Goal: Task Accomplishment & Management: Use online tool/utility

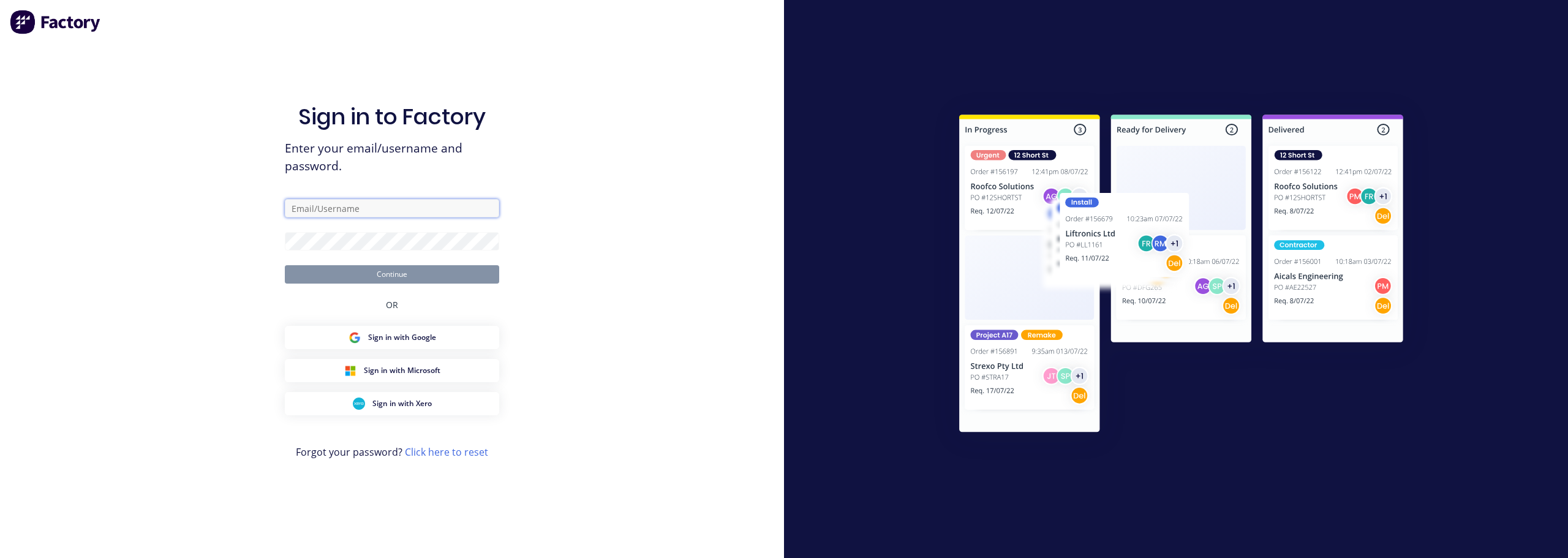
type input "emily.smyth@rcpl.com.au"
click at [421, 274] on button "Continue" at bounding box center [392, 274] width 214 height 18
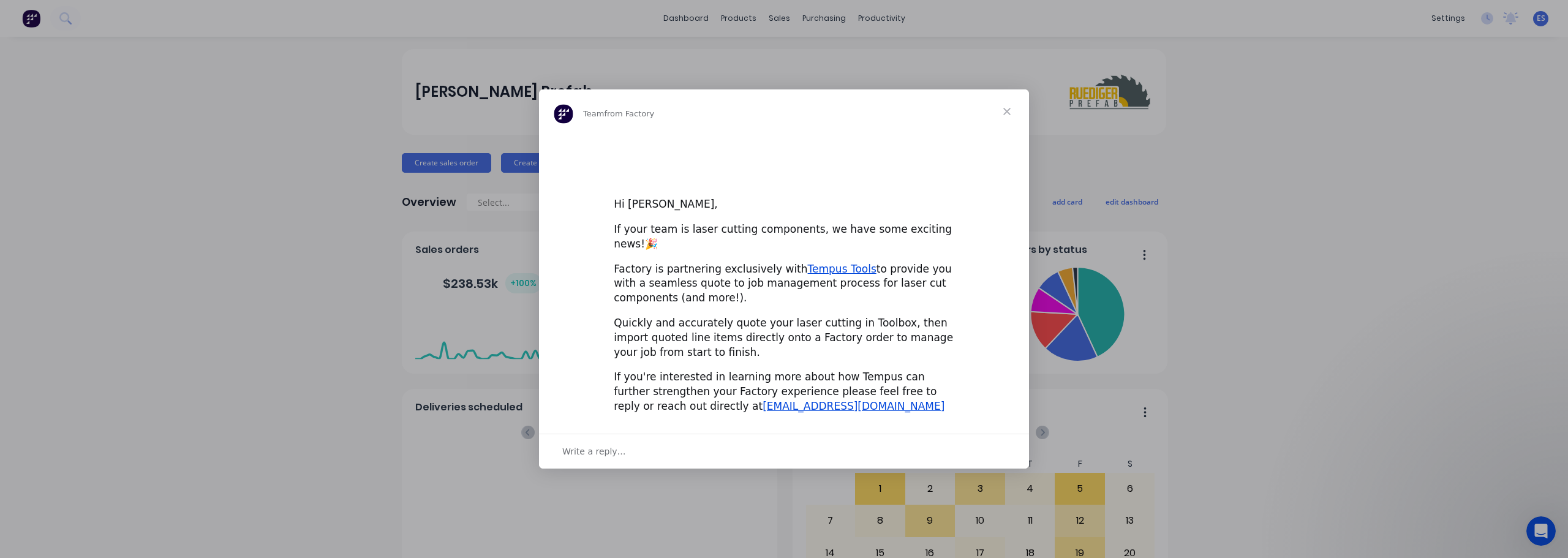
click at [877, 18] on div "Intercom messenger" at bounding box center [784, 279] width 1568 height 558
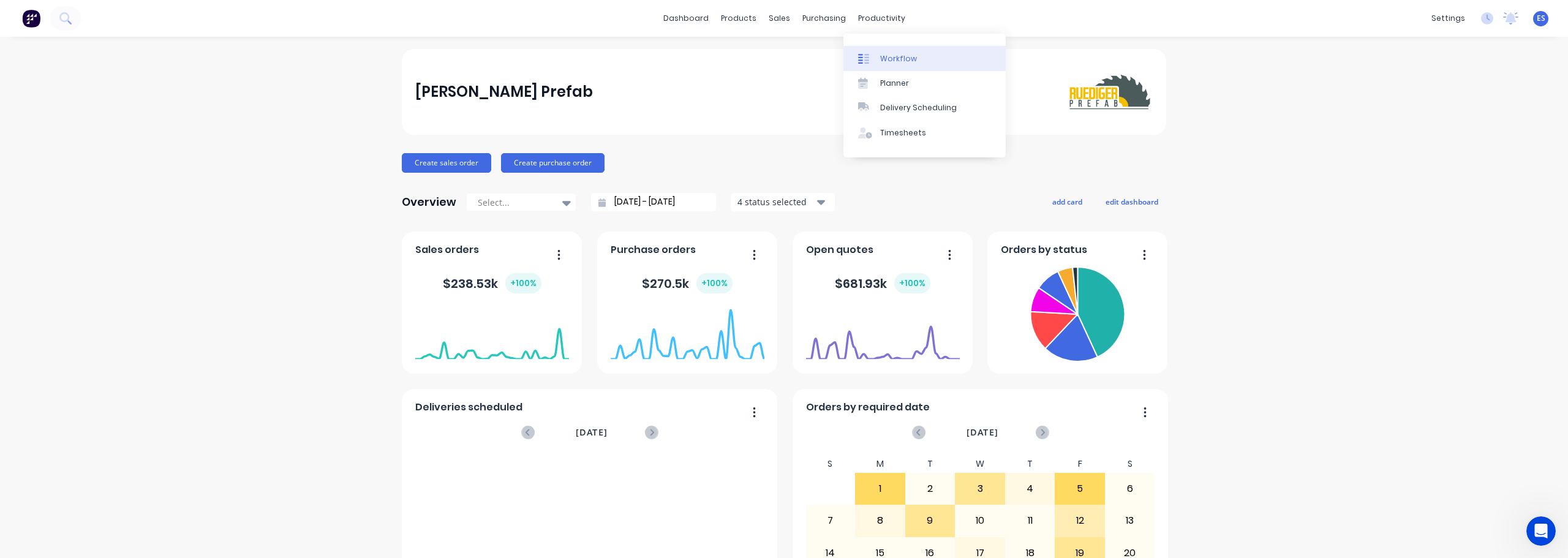
click at [904, 52] on link "Workflow" at bounding box center [925, 58] width 162 height 24
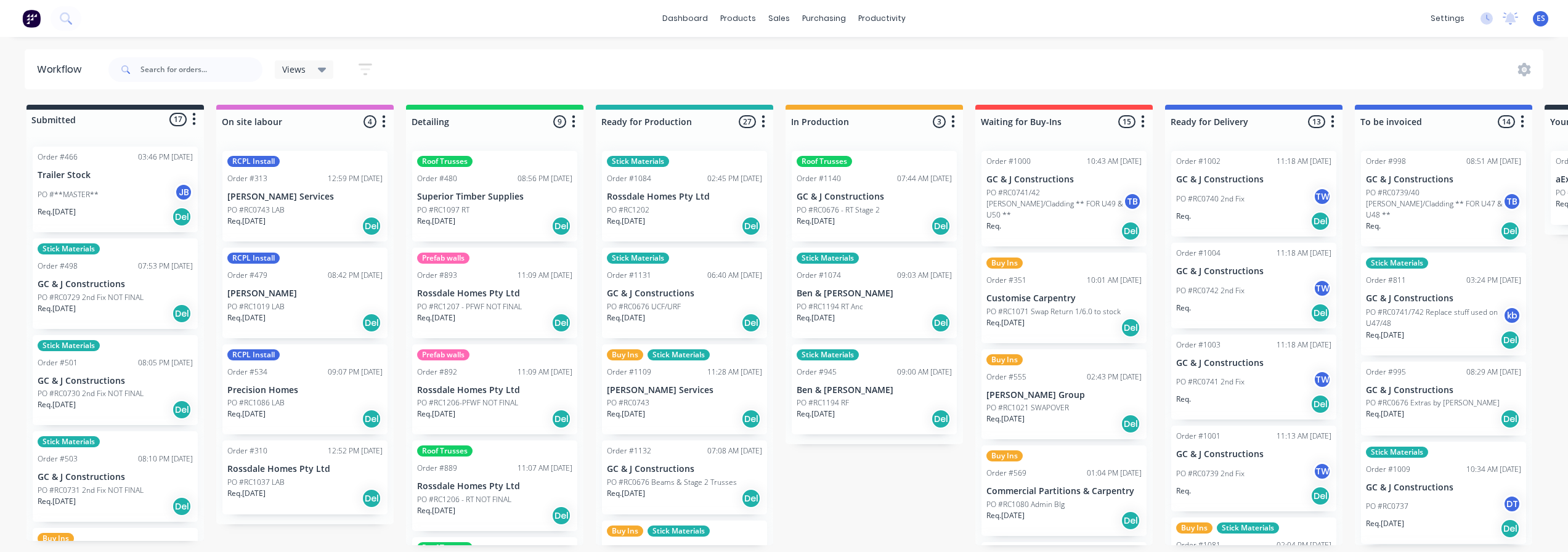
click at [863, 505] on div "Submitted 17 Status colour #273444 hex #273444 Save Cancel Summaries Total orde…" at bounding box center [1107, 325] width 2233 height 441
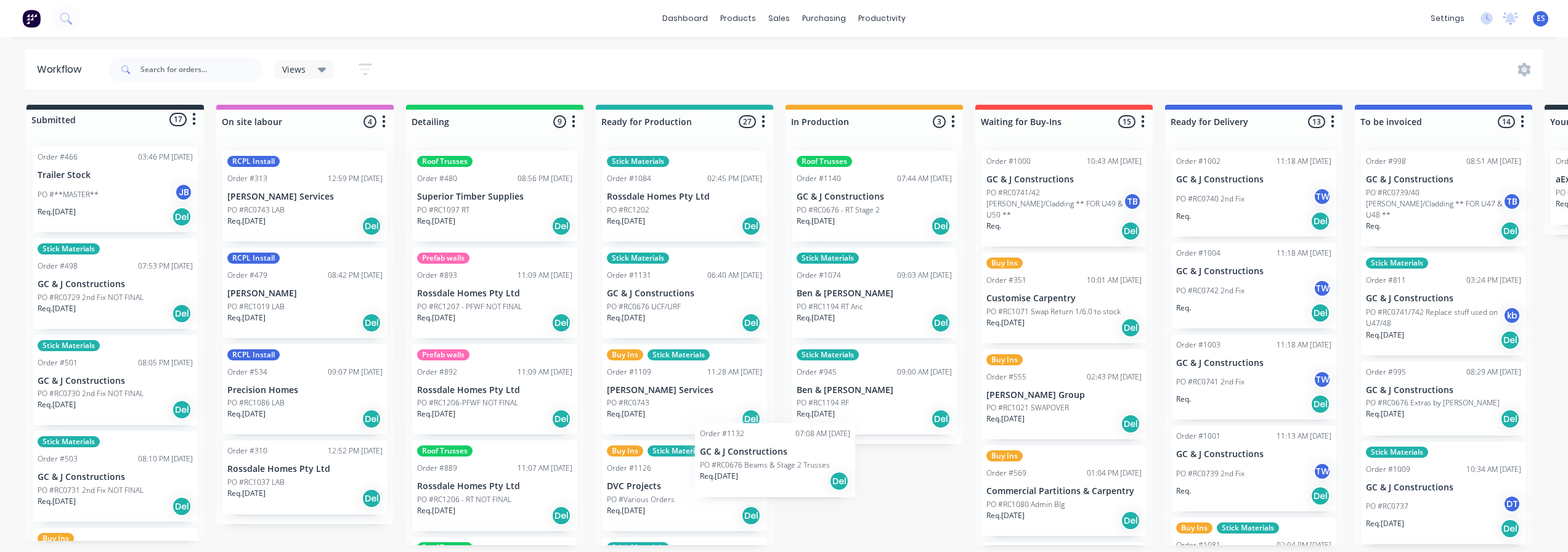
scroll to position [3, 0]
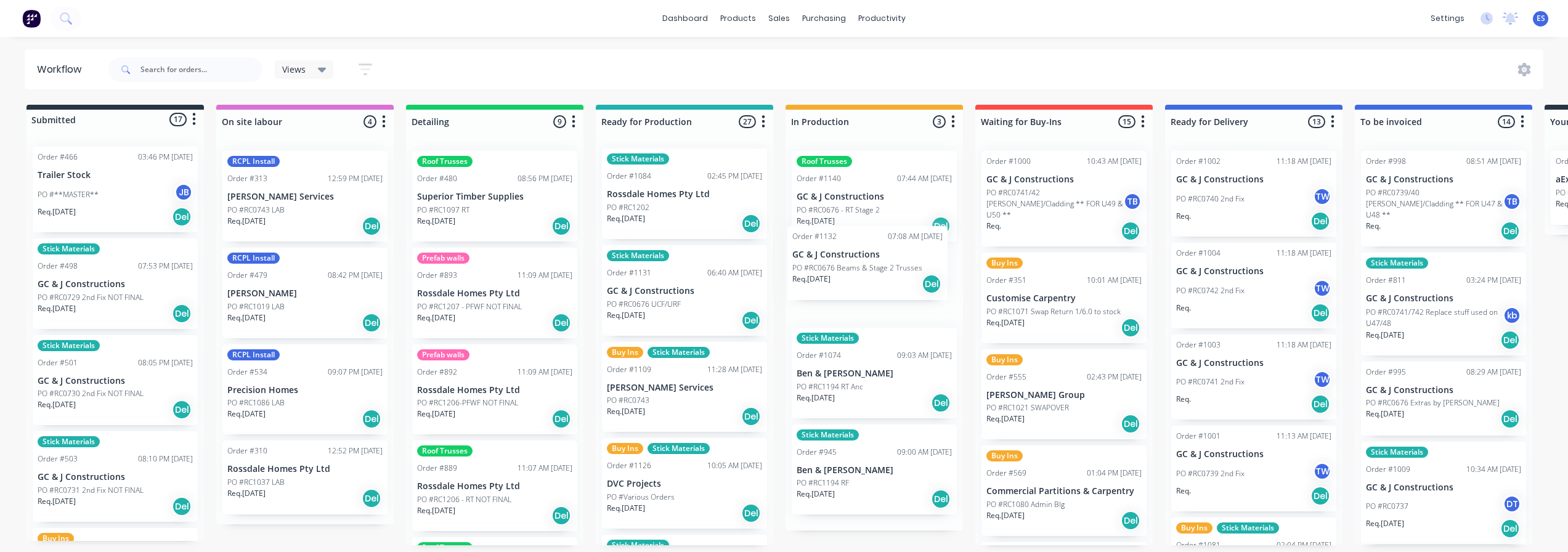
drag, startPoint x: 664, startPoint y: 487, endPoint x: 855, endPoint y: 272, distance: 287.6
click at [855, 272] on div "Submitted 17 Status colour #273444 hex #273444 Save Cancel Summaries Total orde…" at bounding box center [1107, 325] width 2233 height 441
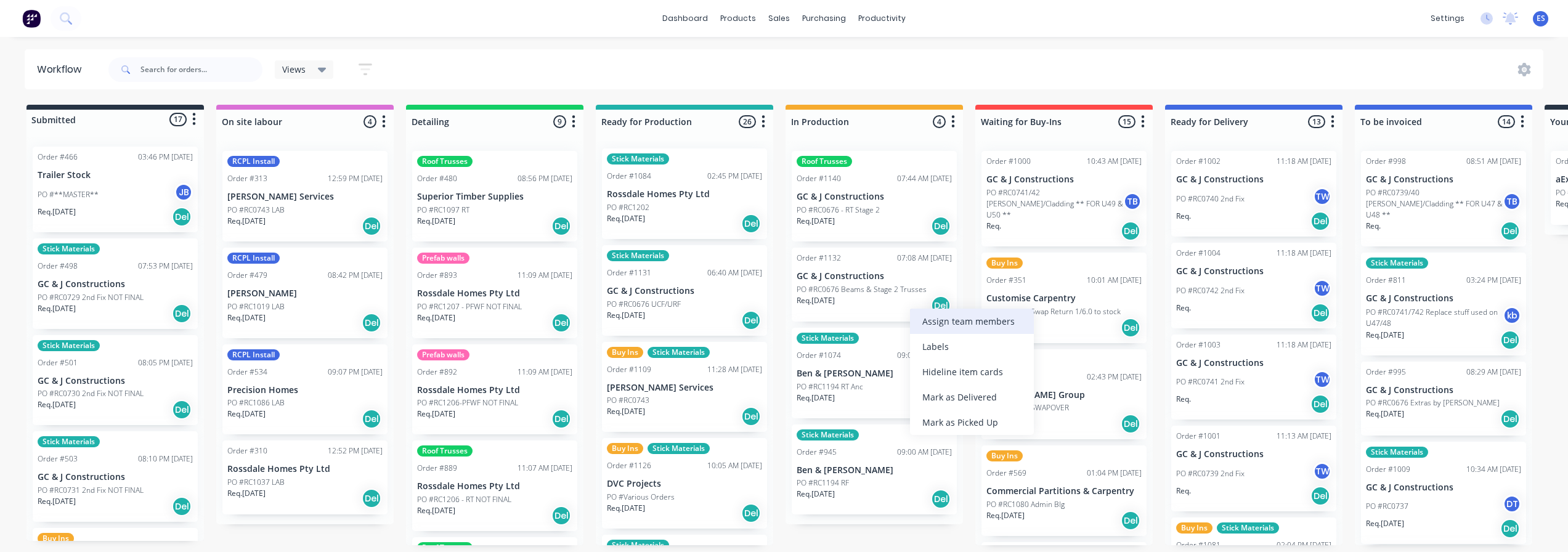
click at [962, 325] on div "Assign team members" at bounding box center [972, 321] width 124 height 26
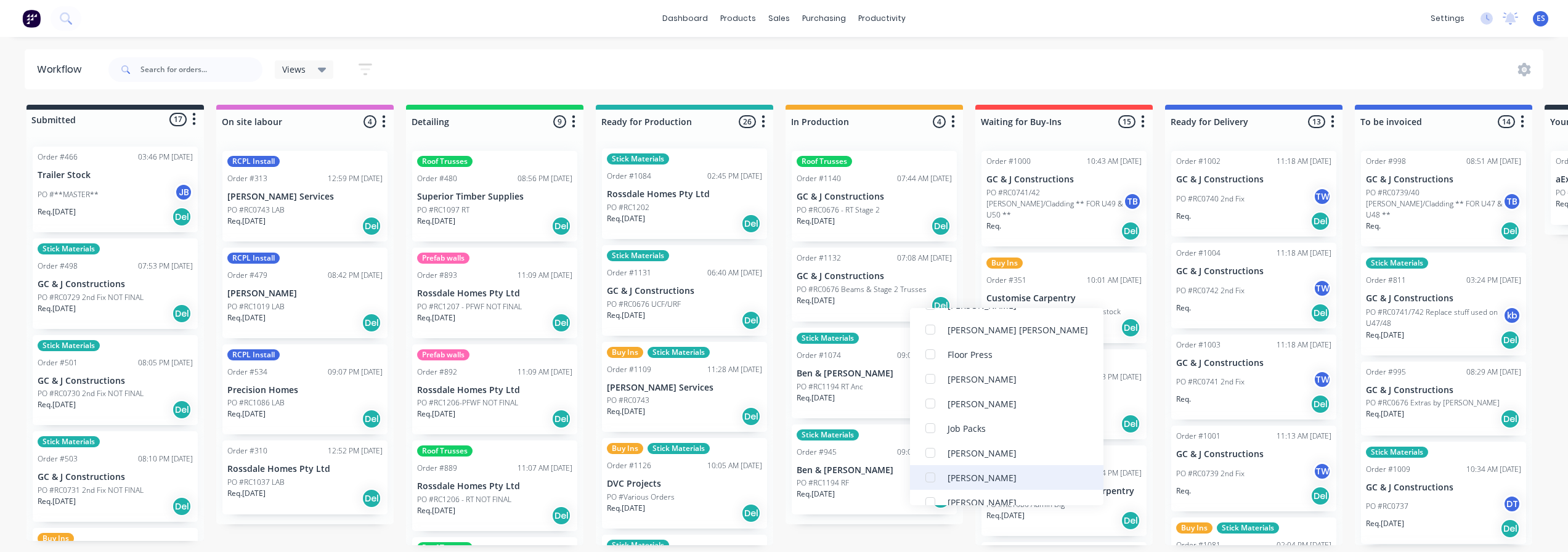
scroll to position [148, 0]
click at [880, 536] on div "Submitted 17 Status colour #273444 hex #273444 Save Cancel Summaries Total orde…" at bounding box center [1107, 325] width 2233 height 441
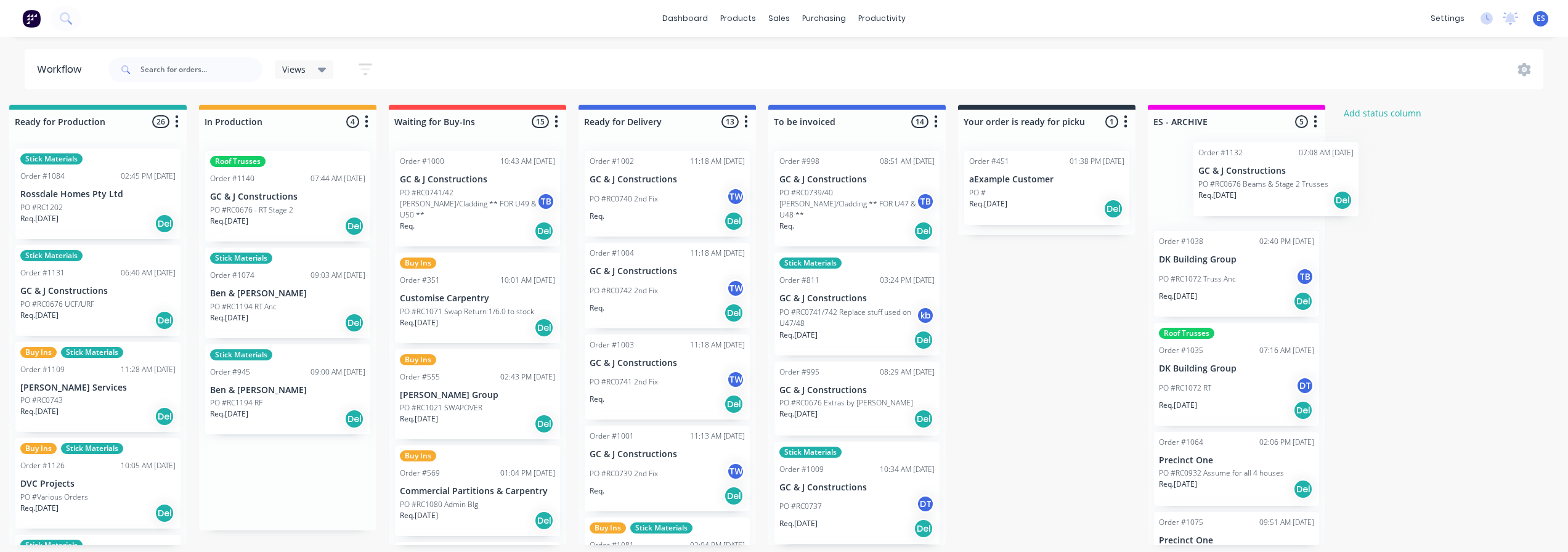
drag, startPoint x: 886, startPoint y: 292, endPoint x: 1232, endPoint y: 194, distance: 359.6
click at [1232, 194] on div "Submitted 17 Status colour #273444 hex #273444 Save Cancel Summaries Total orde…" at bounding box center [520, 325] width 2233 height 441
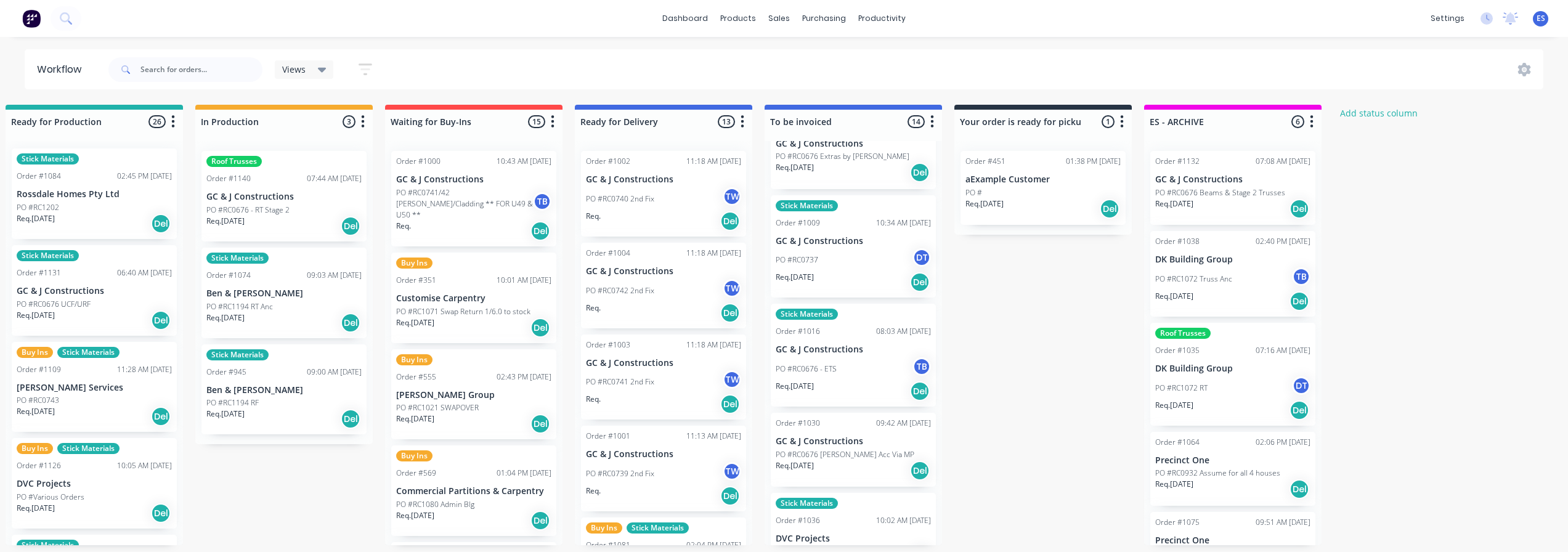
scroll to position [308, 0]
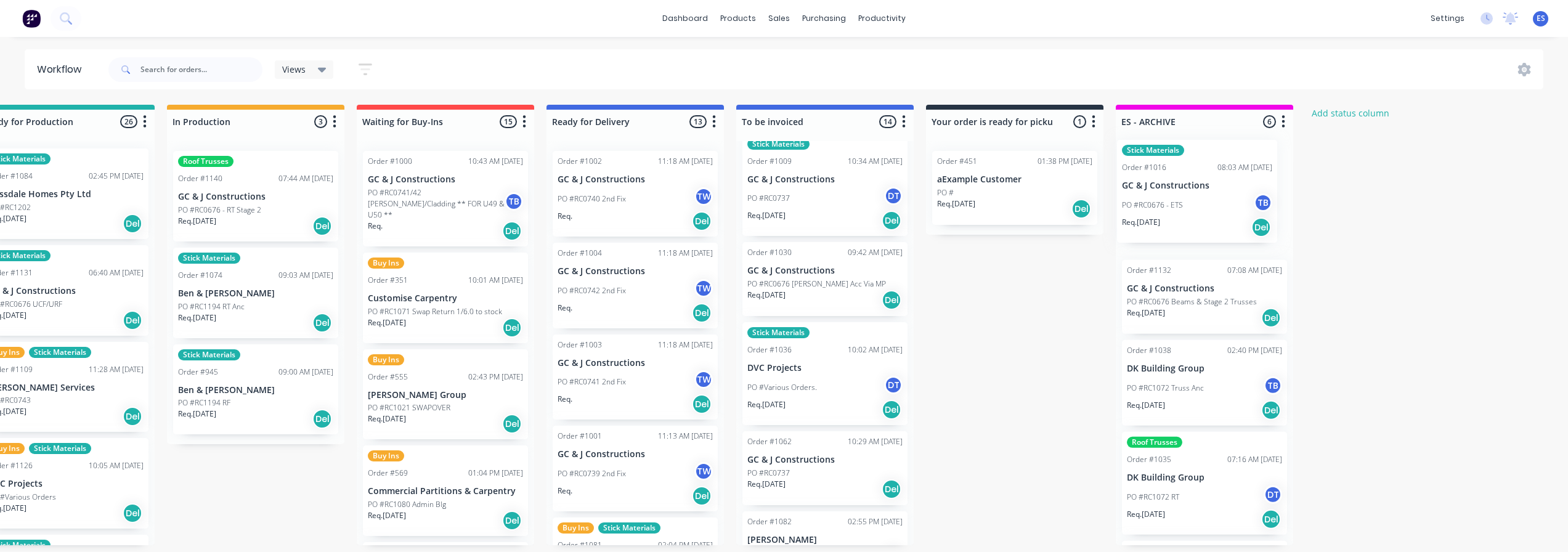
drag, startPoint x: 839, startPoint y: 303, endPoint x: 1162, endPoint y: 212, distance: 335.6
click at [1162, 212] on div "Submitted 17 Status colour #273444 hex #273444 Save Cancel Summaries Total orde…" at bounding box center [488, 325] width 2233 height 441
click at [833, 297] on div "Req. 11/08/25 Del" at bounding box center [824, 299] width 155 height 21
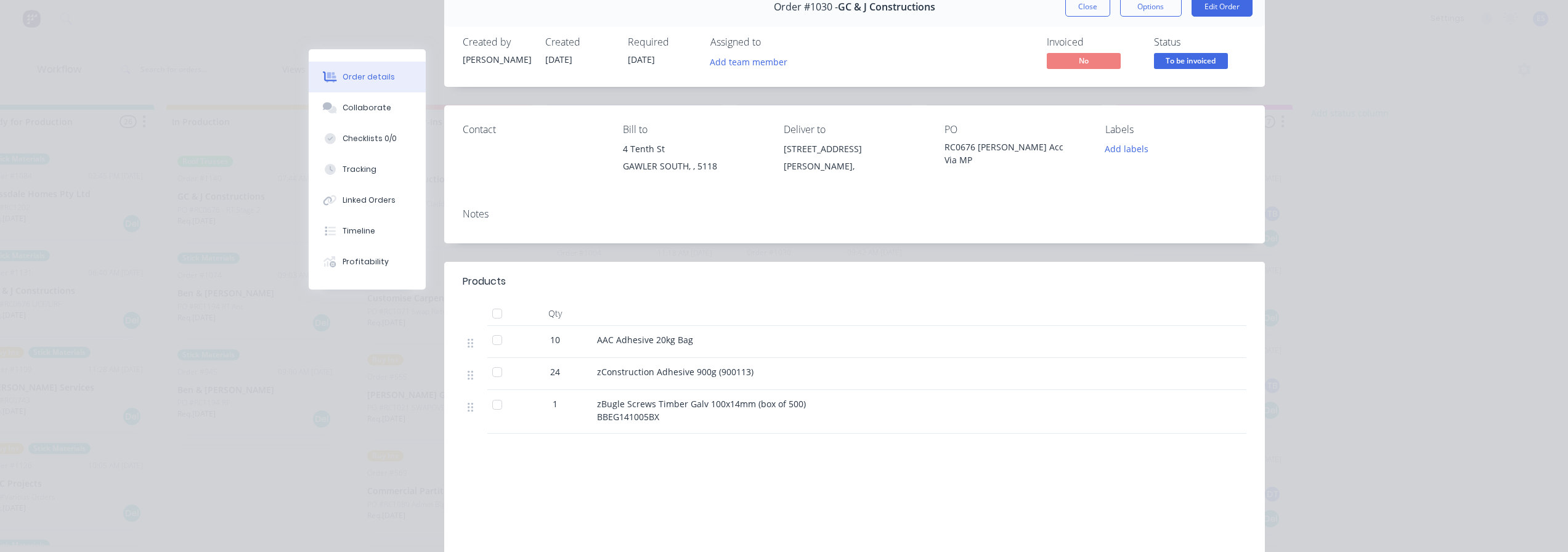
scroll to position [0, 0]
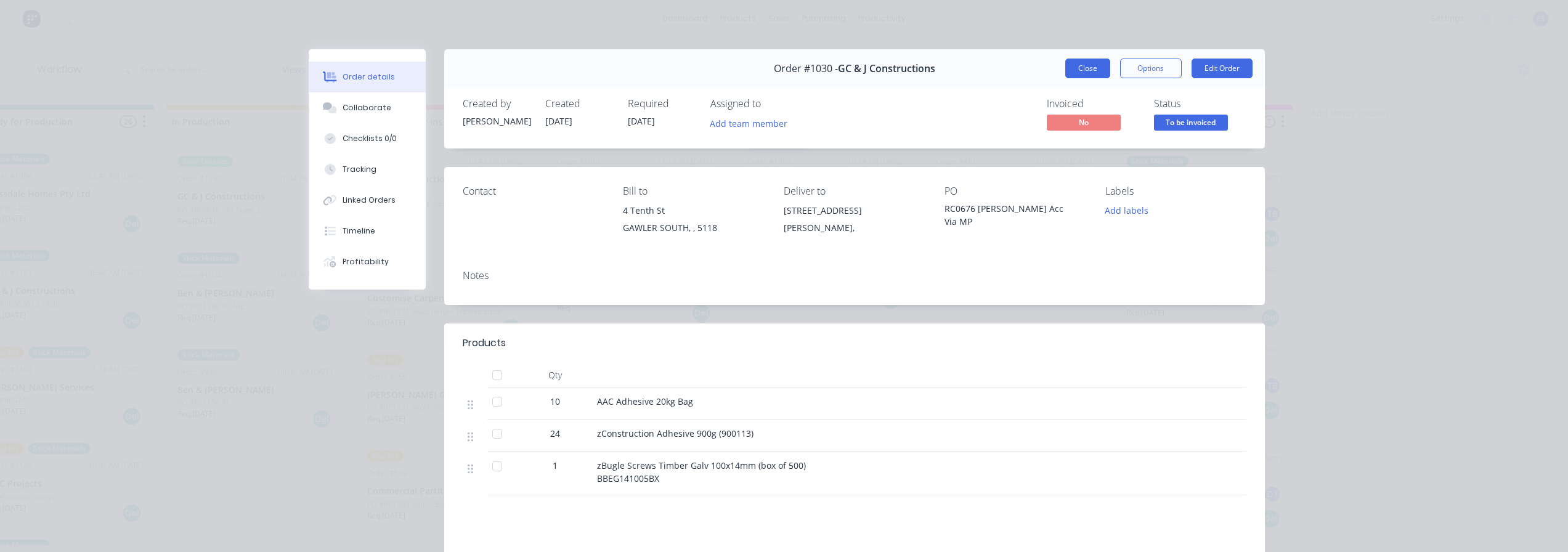
click at [1092, 75] on button "Close" at bounding box center [1087, 68] width 45 height 20
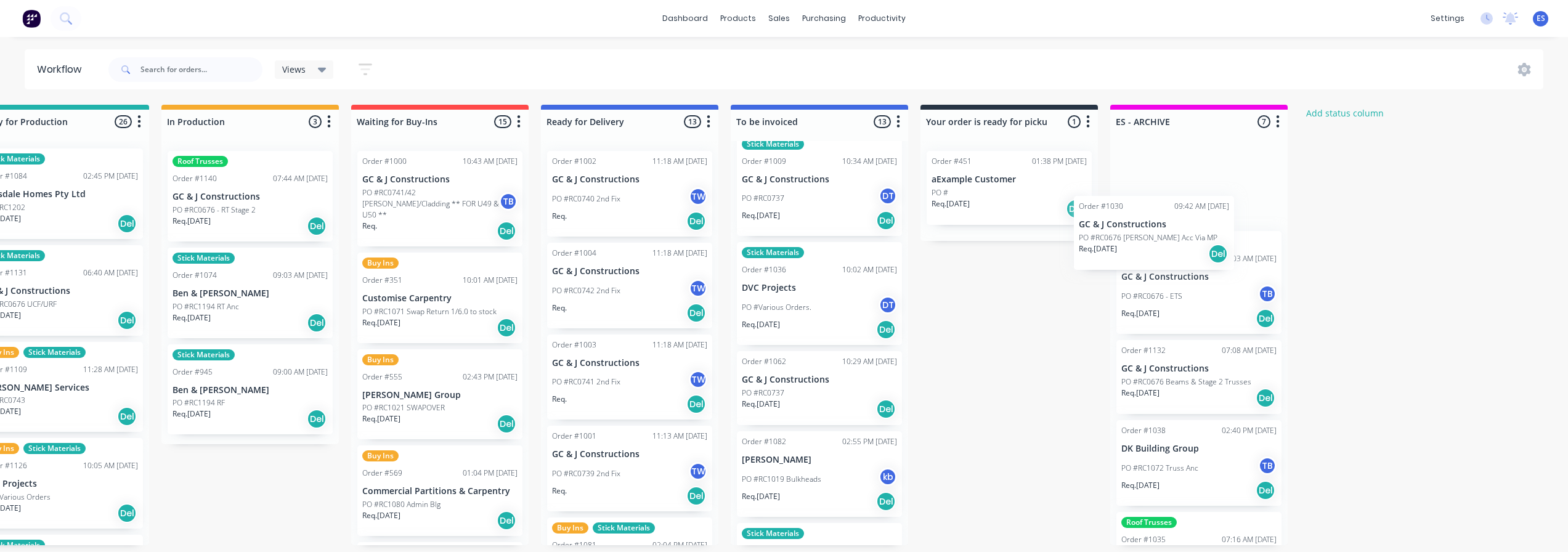
drag, startPoint x: 800, startPoint y: 281, endPoint x: 1172, endPoint y: 216, distance: 377.6
click at [1172, 216] on div "Submitted 17 Status colour #273444 hex #273444 Save Cancel Summaries Total orde…" at bounding box center [483, 325] width 2233 height 441
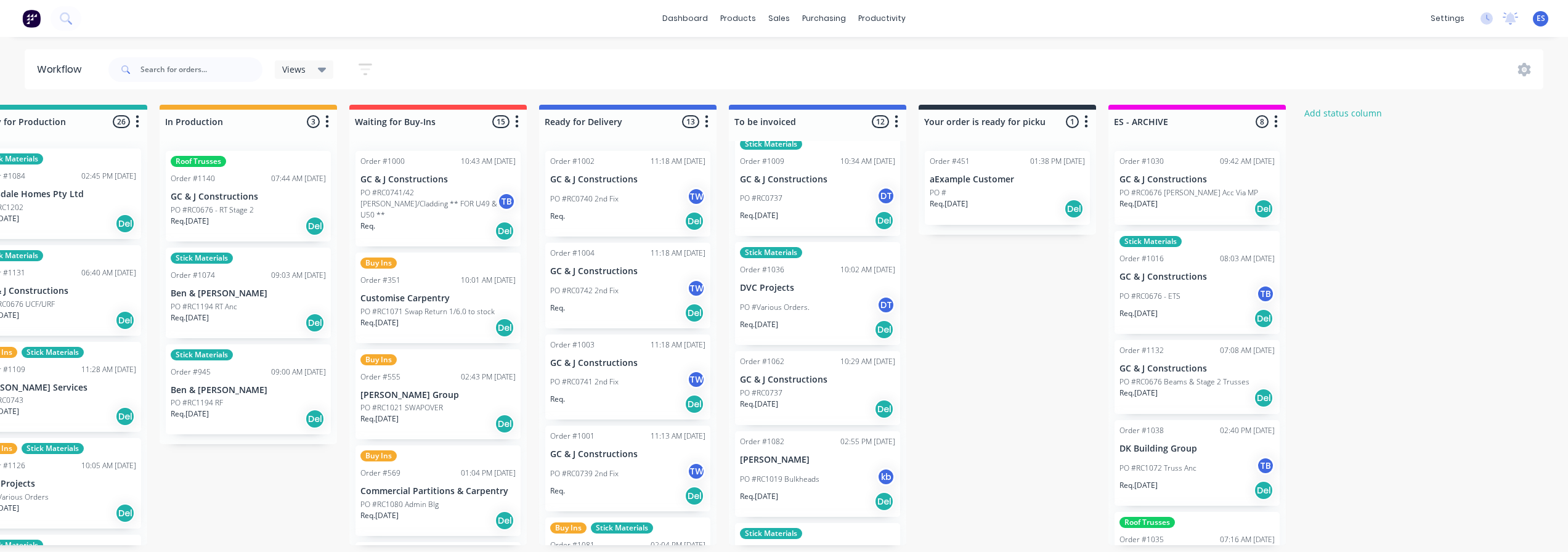
click at [828, 296] on div "PO #Various Orders. DT" at bounding box center [818, 307] width 155 height 24
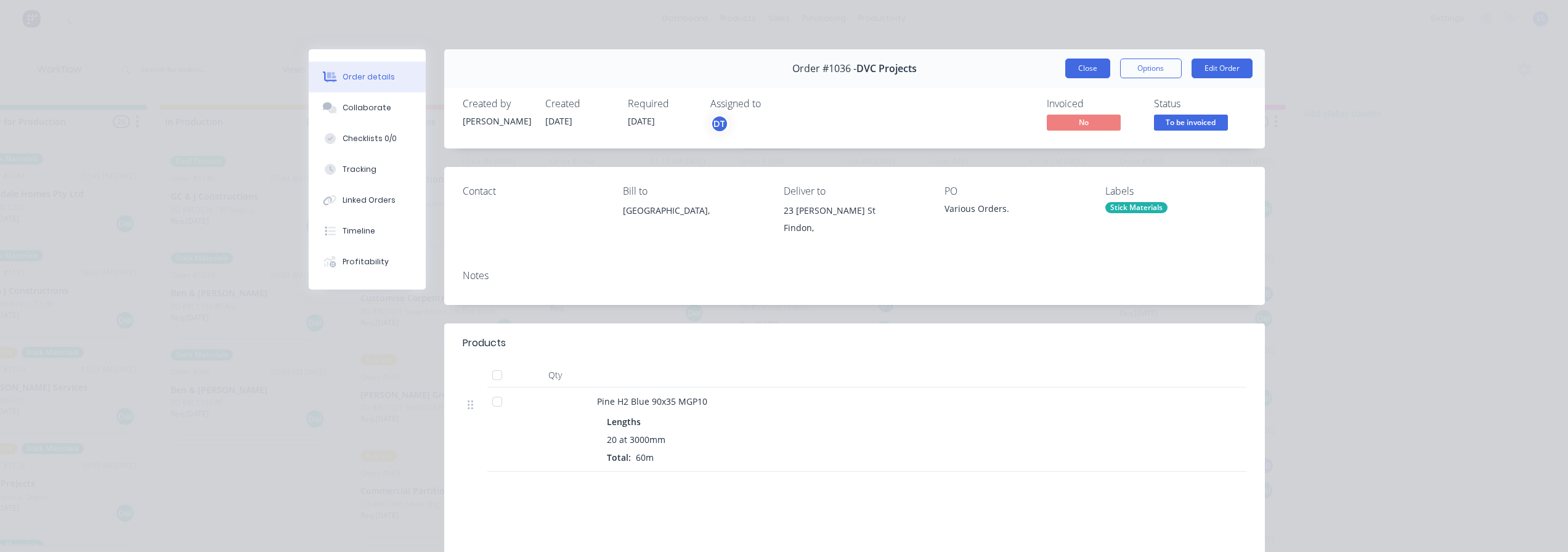
click at [1092, 69] on button "Close" at bounding box center [1087, 68] width 45 height 20
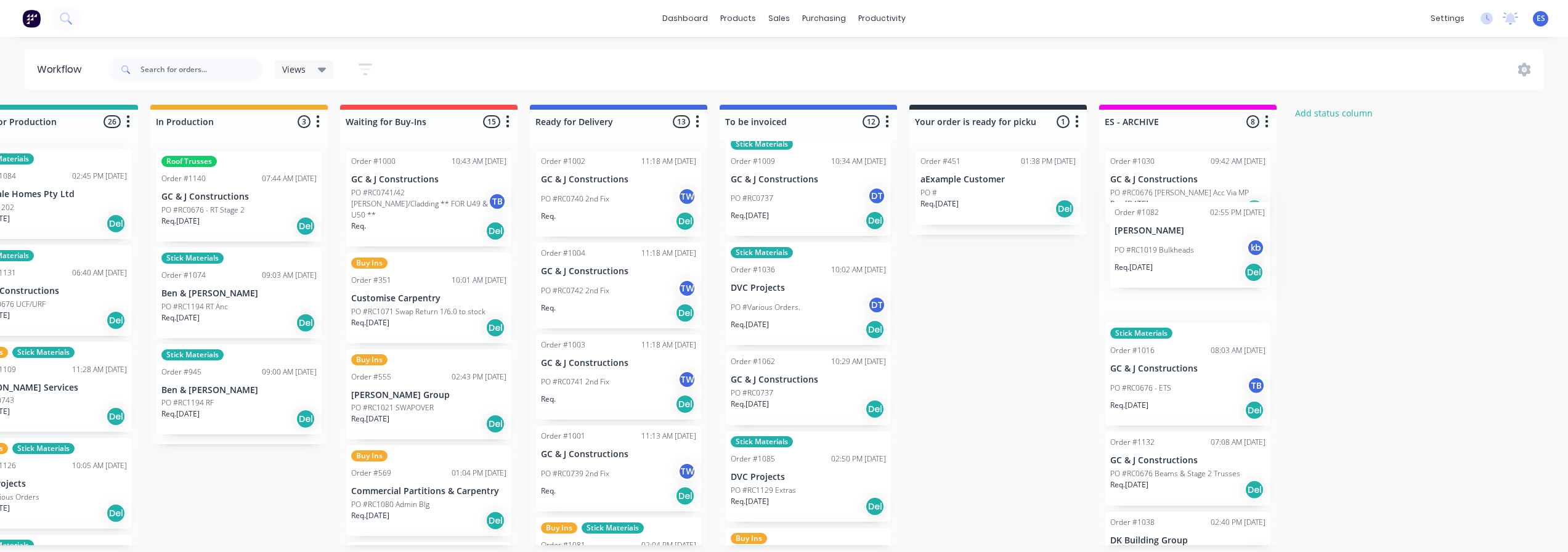
scroll to position [3, 641]
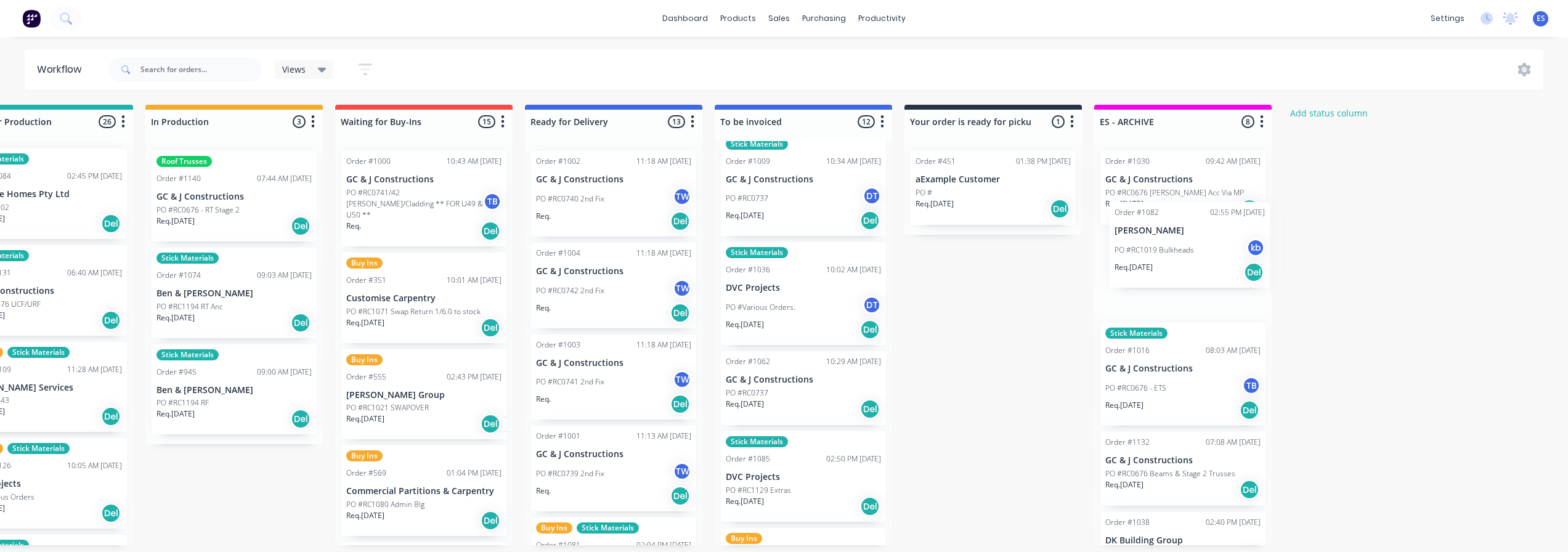
drag, startPoint x: 803, startPoint y: 463, endPoint x: 1184, endPoint y: 243, distance: 440.0
click at [1184, 243] on div "Submitted 17 Status colour #273444 hex #273444 Save Cancel Summaries Total orde…" at bounding box center [467, 325] width 2233 height 441
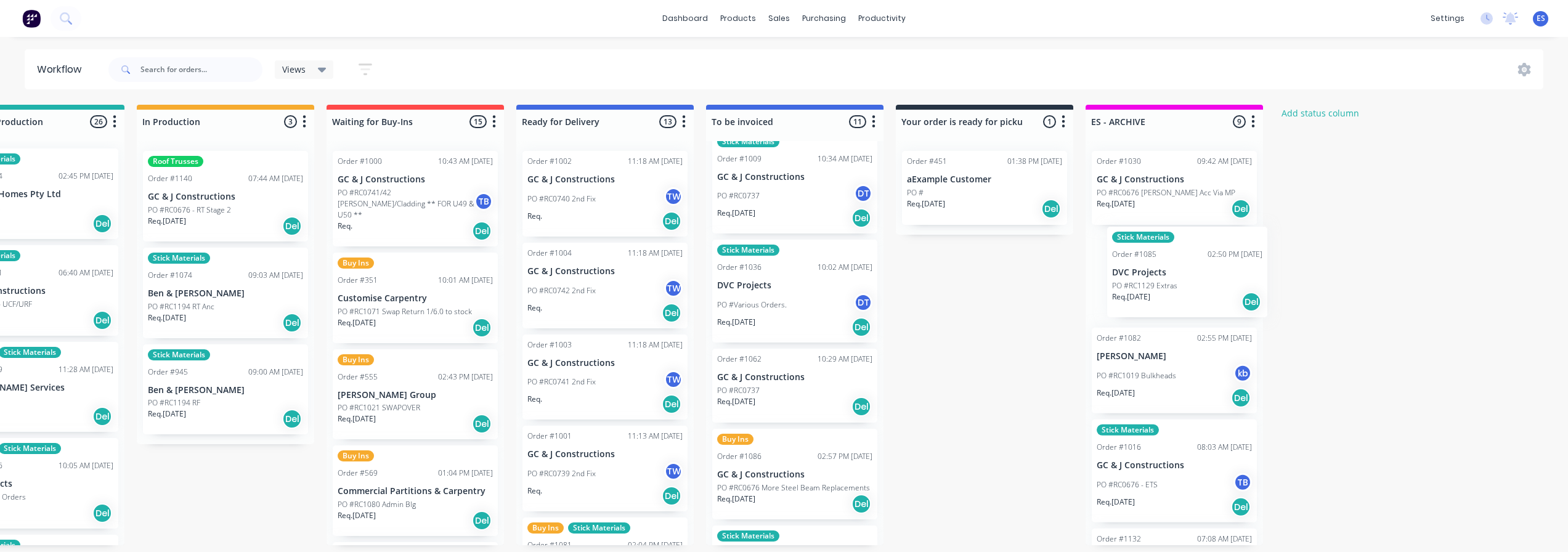
scroll to position [3, 653]
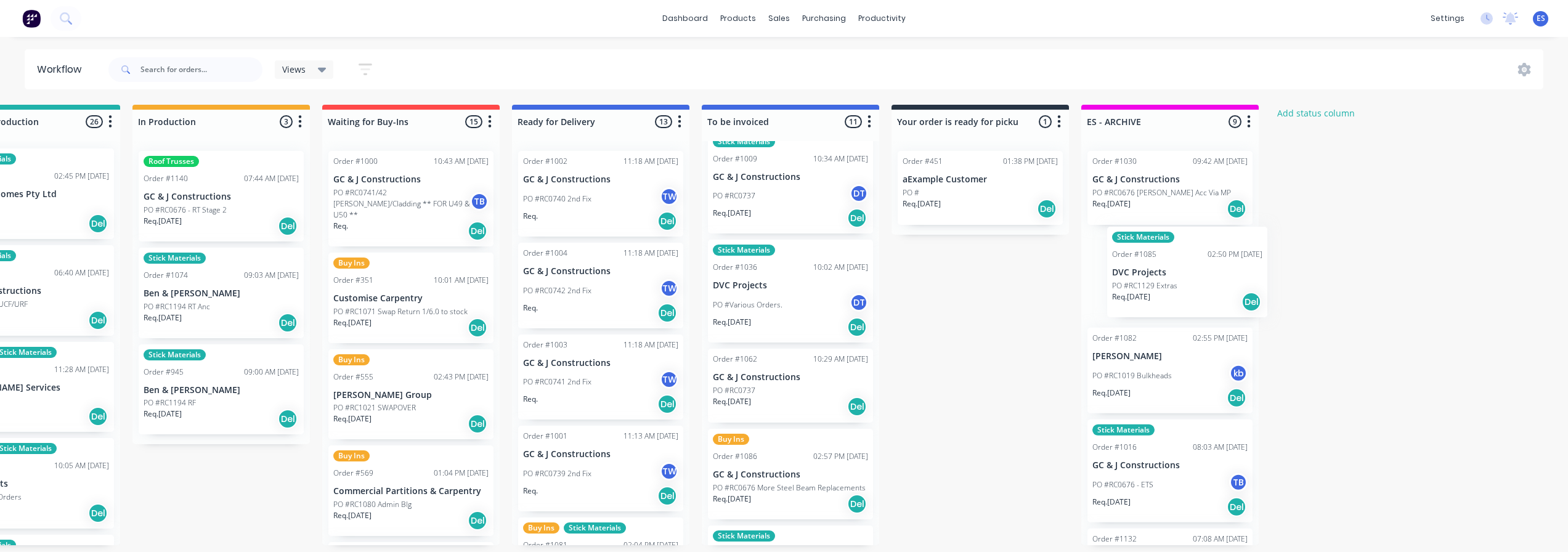
drag, startPoint x: 785, startPoint y: 480, endPoint x: 1146, endPoint y: 294, distance: 406.1
click at [1146, 294] on div "Submitted 17 Status colour #273444 hex #273444 Save Cancel Summaries Total orde…" at bounding box center [454, 325] width 2233 height 441
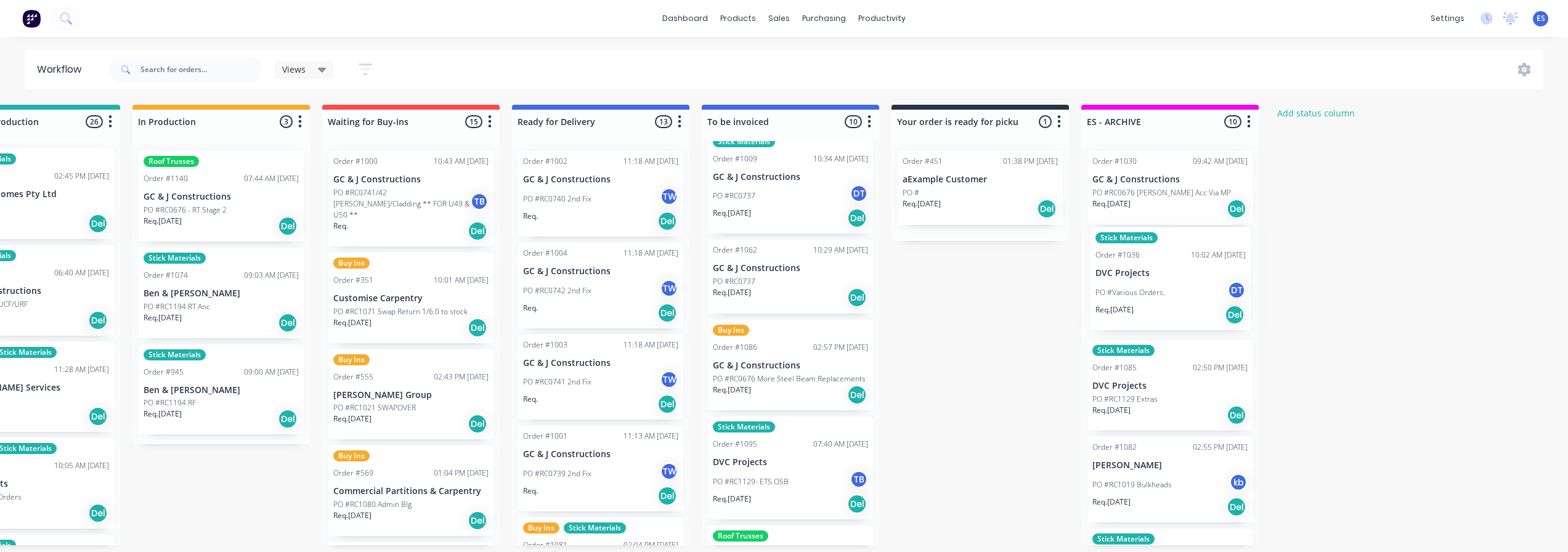
drag, startPoint x: 997, startPoint y: 286, endPoint x: 1118, endPoint y: 286, distance: 121.0
click at [1126, 286] on div "Submitted 17 Status colour #273444 hex #273444 Save Cancel Summaries Total orde…" at bounding box center [454, 325] width 2233 height 441
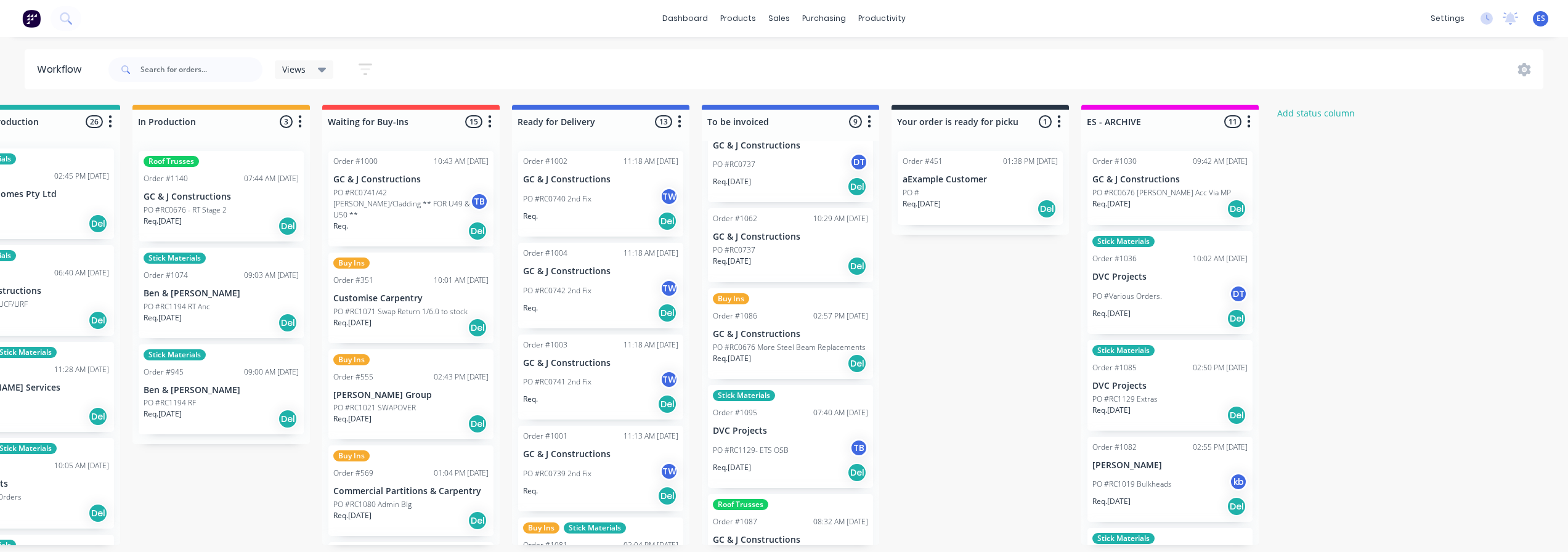
scroll to position [372, 0]
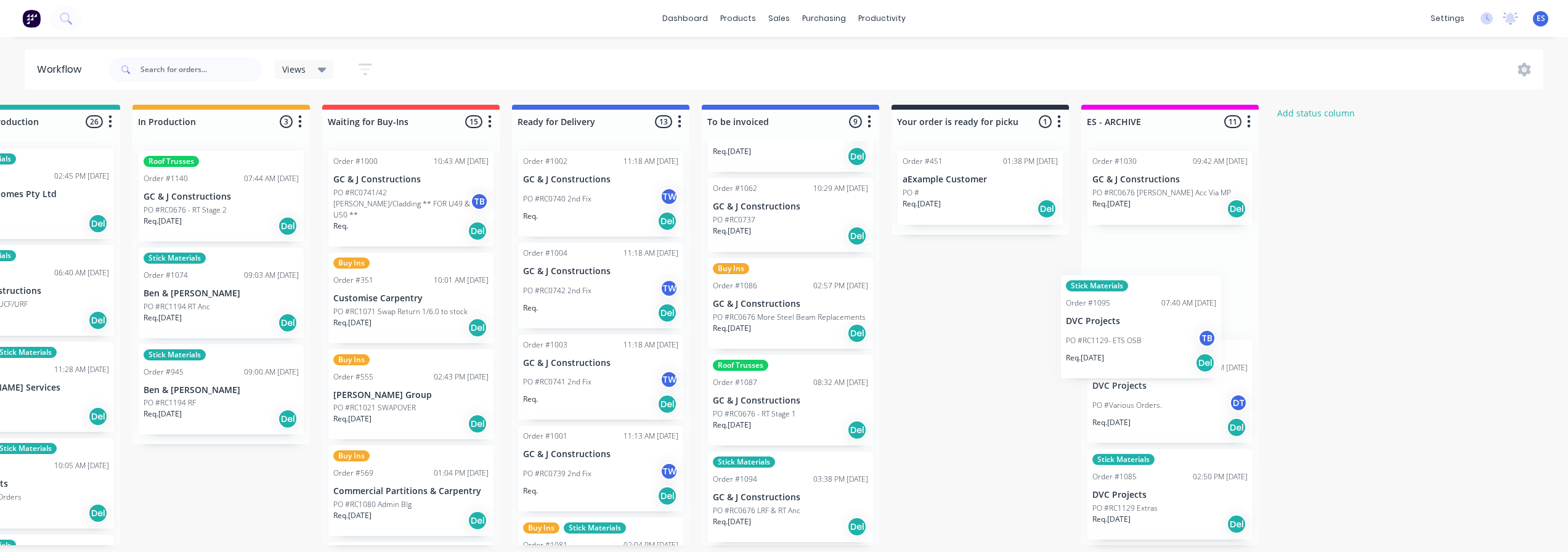
drag, startPoint x: 895, startPoint y: 380, endPoint x: 1176, endPoint y: 323, distance: 286.7
click at [1176, 323] on div "Submitted 17 Status colour #273444 hex #273444 Save Cancel Summaries Total orde…" at bounding box center [454, 325] width 2233 height 441
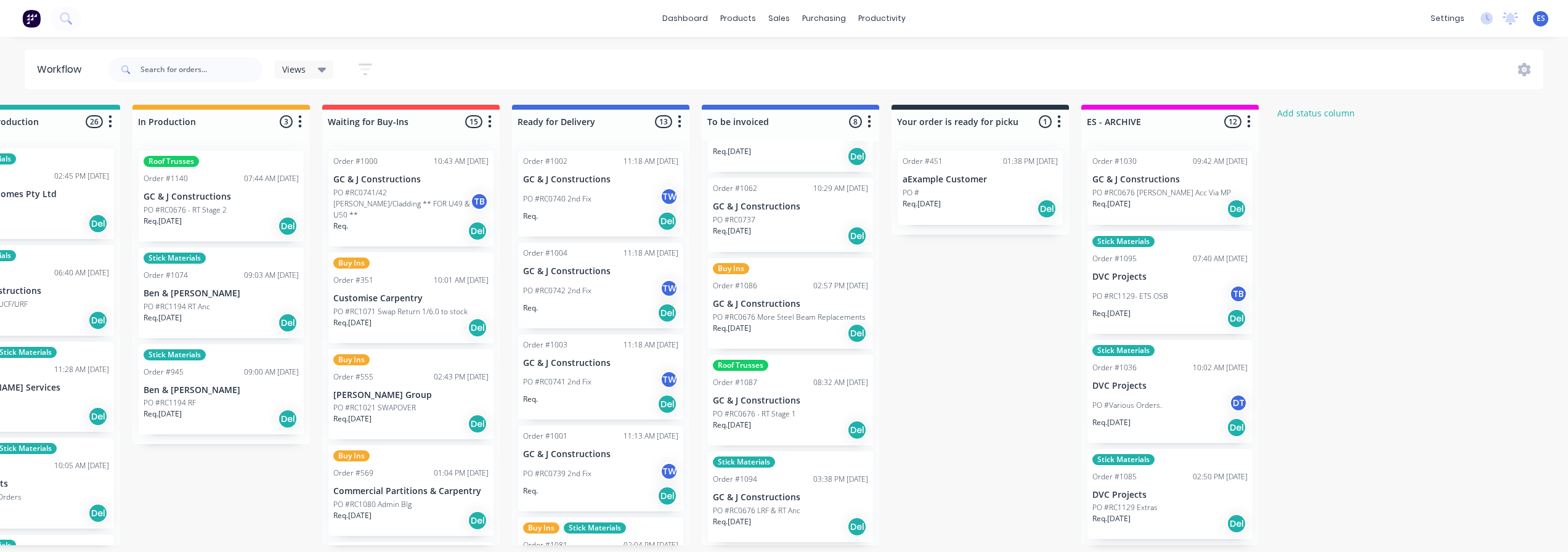
scroll to position [359, 0]
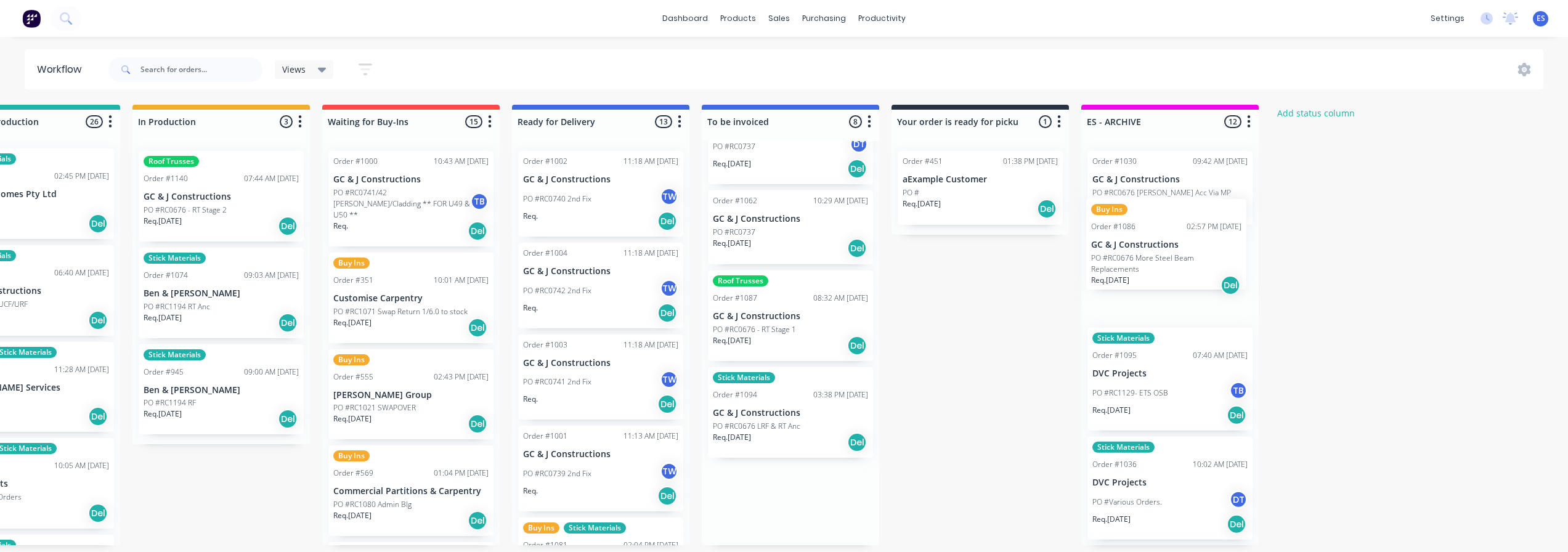
drag, startPoint x: 810, startPoint y: 308, endPoint x: 1145, endPoint y: 250, distance: 340.0
click at [1145, 250] on div "Submitted 17 Status colour #273444 hex #273444 Save Cancel Summaries Total orde…" at bounding box center [454, 325] width 2233 height 441
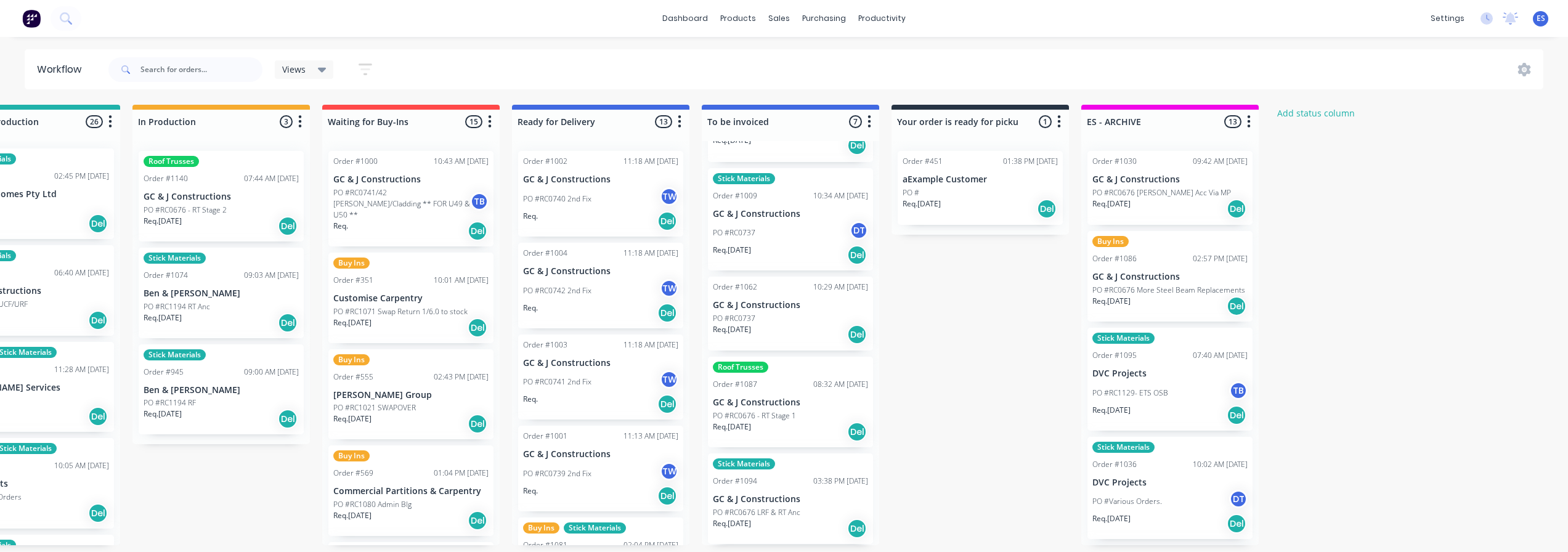
scroll to position [263, 0]
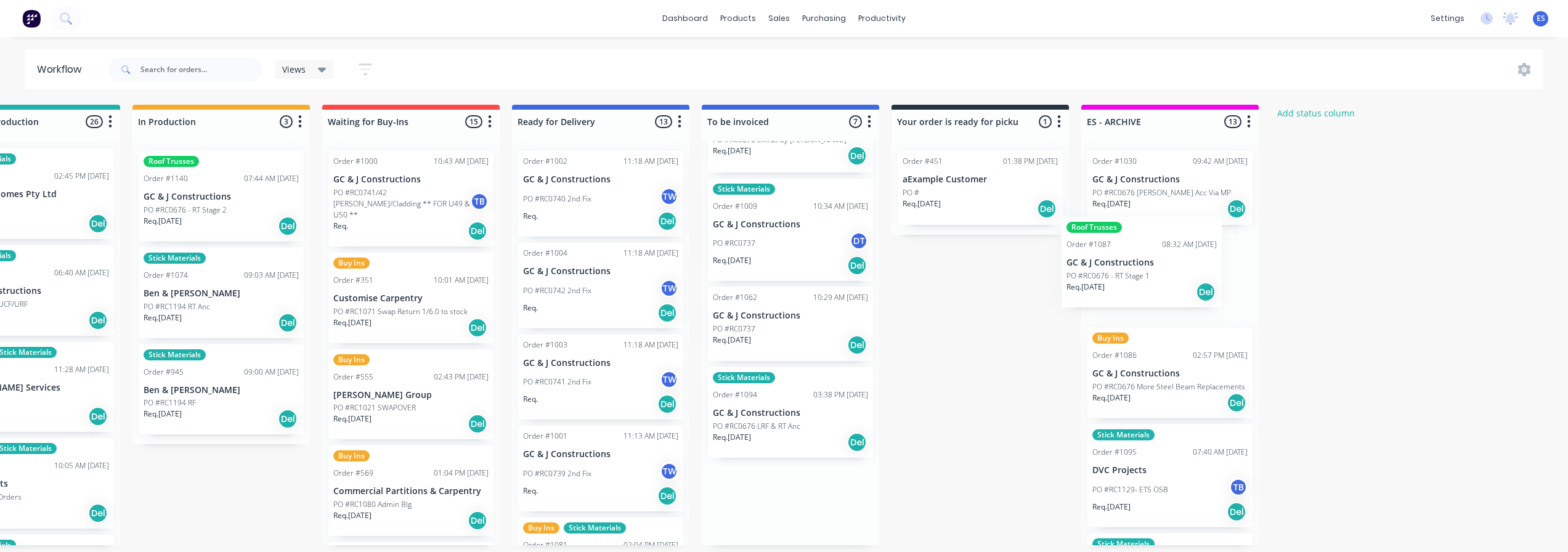
drag, startPoint x: 802, startPoint y: 410, endPoint x: 1135, endPoint y: 275, distance: 359.3
click at [1135, 275] on div "Submitted 17 Status colour #273444 hex #273444 Save Cancel Summaries Total orde…" at bounding box center [454, 325] width 2233 height 441
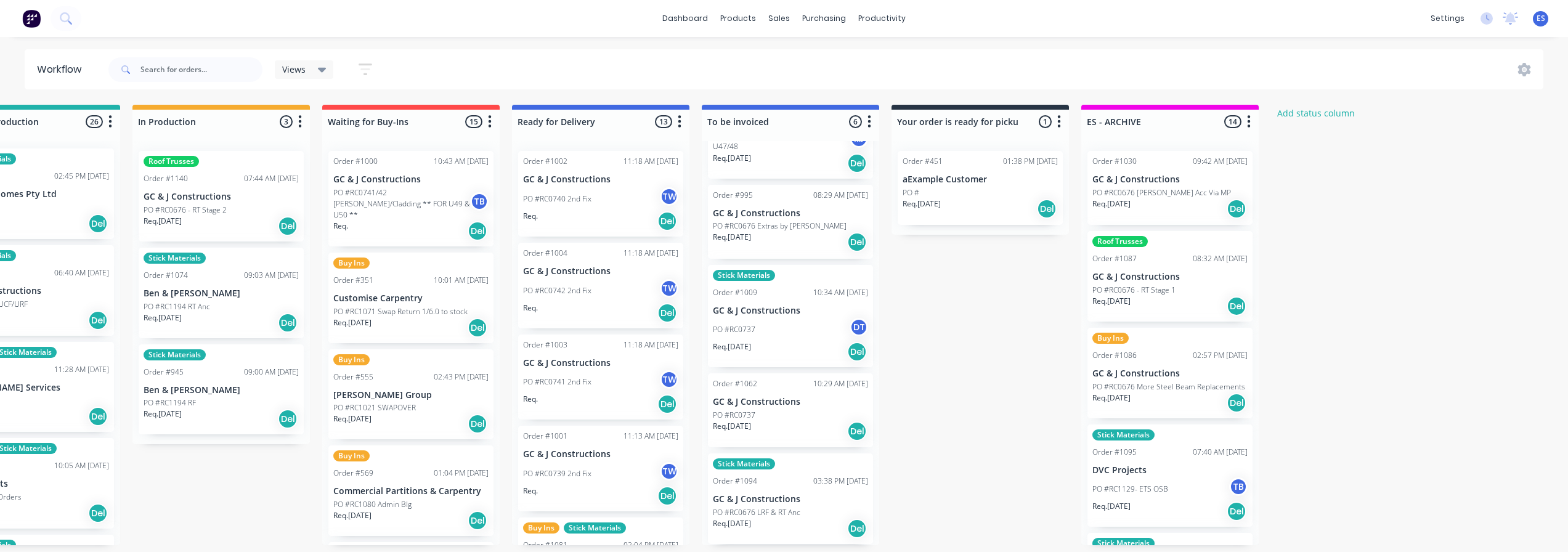
scroll to position [166, 0]
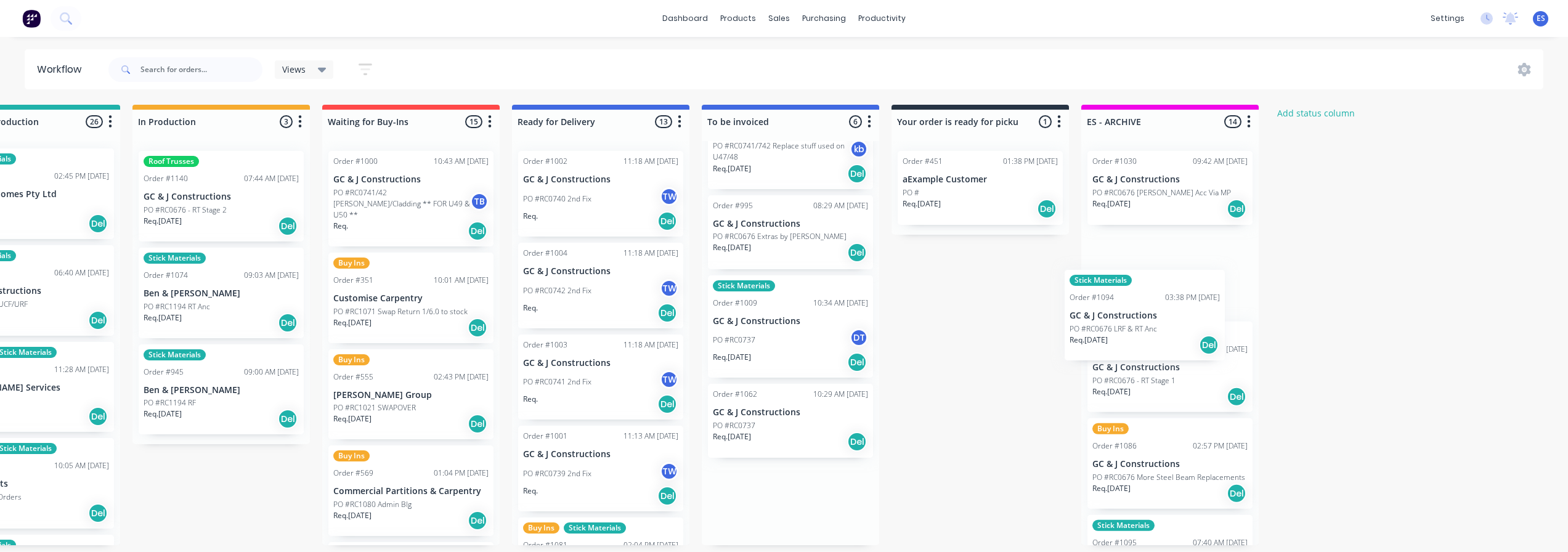
drag, startPoint x: 789, startPoint y: 508, endPoint x: 1157, endPoint y: 319, distance: 413.7
click at [1157, 319] on div "Submitted 17 Status colour #273444 hex #273444 Save Cancel Summaries Total orde…" at bounding box center [454, 325] width 2233 height 441
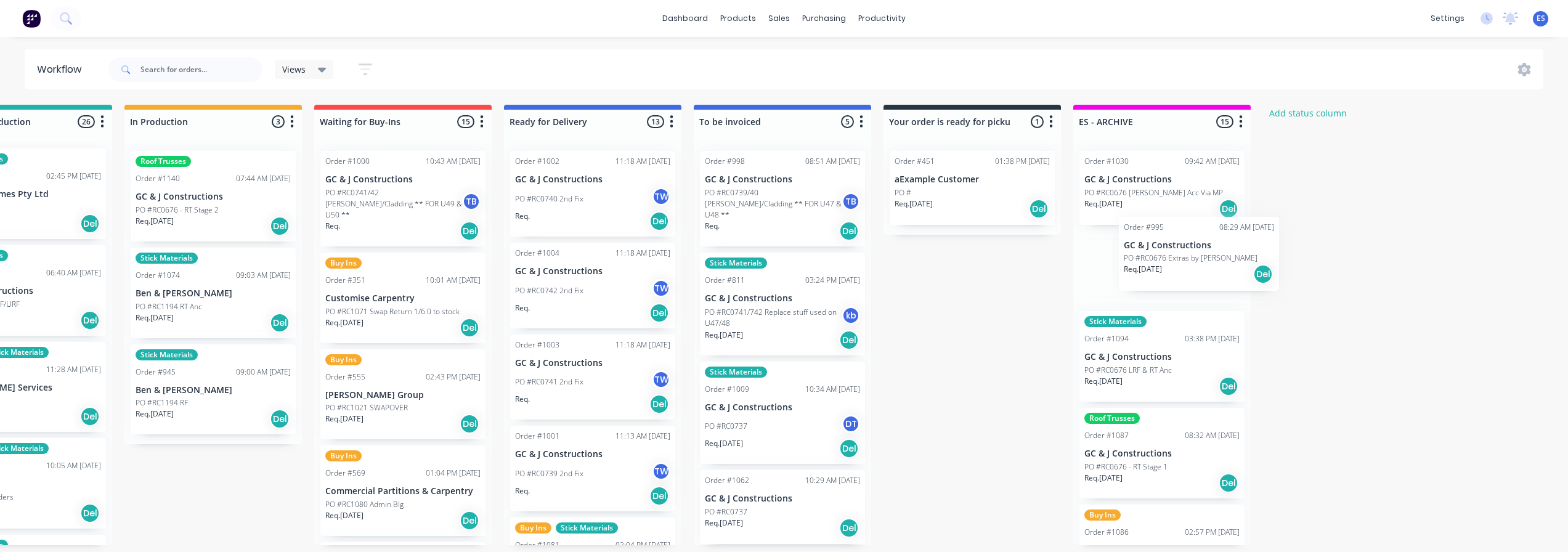
scroll to position [3, 665]
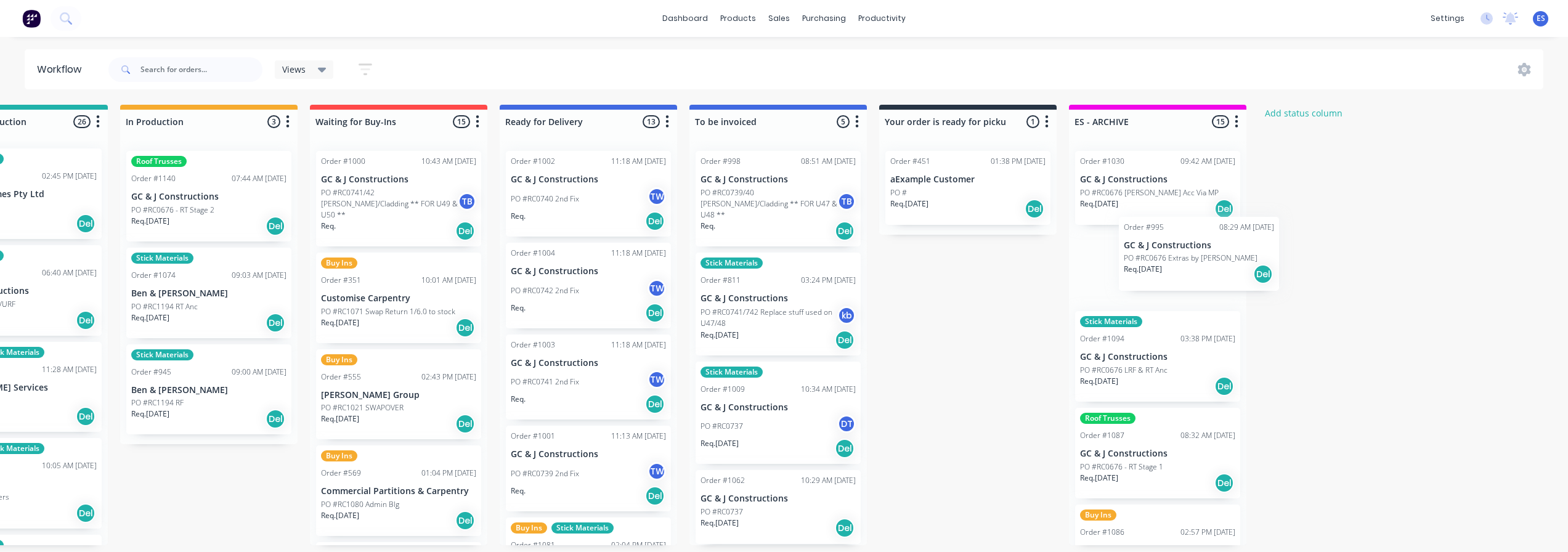
drag, startPoint x: 758, startPoint y: 391, endPoint x: 1161, endPoint y: 261, distance: 423.4
click at [1163, 261] on div "Submitted 17 Status colour #273444 hex #273444 Save Cancel Summaries Total orde…" at bounding box center [442, 325] width 2233 height 441
click at [768, 414] on div "PO #RC0737 DT" at bounding box center [779, 426] width 155 height 24
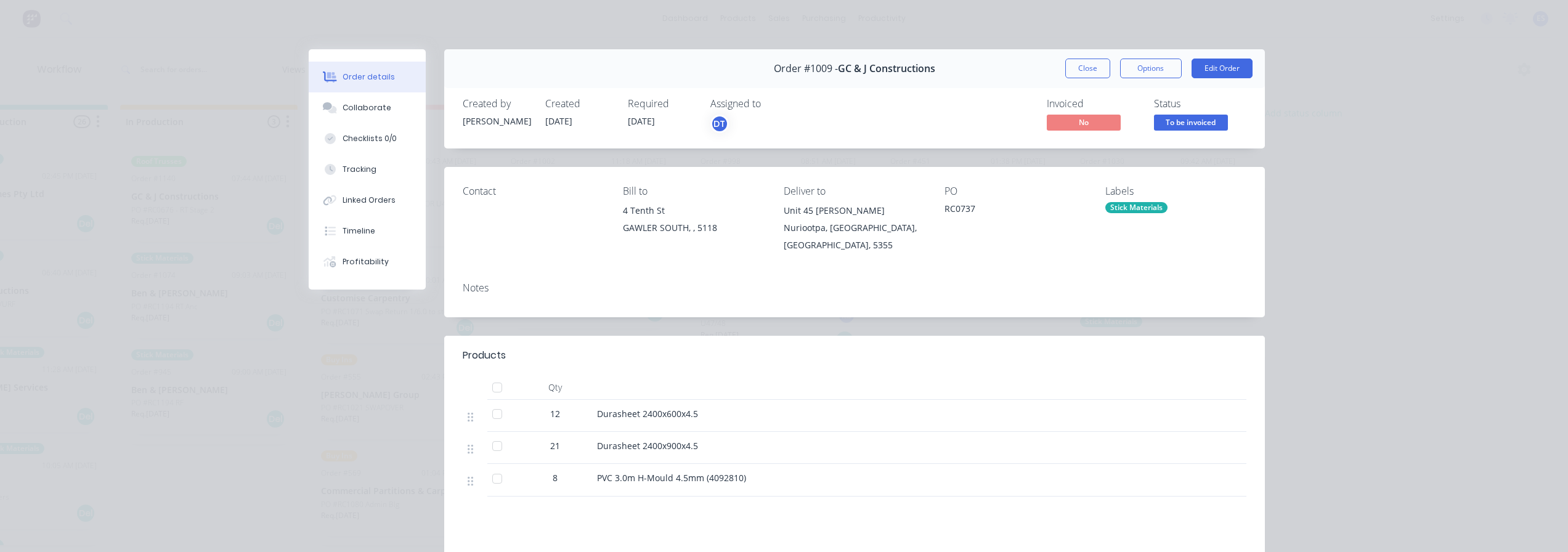
click at [1071, 69] on button "Close" at bounding box center [1087, 68] width 45 height 20
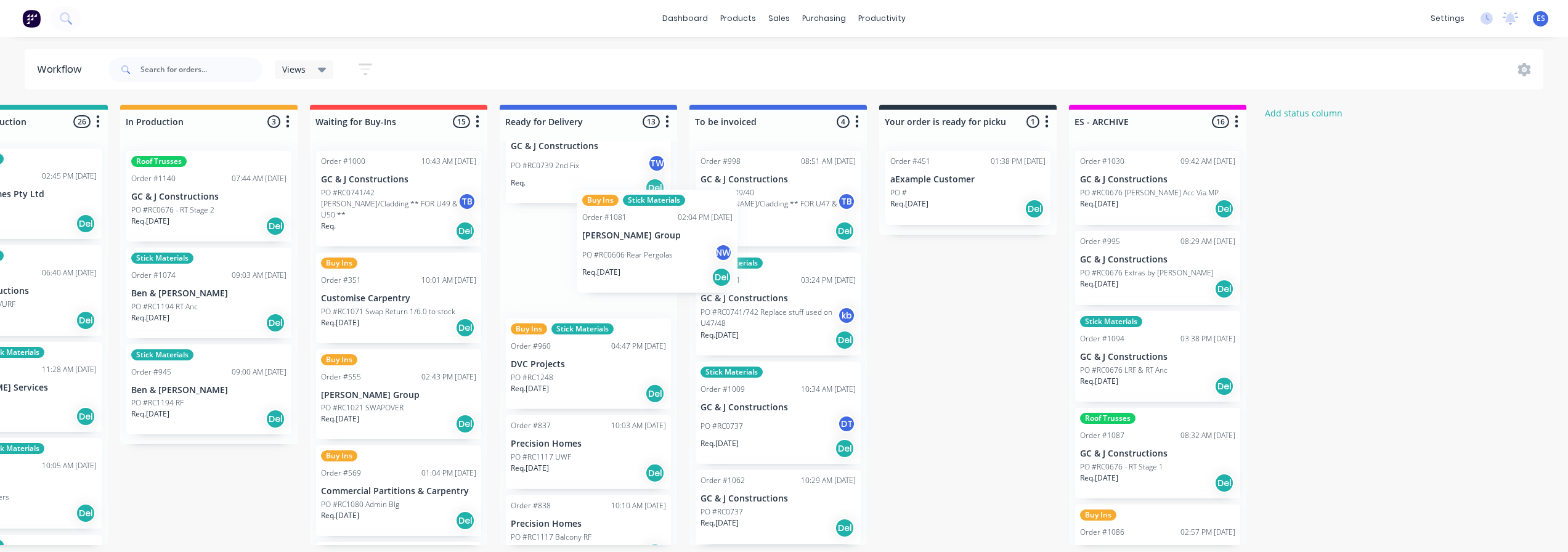
scroll to position [305, 0]
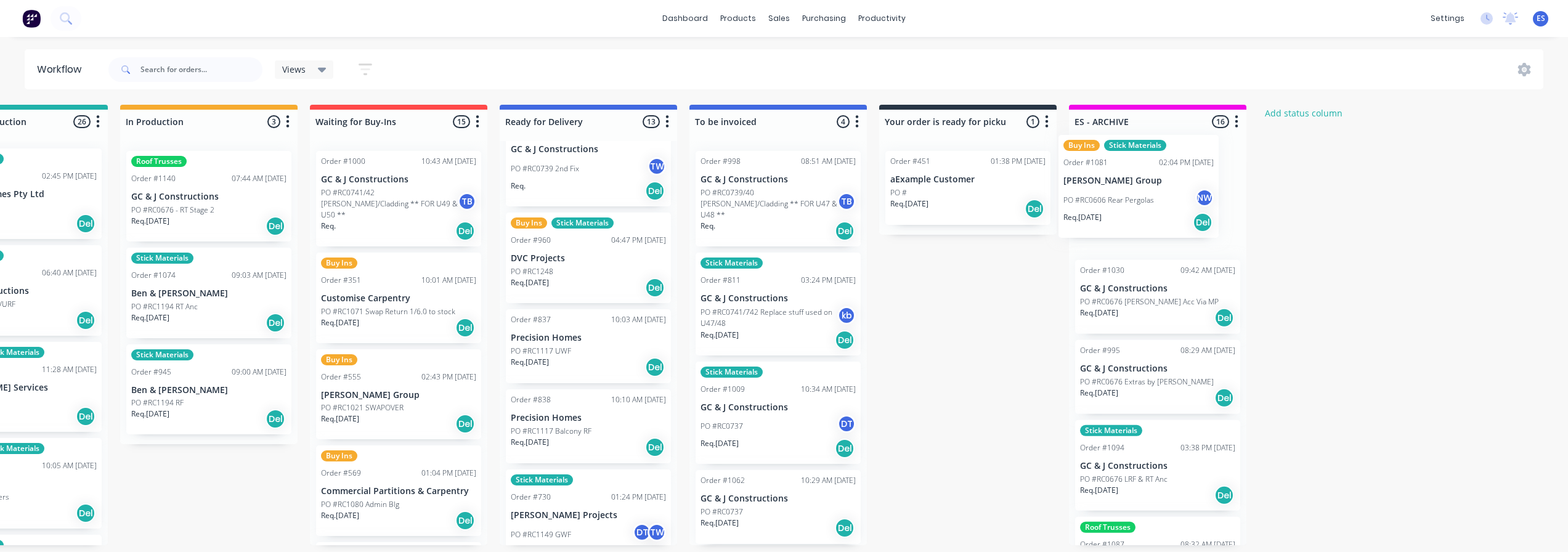
drag, startPoint x: 560, startPoint y: 287, endPoint x: 1124, endPoint y: 212, distance: 569.0
click at [1124, 212] on div "Submitted 17 Status colour #273444 hex #273444 Save Cancel Summaries Total orde…" at bounding box center [442, 325] width 2233 height 441
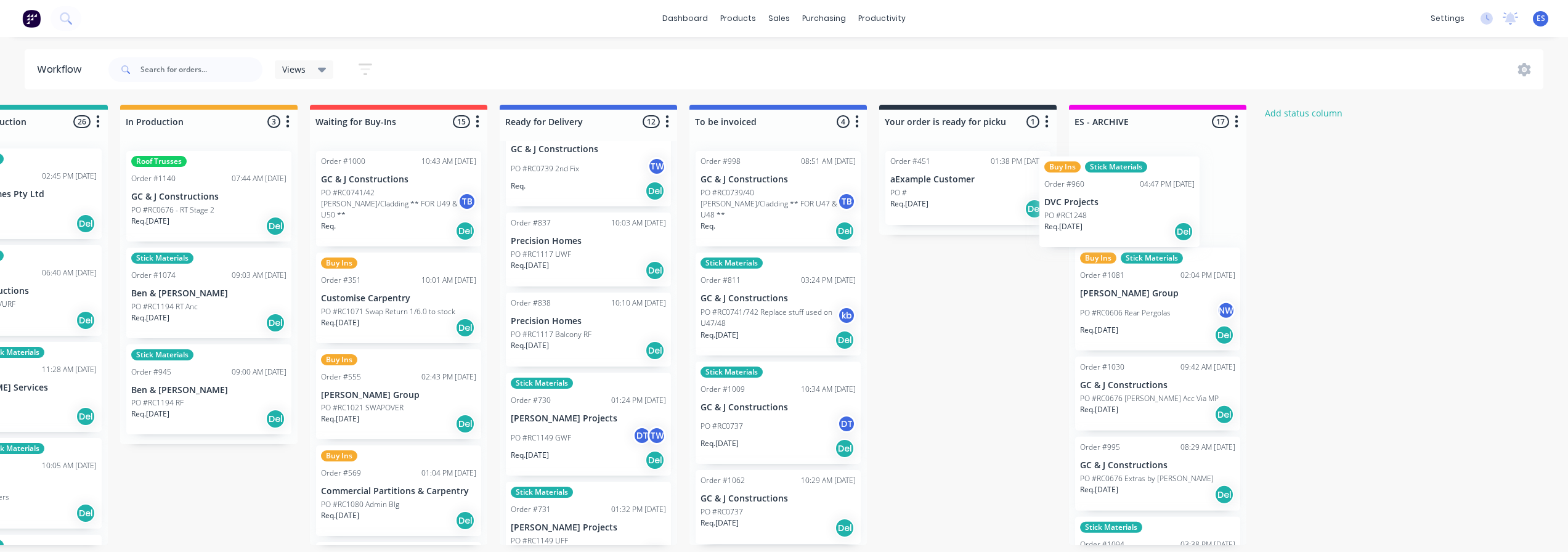
drag, startPoint x: 557, startPoint y: 272, endPoint x: 1103, endPoint y: 205, distance: 550.1
click at [1103, 205] on div "Submitted 17 Status colour #273444 hex #273444 Save Cancel Summaries Total orde…" at bounding box center [442, 325] width 2233 height 441
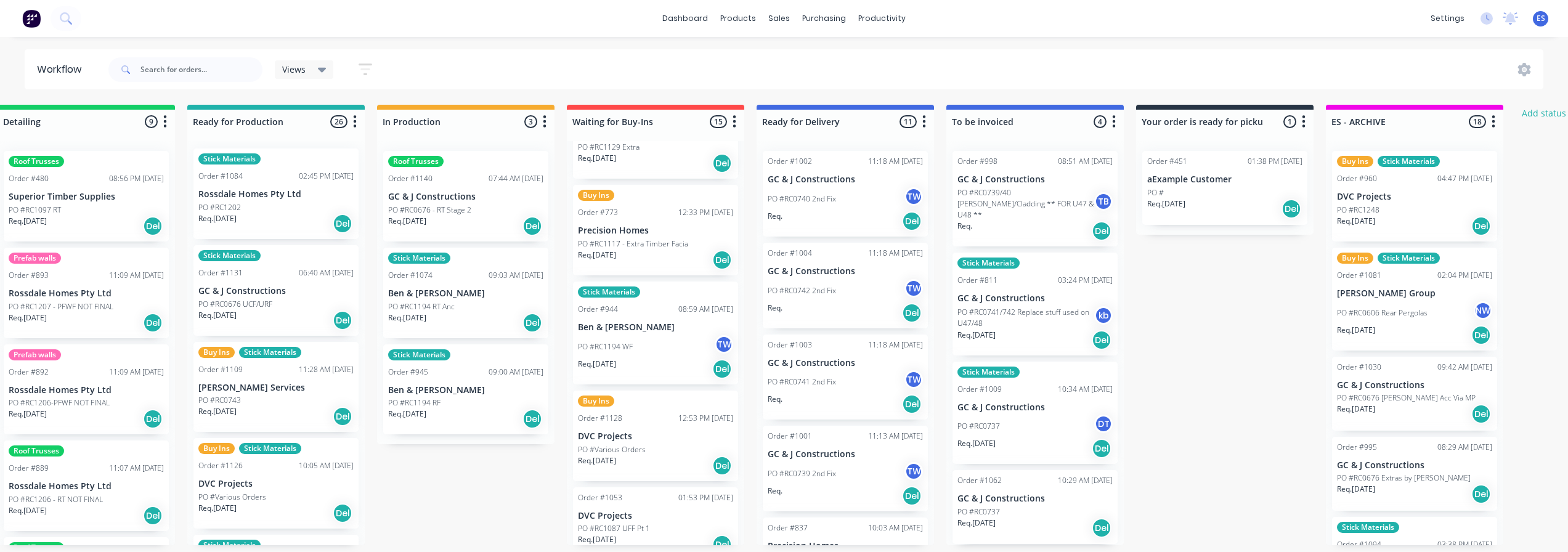
scroll to position [862, 0]
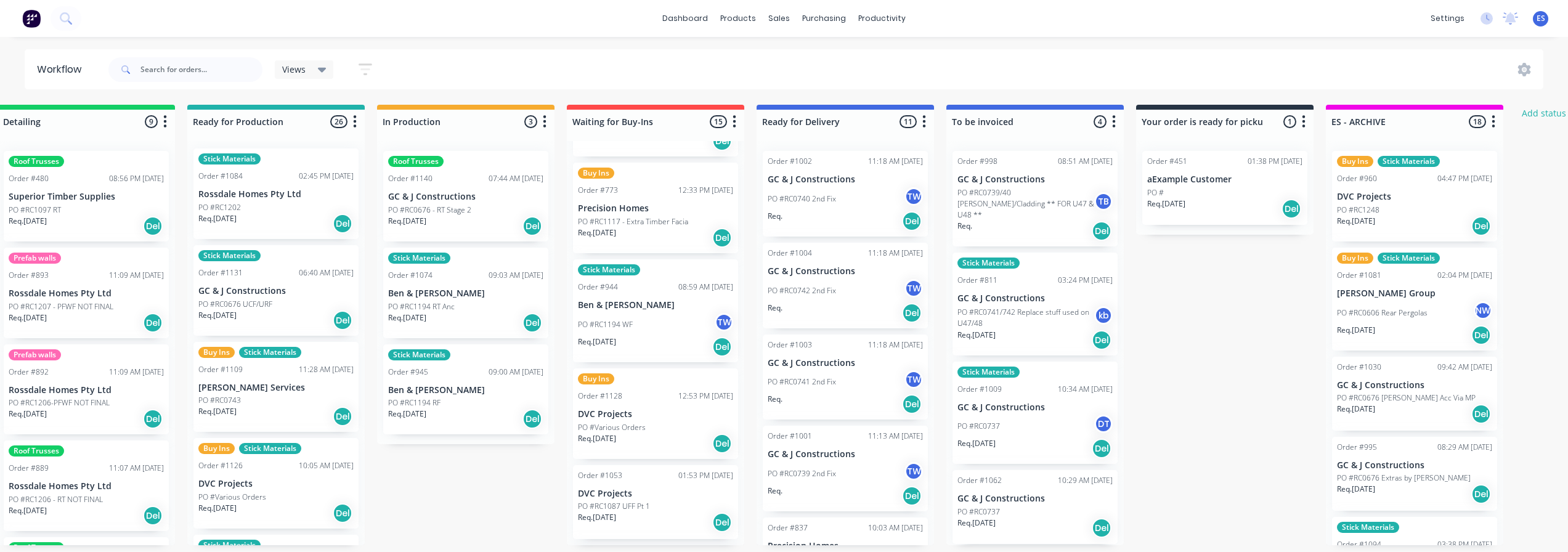
click at [649, 313] on div "PO #RC1194 WF TW" at bounding box center [655, 325] width 155 height 24
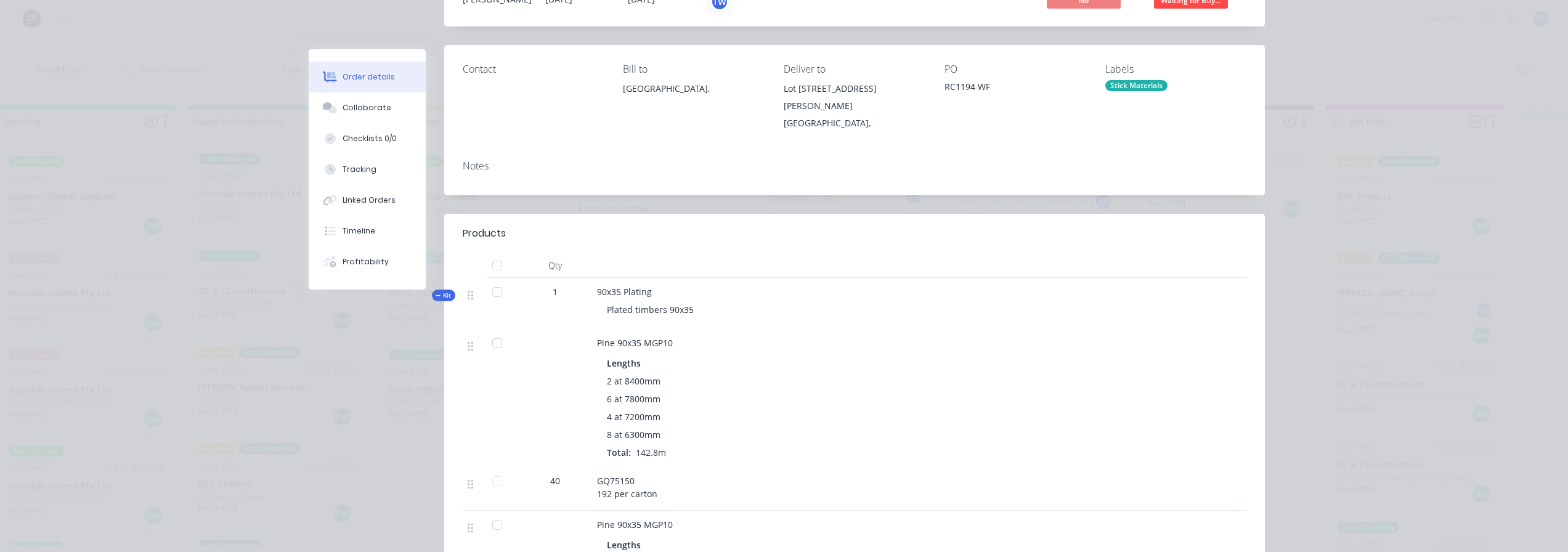
scroll to position [0, 0]
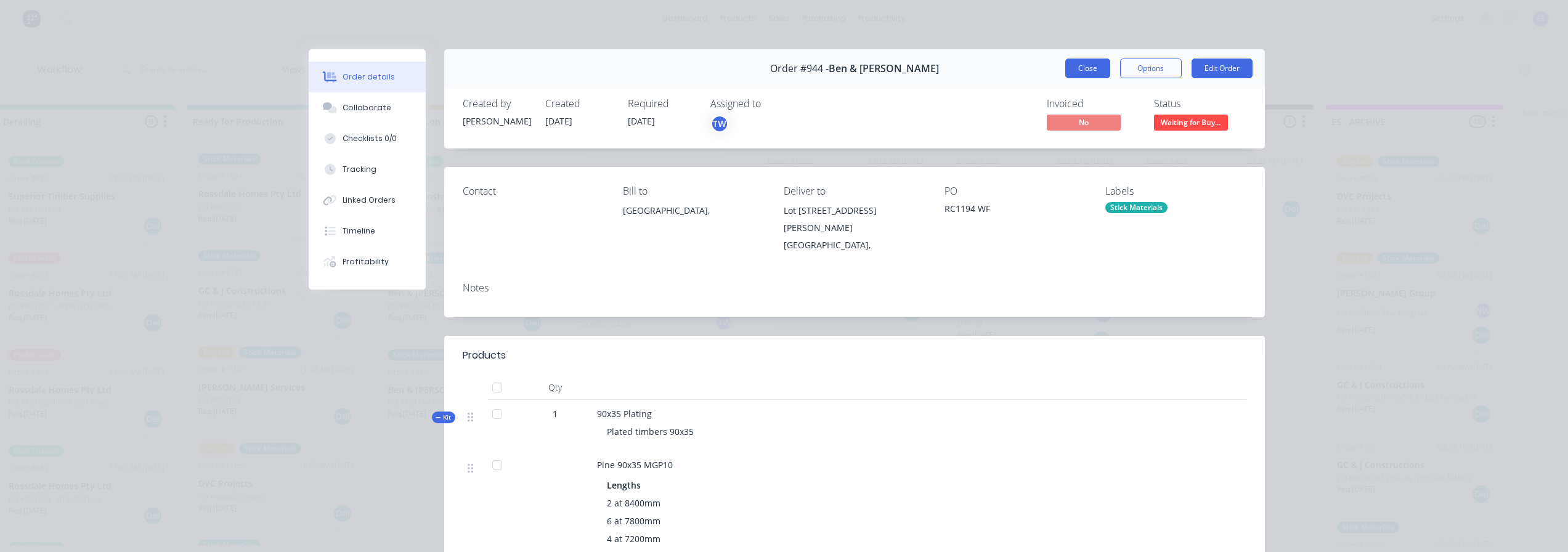
click at [1104, 69] on button "Close" at bounding box center [1087, 68] width 45 height 20
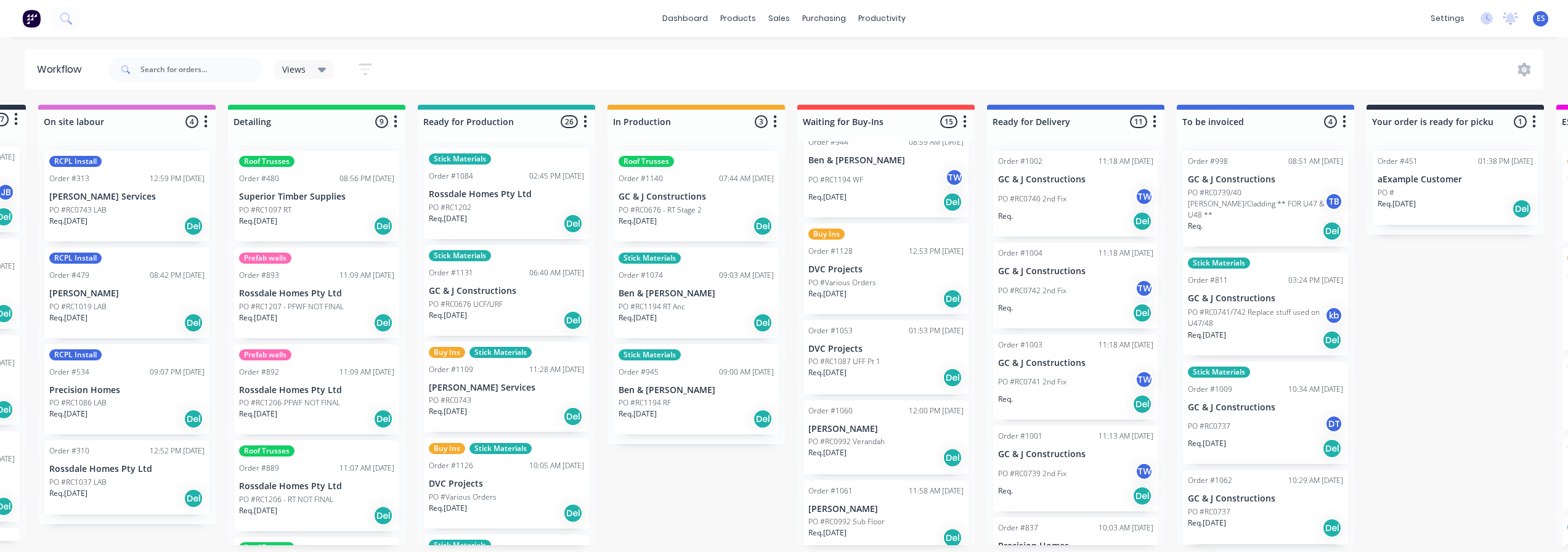
scroll to position [0, 178]
click at [801, 57] on div "Sales Orders" at bounding box center [824, 59] width 50 height 11
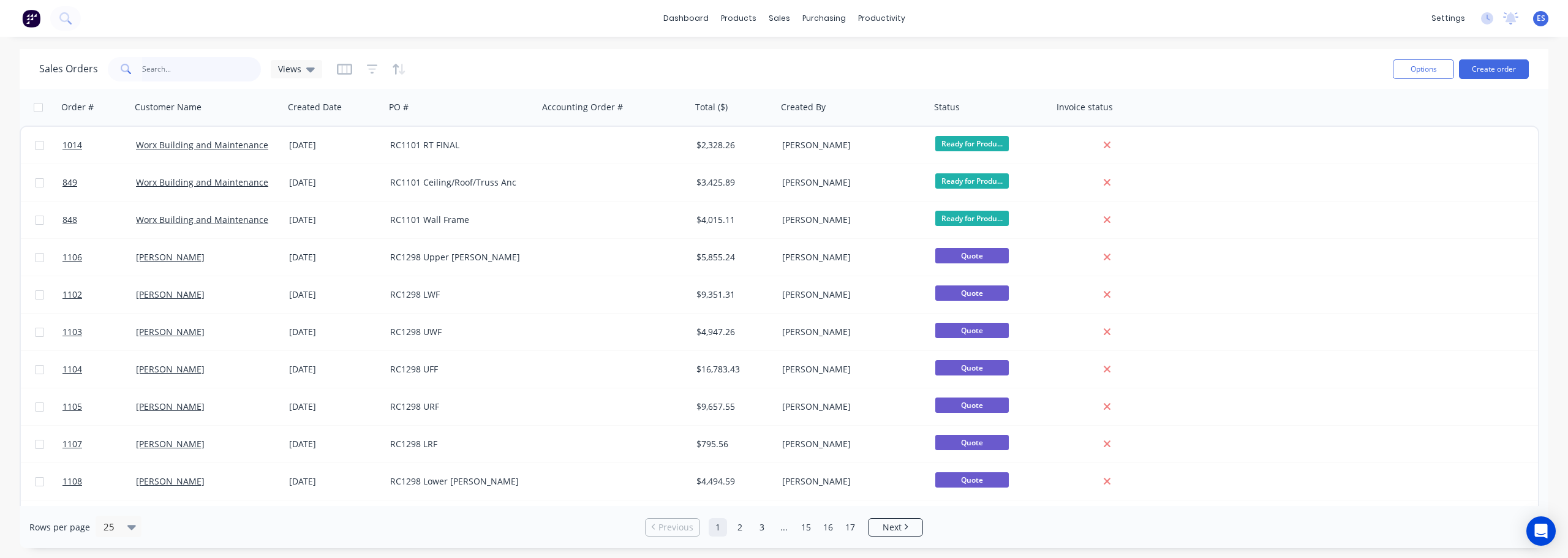
click at [180, 74] on input "text" at bounding box center [202, 69] width 120 height 24
type input "dalla"
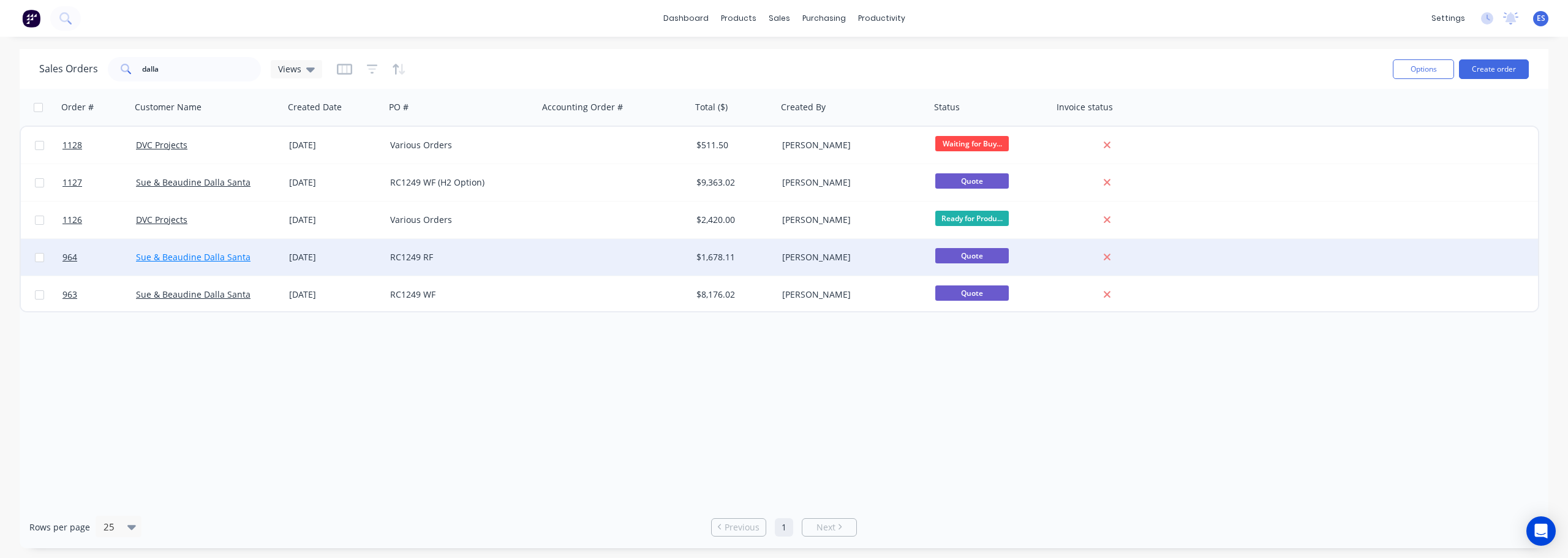
click at [209, 259] on link "Sue & Beaudine Dalla Santa" at bounding box center [193, 257] width 114 height 12
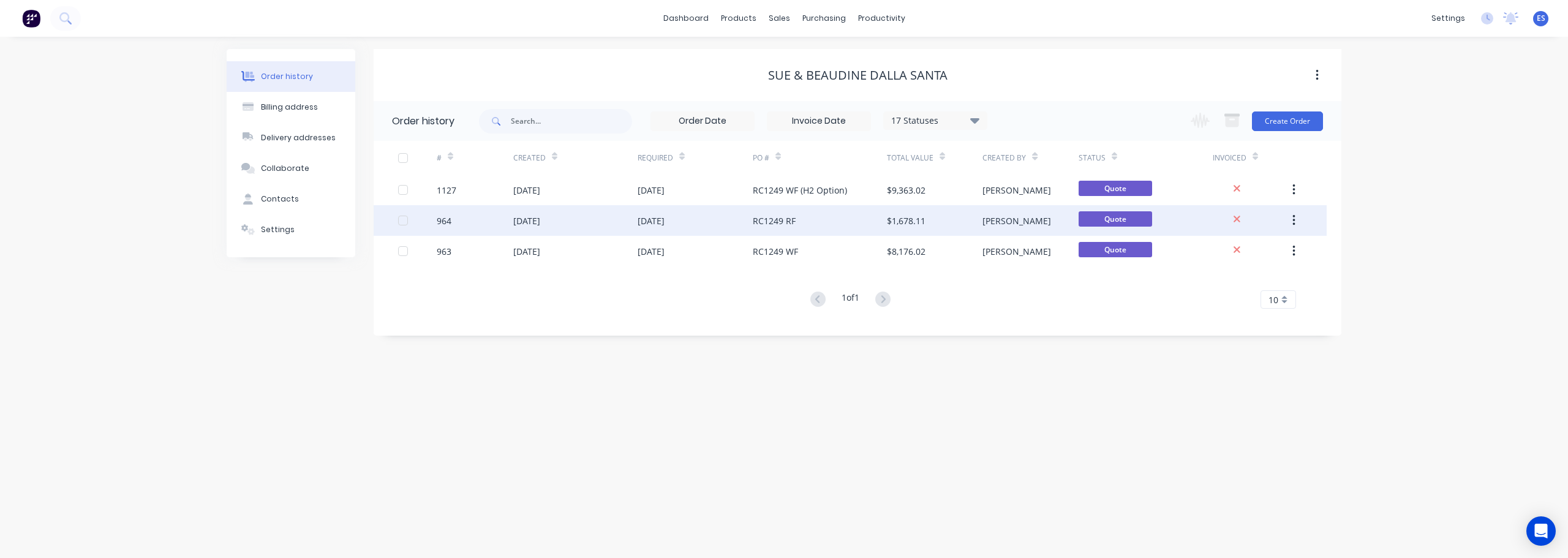
click at [845, 230] on div "RC1249 RF" at bounding box center [820, 220] width 134 height 31
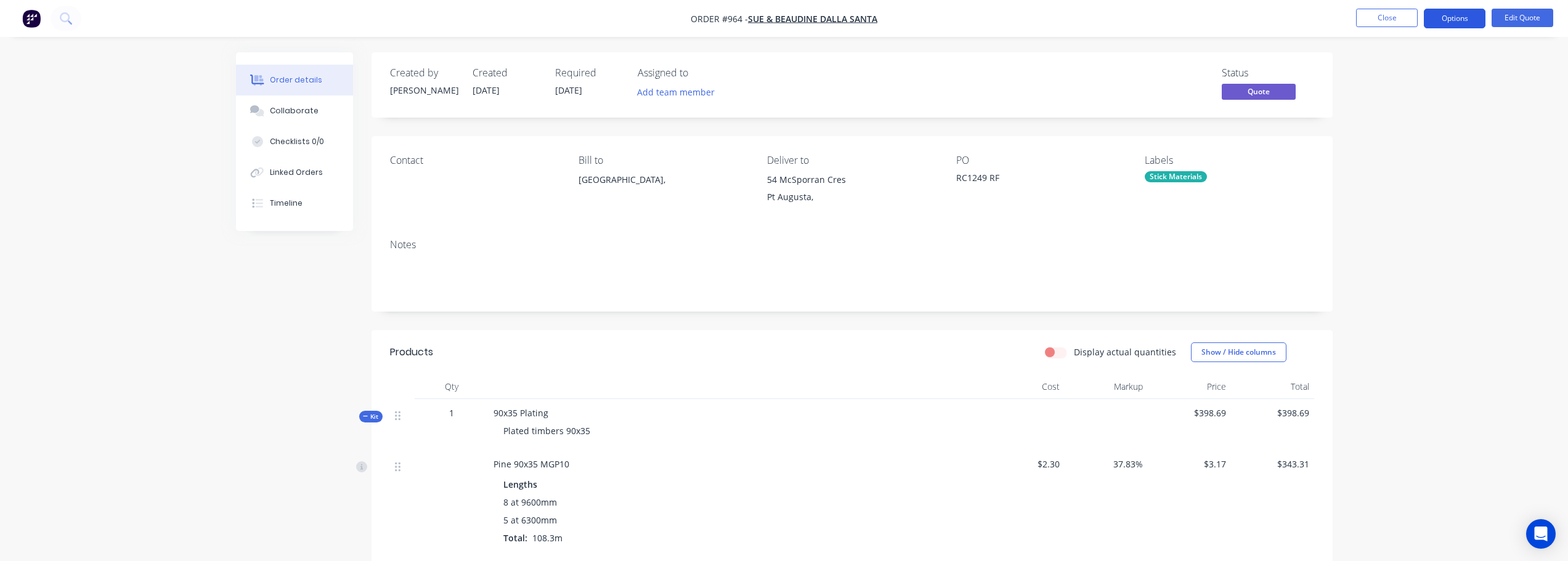
click at [1464, 24] on button "Options" at bounding box center [1455, 18] width 62 height 20
click at [1423, 224] on div "Duplicate" at bounding box center [1417, 223] width 113 height 18
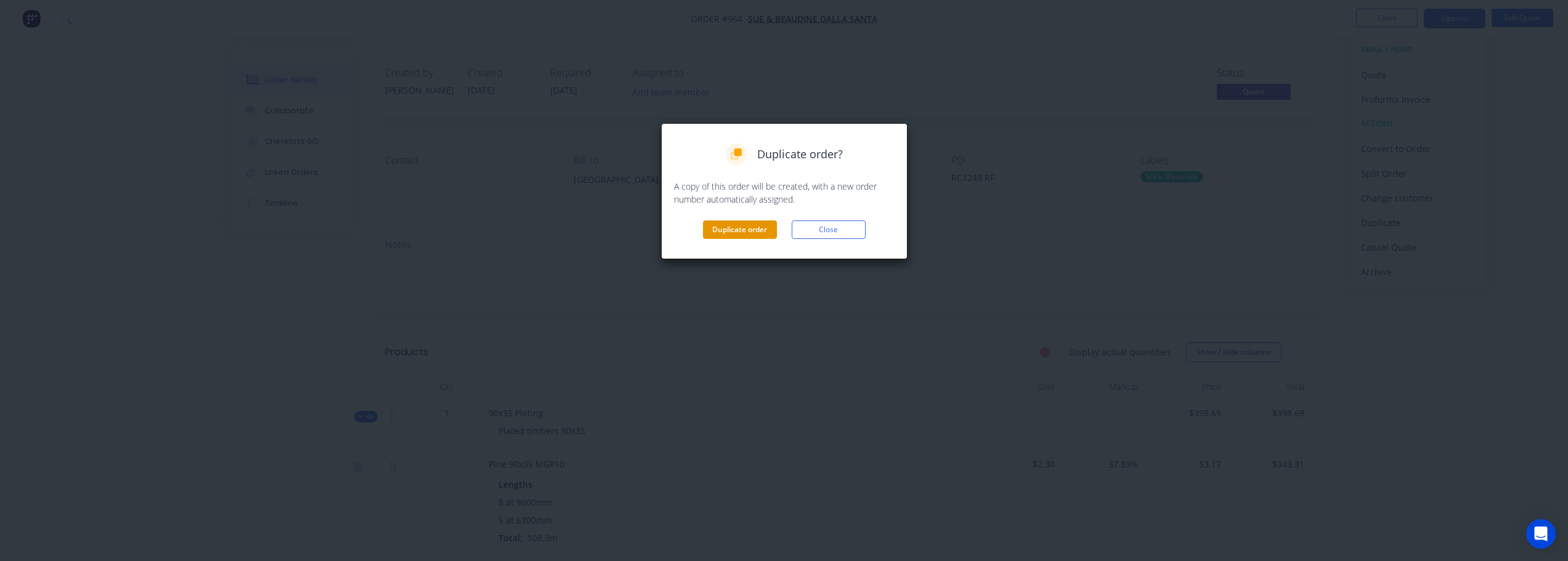
click at [727, 234] on button "Duplicate order" at bounding box center [739, 230] width 74 height 18
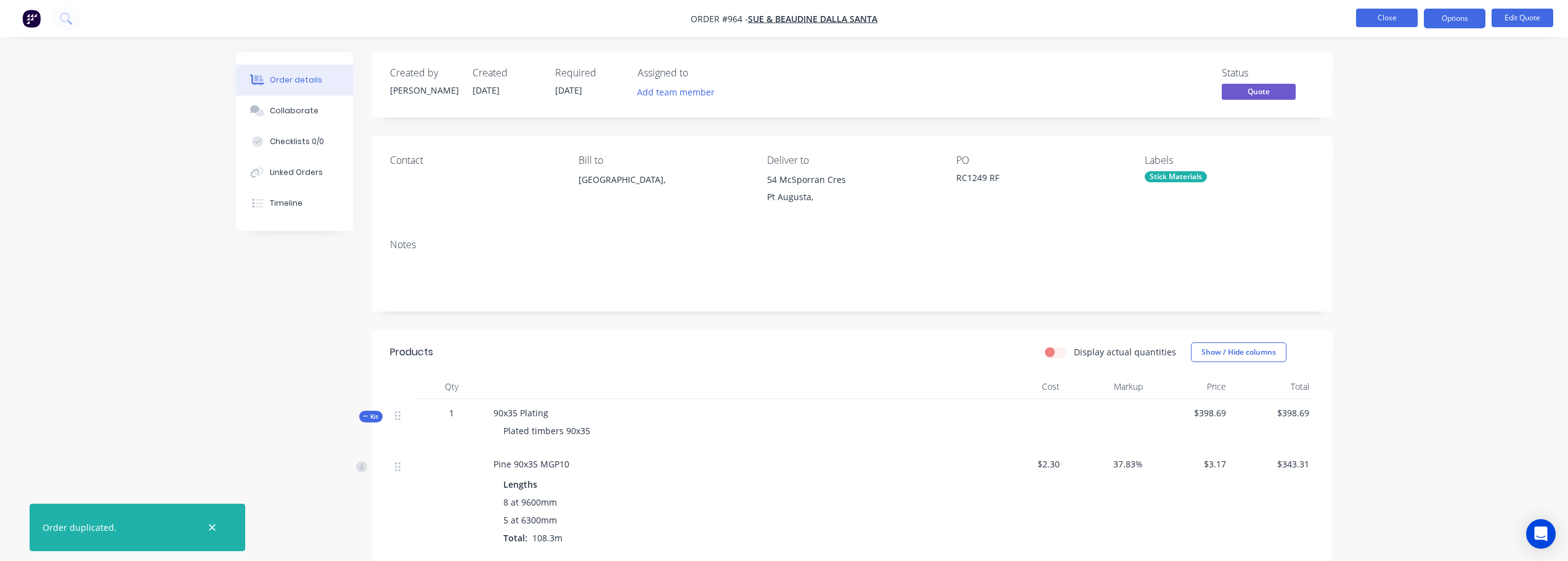
click at [1379, 16] on button "Close" at bounding box center [1387, 17] width 62 height 18
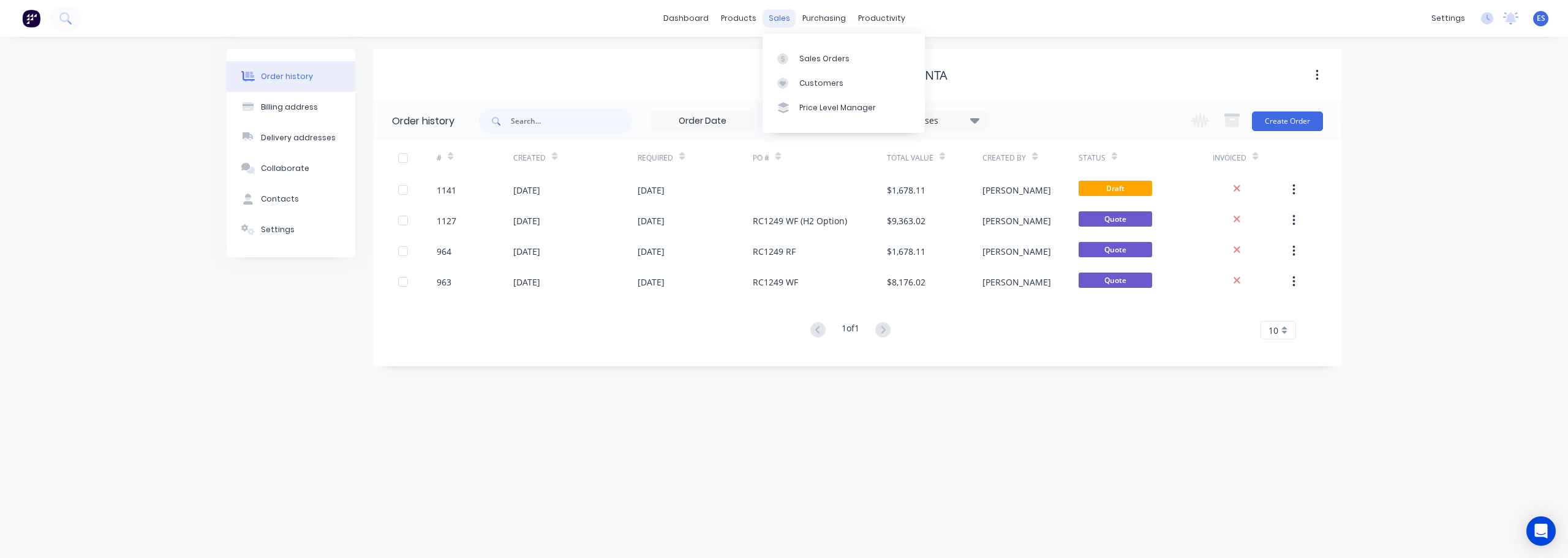
click at [778, 17] on div "sales" at bounding box center [779, 18] width 34 height 18
click at [809, 59] on div "Sales Orders" at bounding box center [824, 59] width 50 height 11
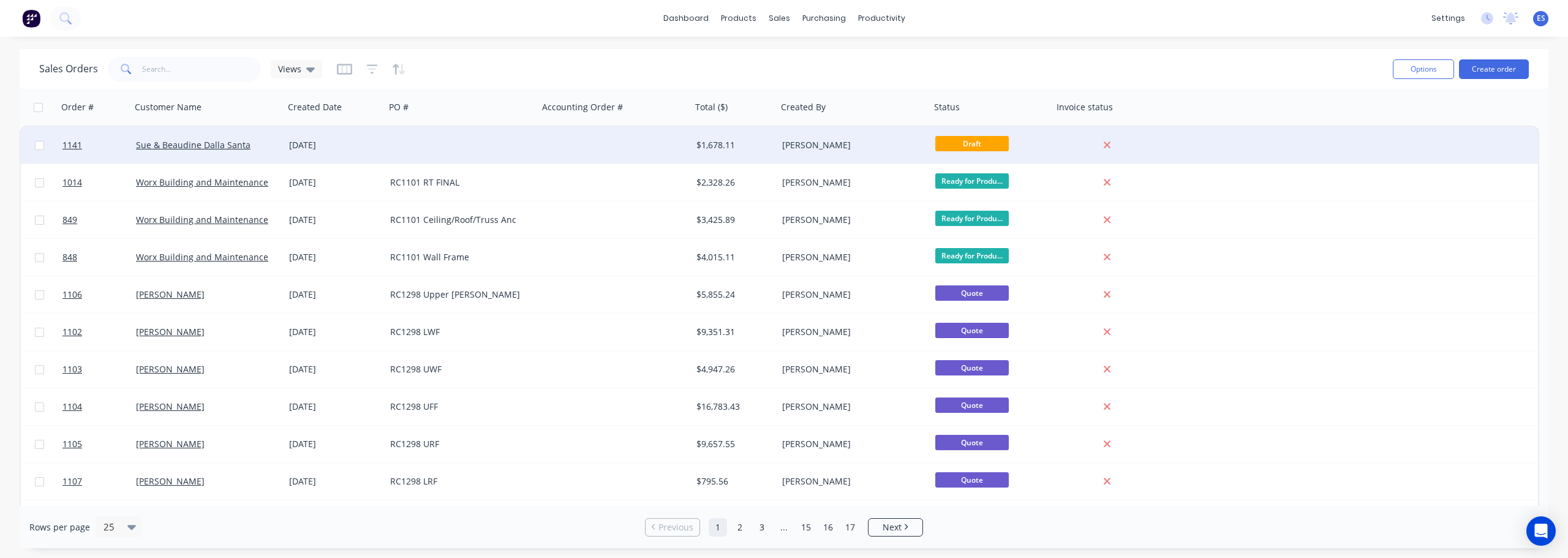
click at [565, 137] on div at bounding box center [614, 145] width 153 height 37
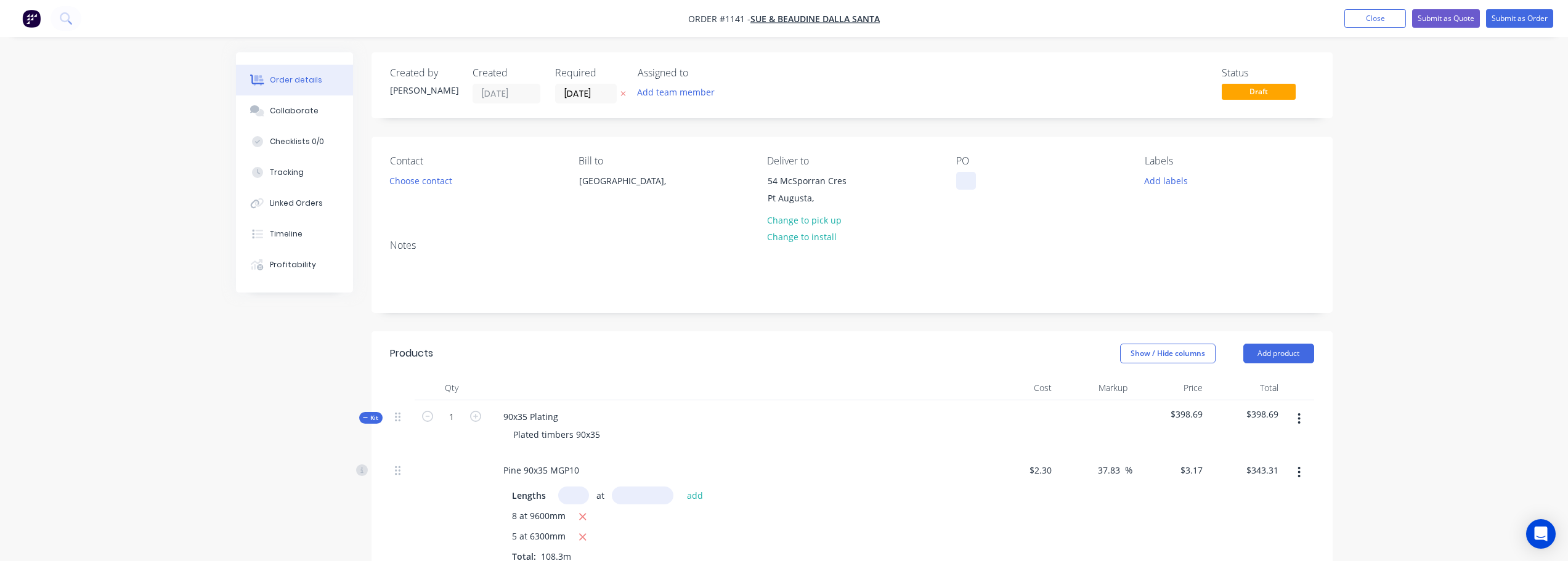
click at [966, 179] on div at bounding box center [967, 181] width 20 height 18
drag, startPoint x: 1171, startPoint y: 179, endPoint x: 1166, endPoint y: 185, distance: 7.8
click at [1171, 179] on button "Add labels" at bounding box center [1166, 180] width 57 height 16
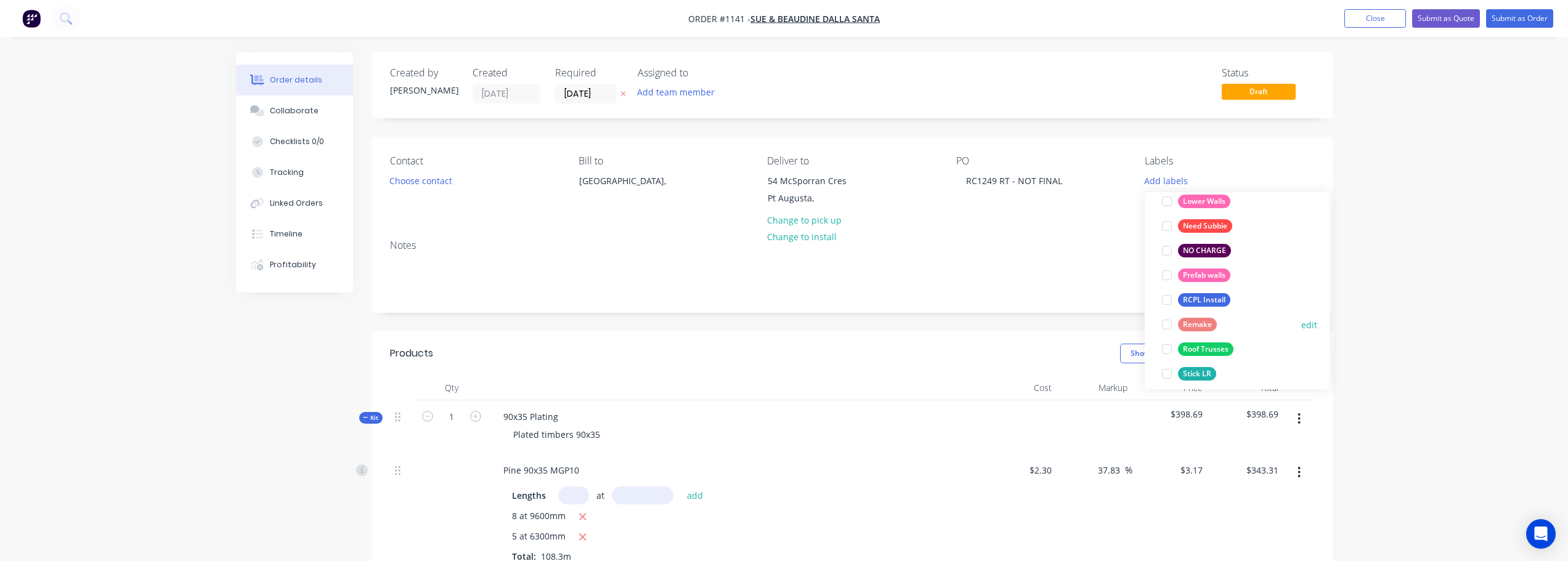
scroll to position [246, 0]
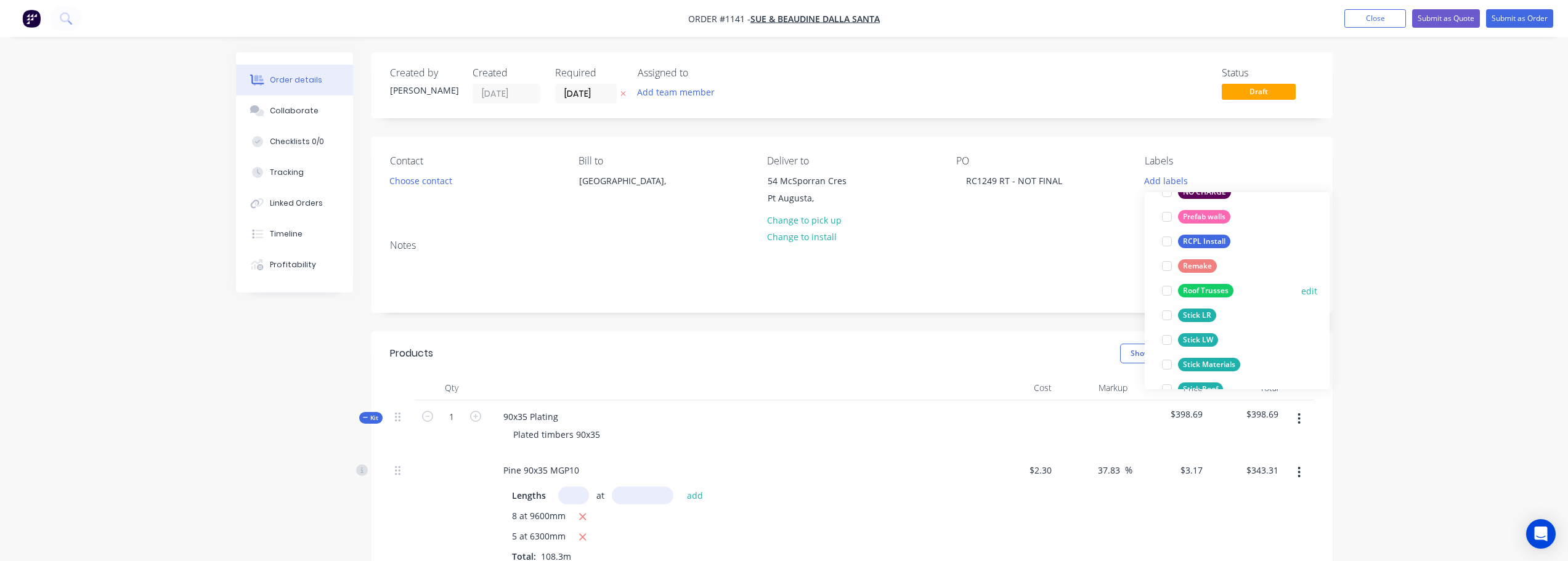
click at [1218, 291] on div "Roof Trusses" at bounding box center [1206, 290] width 56 height 14
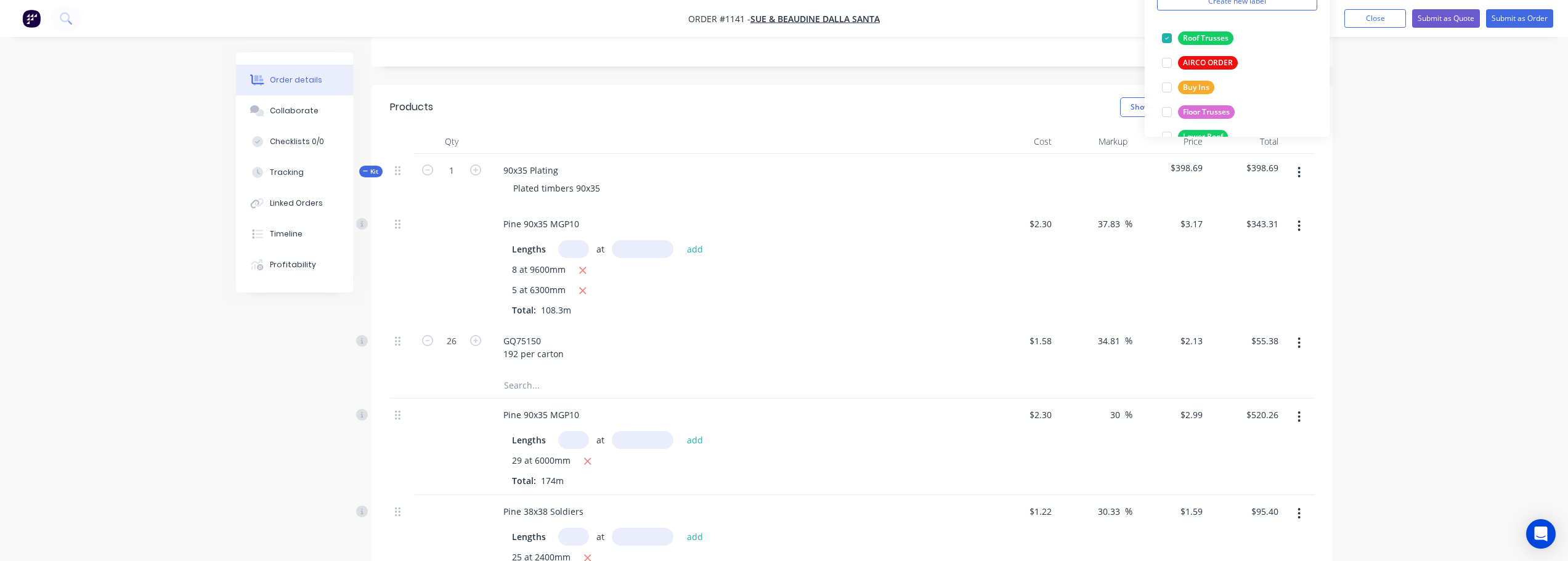
drag, startPoint x: 1438, startPoint y: 337, endPoint x: 1385, endPoint y: 317, distance: 56.6
click at [1437, 337] on div "Order details Collaborate Checklists 0/0 Tracking Linked Orders Timeline Profit…" at bounding box center [784, 398] width 1568 height 1289
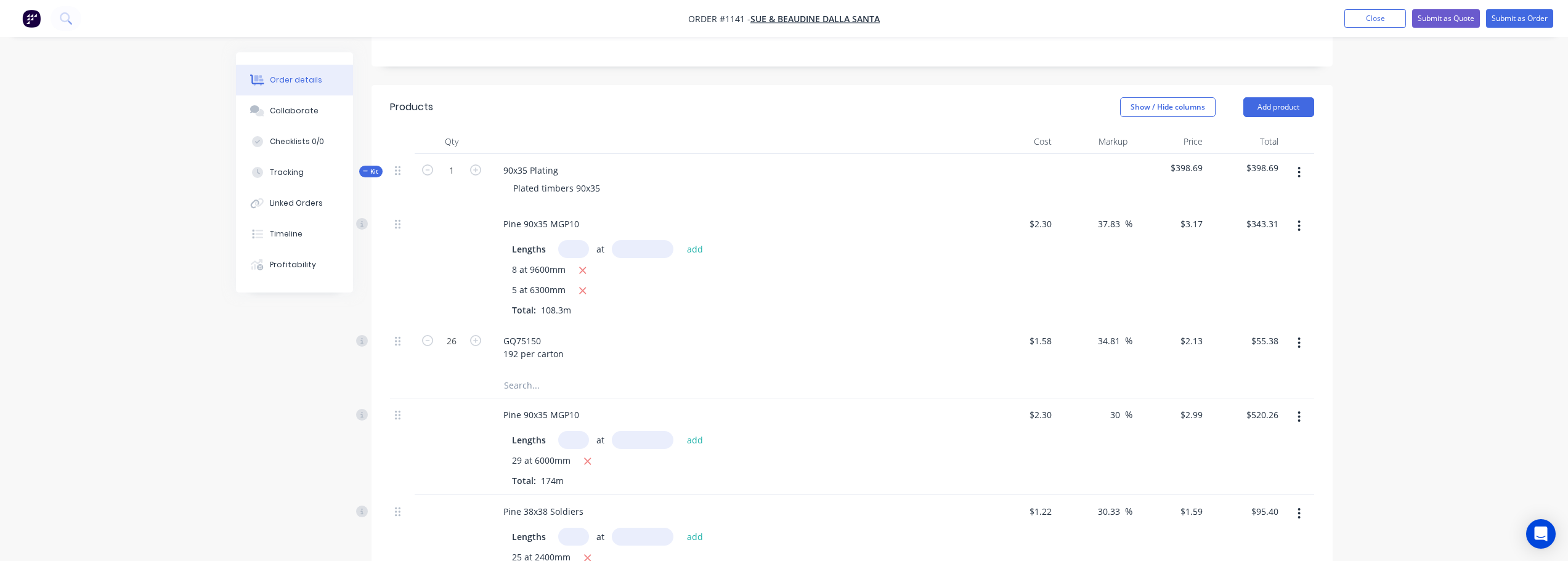
click at [1300, 175] on icon "button" at bounding box center [1299, 172] width 3 height 14
click at [1241, 276] on div "Delete" at bounding box center [1256, 279] width 95 height 18
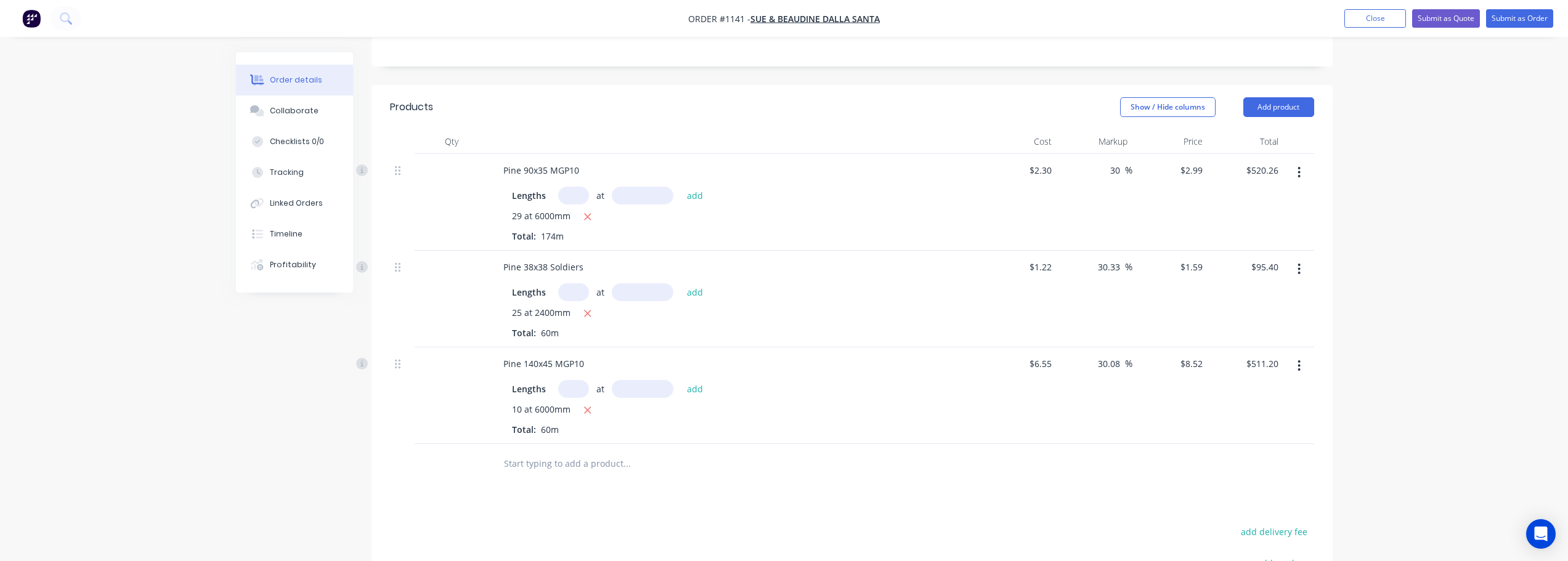
click at [1298, 173] on icon "button" at bounding box center [1299, 172] width 3 height 14
drag, startPoint x: 1239, startPoint y: 277, endPoint x: 1286, endPoint y: 189, distance: 99.8
click at [1243, 270] on div "Delete" at bounding box center [1256, 279] width 95 height 18
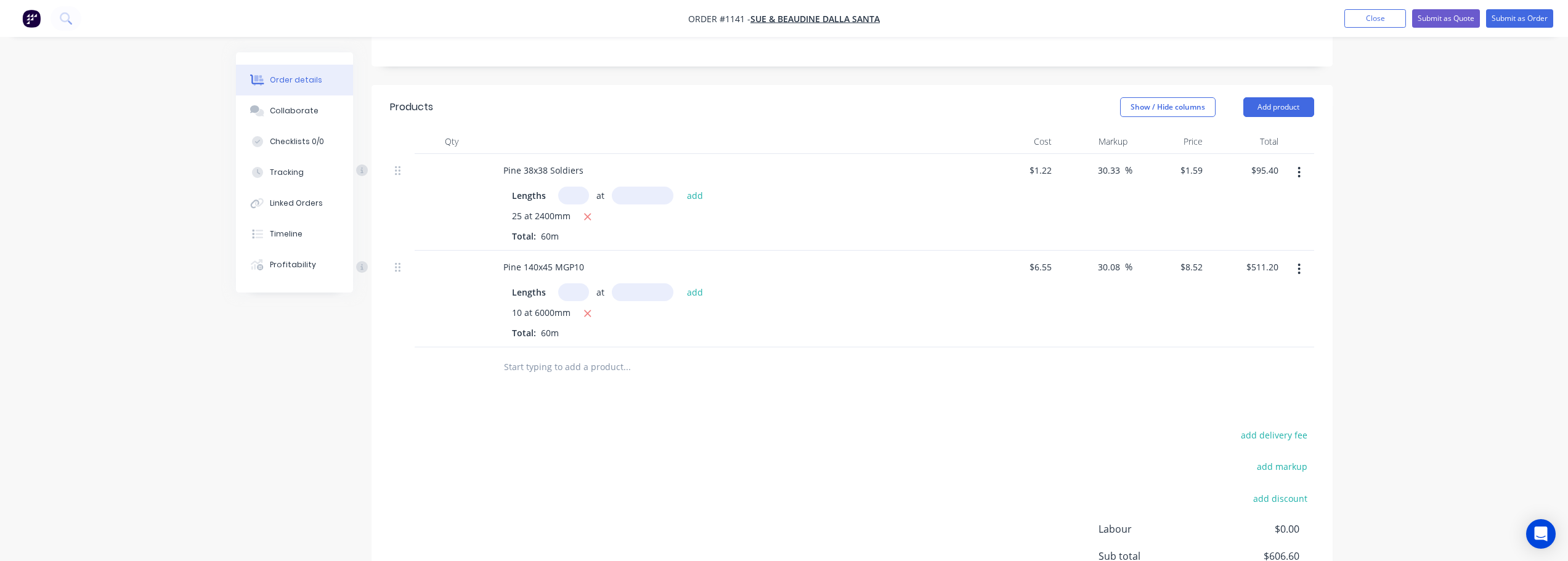
click at [1297, 172] on button "button" at bounding box center [1299, 172] width 29 height 22
click at [1241, 271] on div "Delete" at bounding box center [1256, 279] width 95 height 18
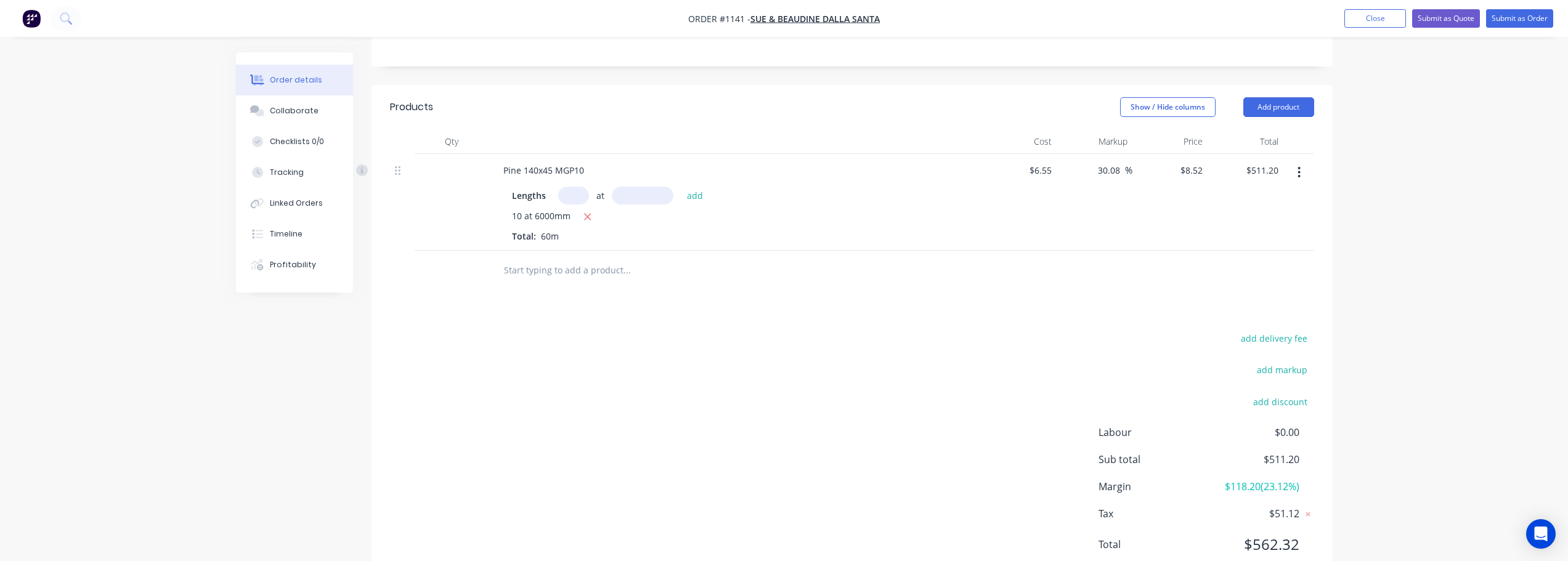
click at [1299, 173] on icon "button" at bounding box center [1299, 172] width 3 height 11
click at [1259, 278] on div "Delete" at bounding box center [1256, 279] width 95 height 18
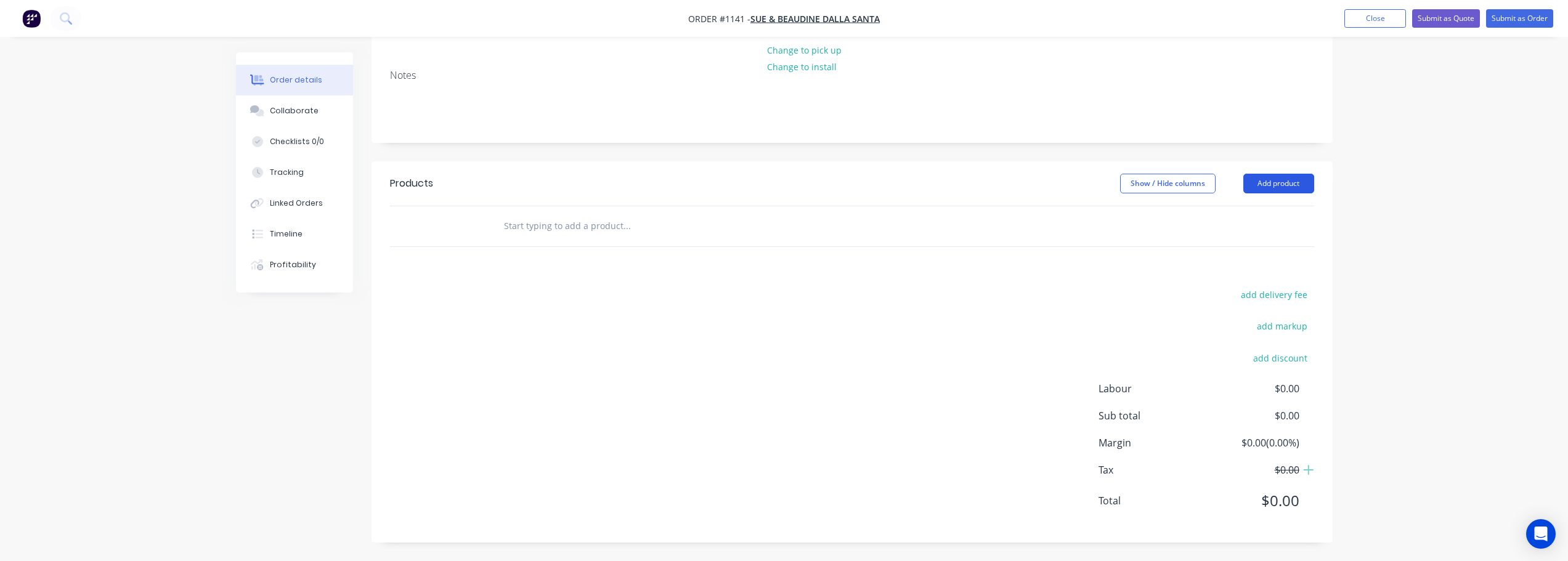
click at [1250, 187] on button "Add product" at bounding box center [1279, 183] width 71 height 20
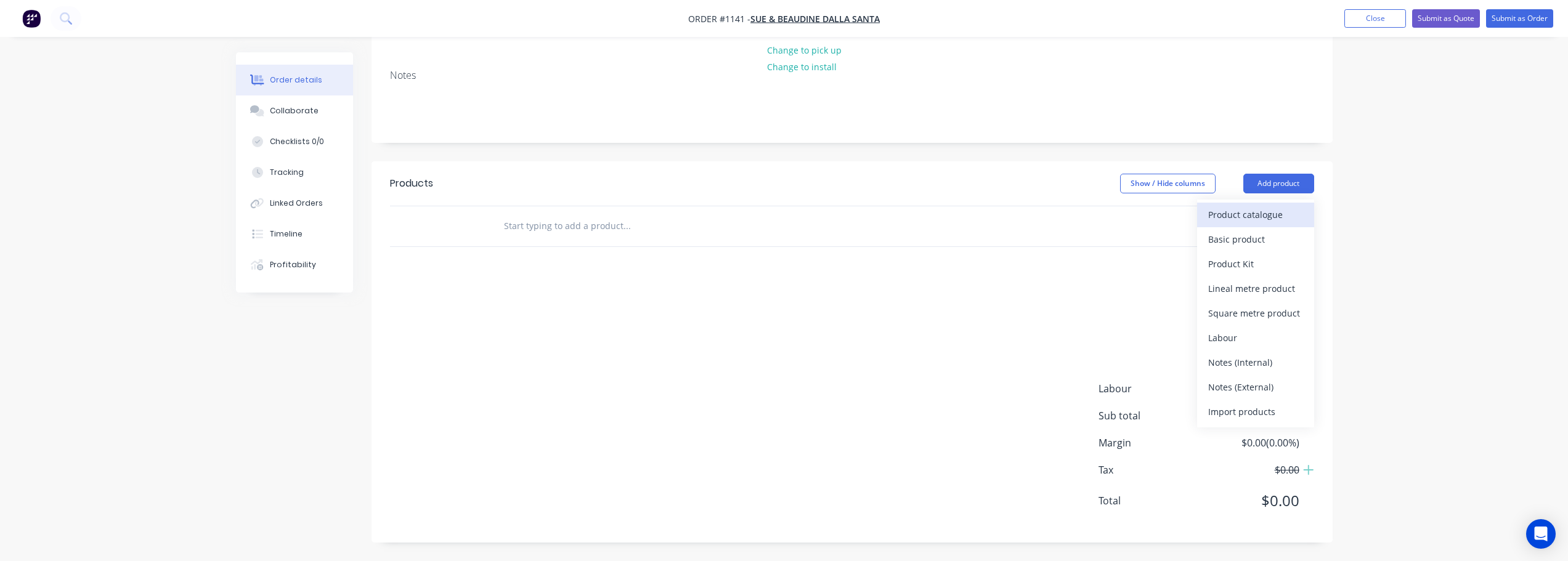
click at [1266, 219] on div "Product catalogue" at bounding box center [1256, 214] width 95 height 18
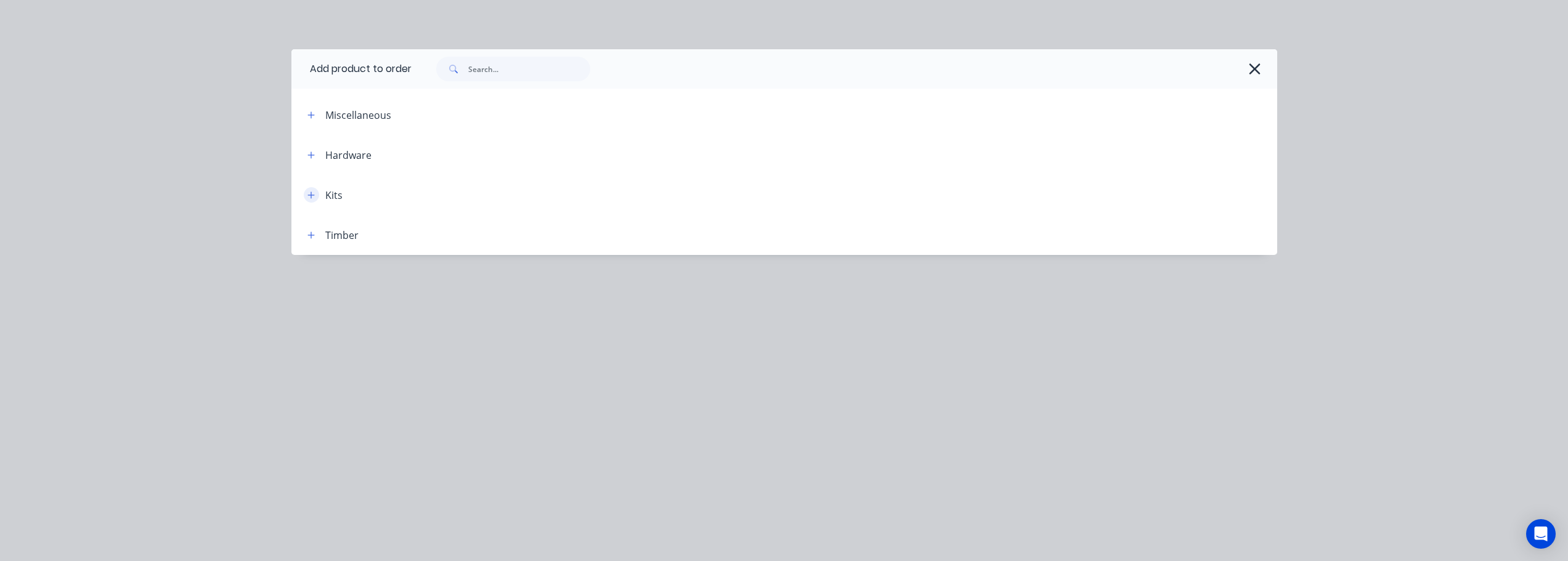
click at [304, 192] on button "button" at bounding box center [311, 194] width 16 height 16
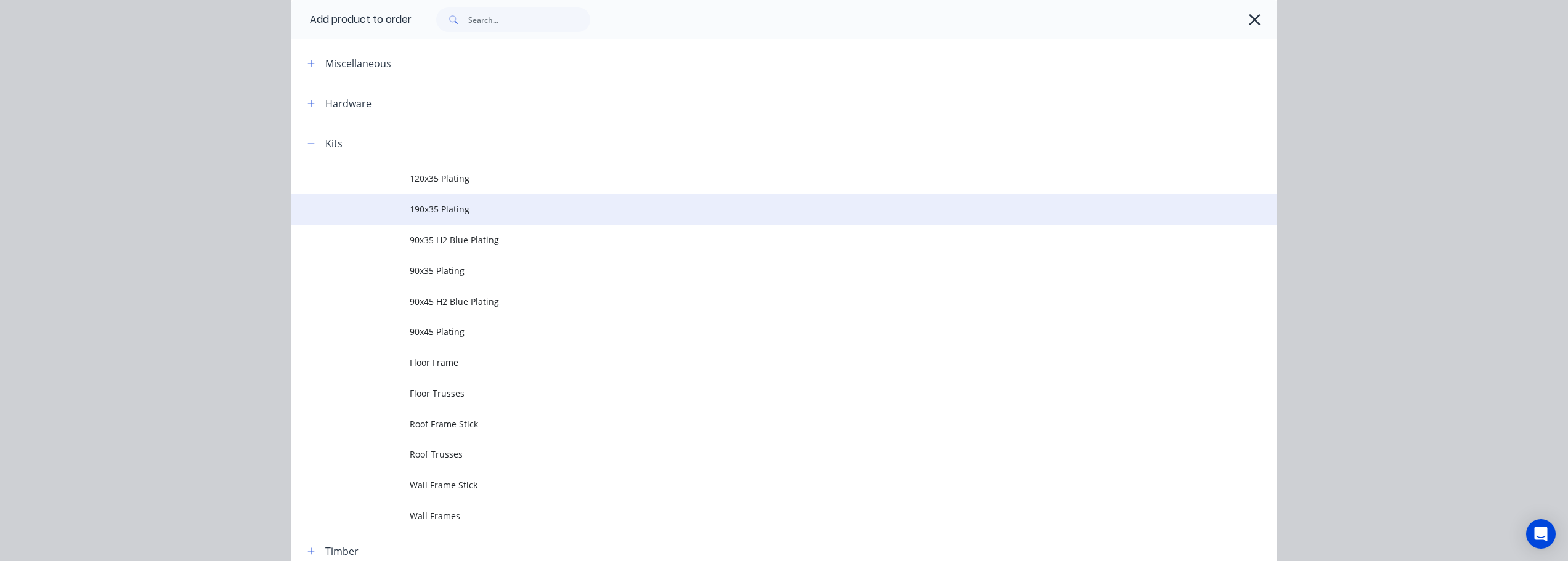
scroll to position [116, 0]
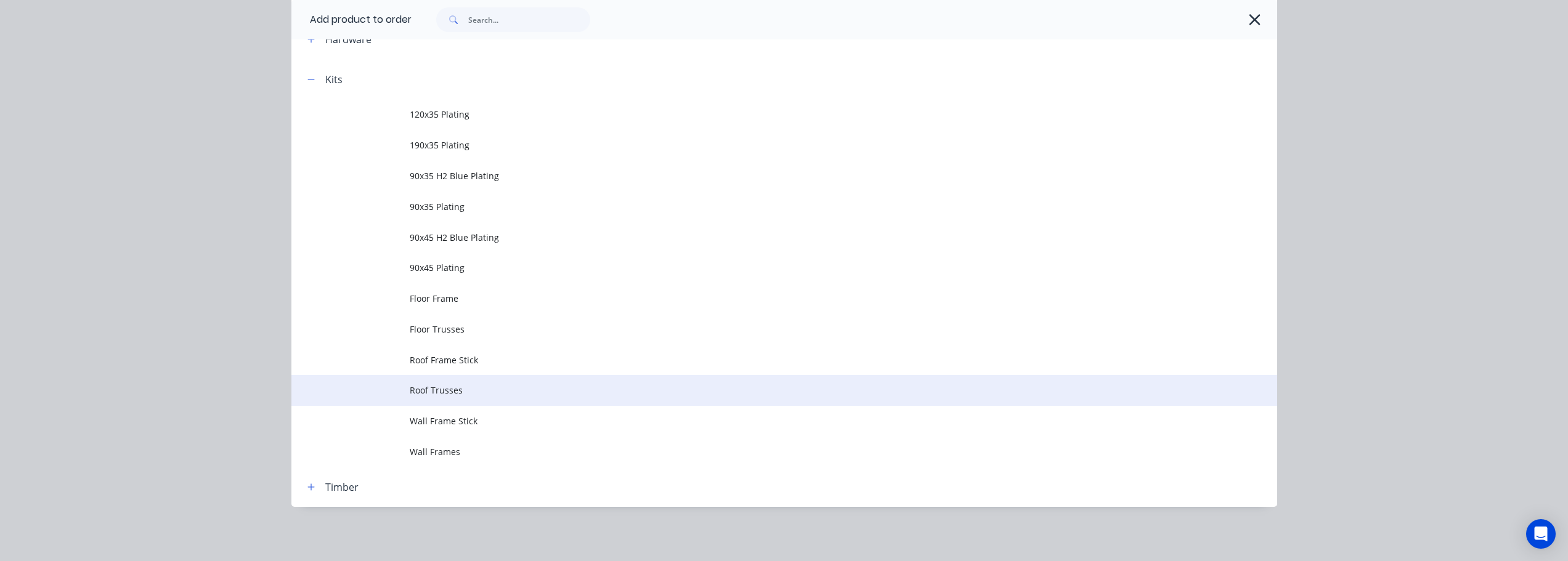
click at [438, 390] on span "Roof Trusses" at bounding box center [757, 390] width 694 height 13
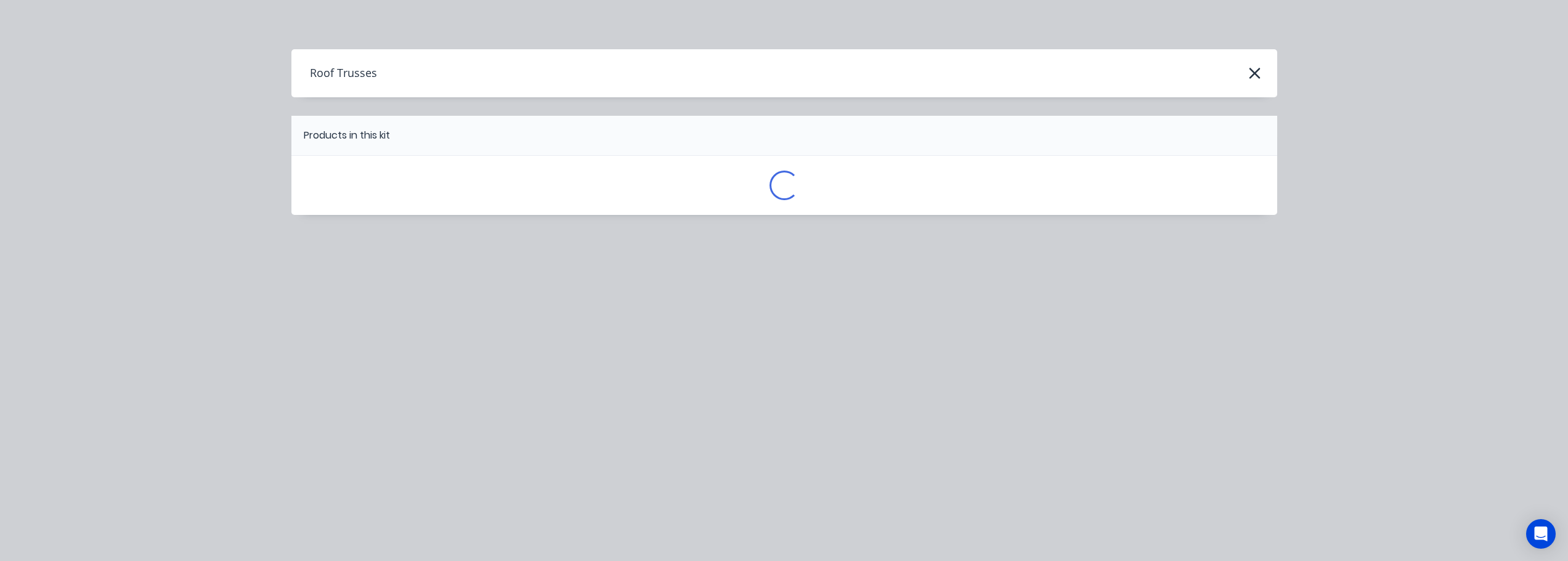
scroll to position [0, 0]
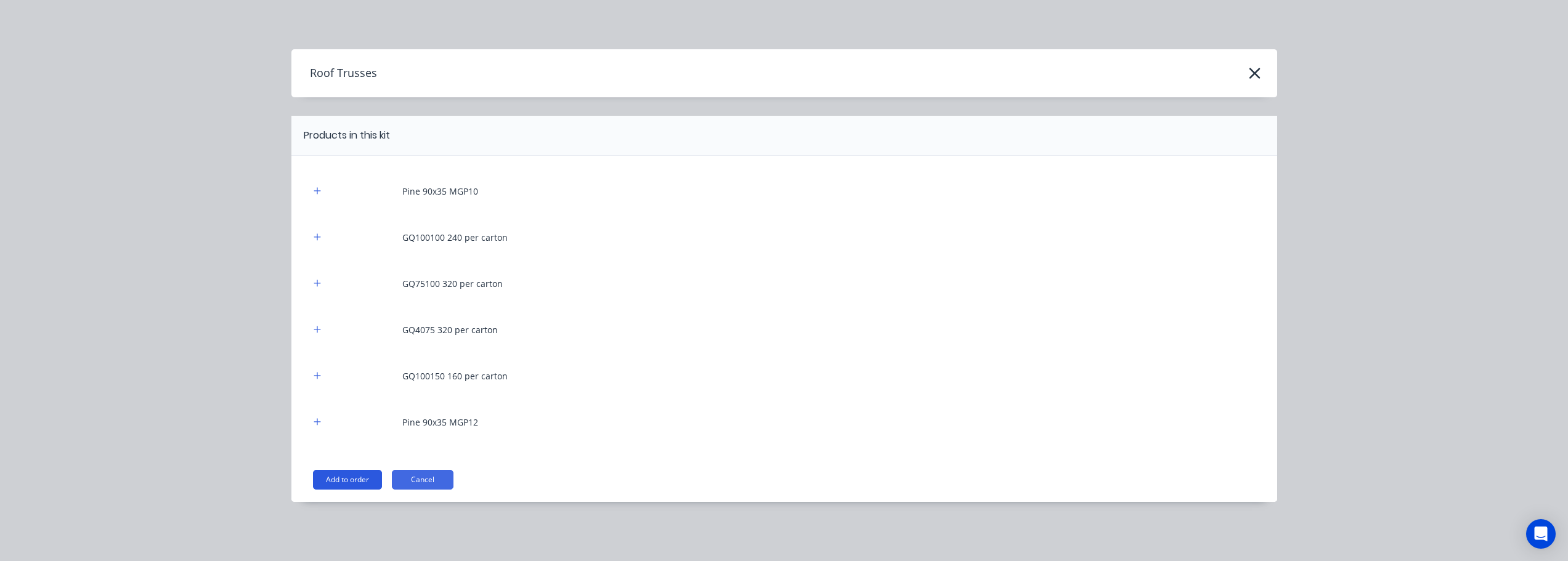
click at [362, 483] on button "Add to order" at bounding box center [348, 480] width 69 height 20
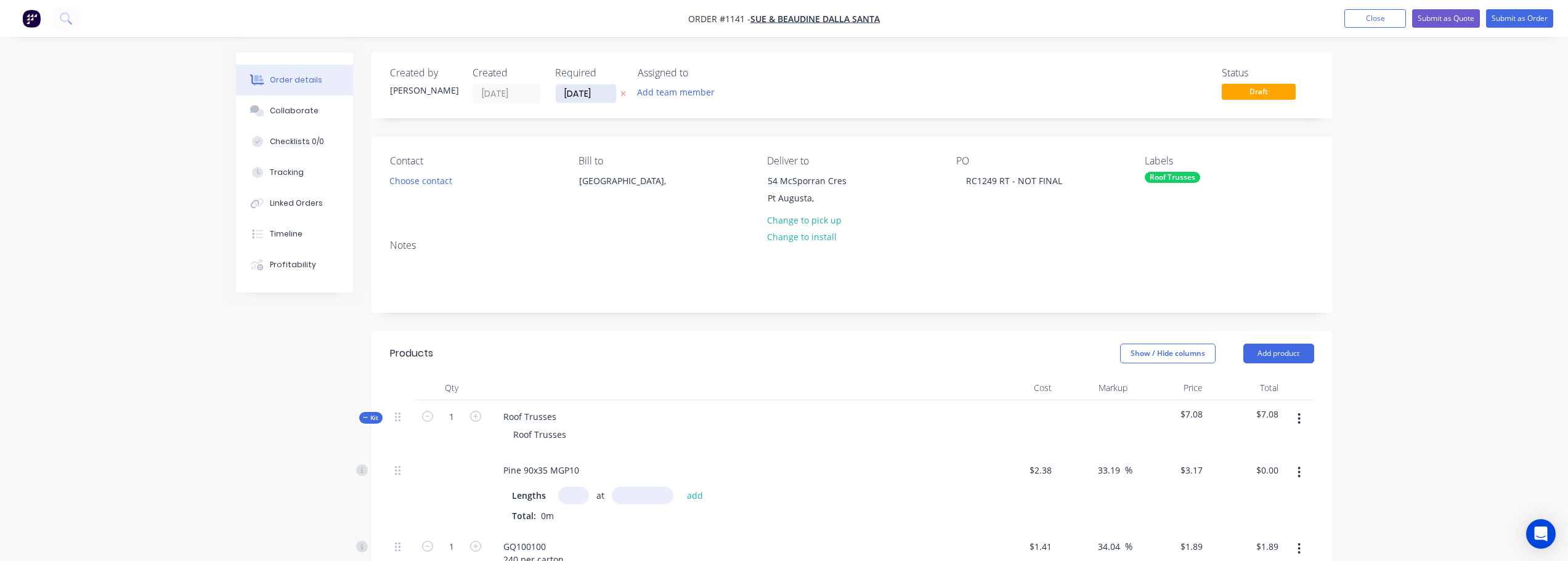
click at [586, 88] on input "[DATE]" at bounding box center [586, 93] width 60 height 18
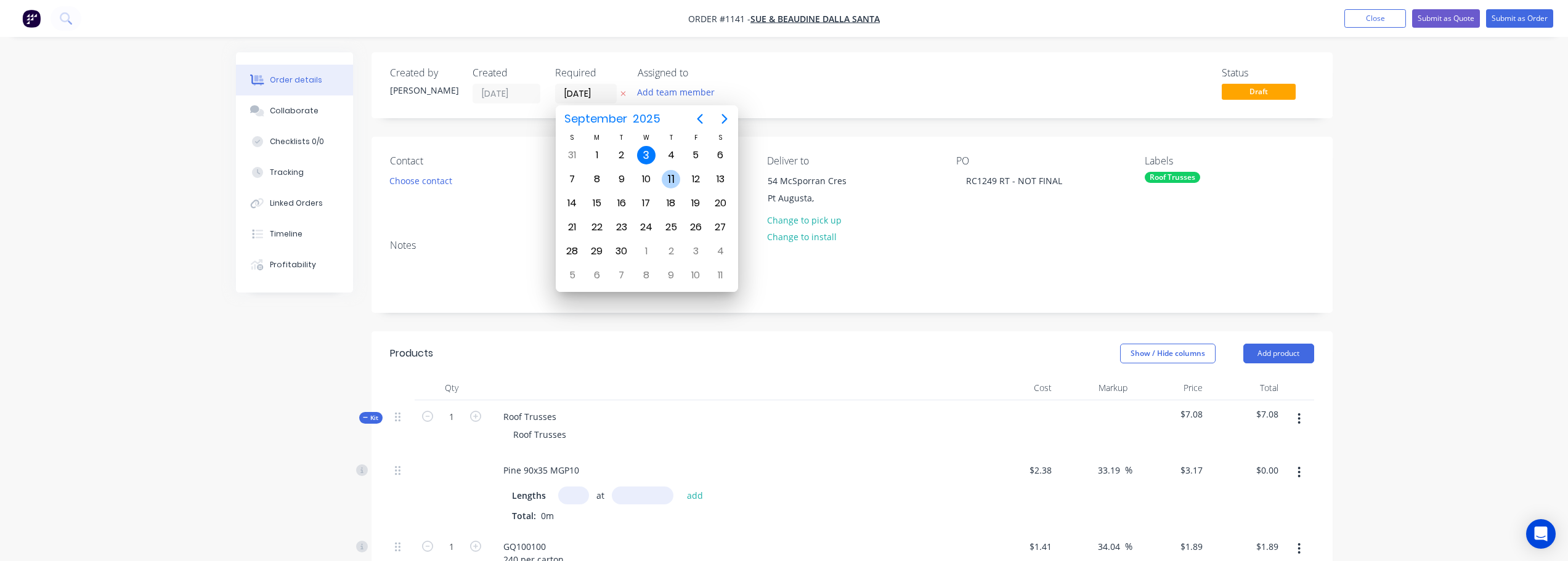
click at [672, 177] on div "11" at bounding box center [671, 179] width 18 height 18
type input "[DATE]"
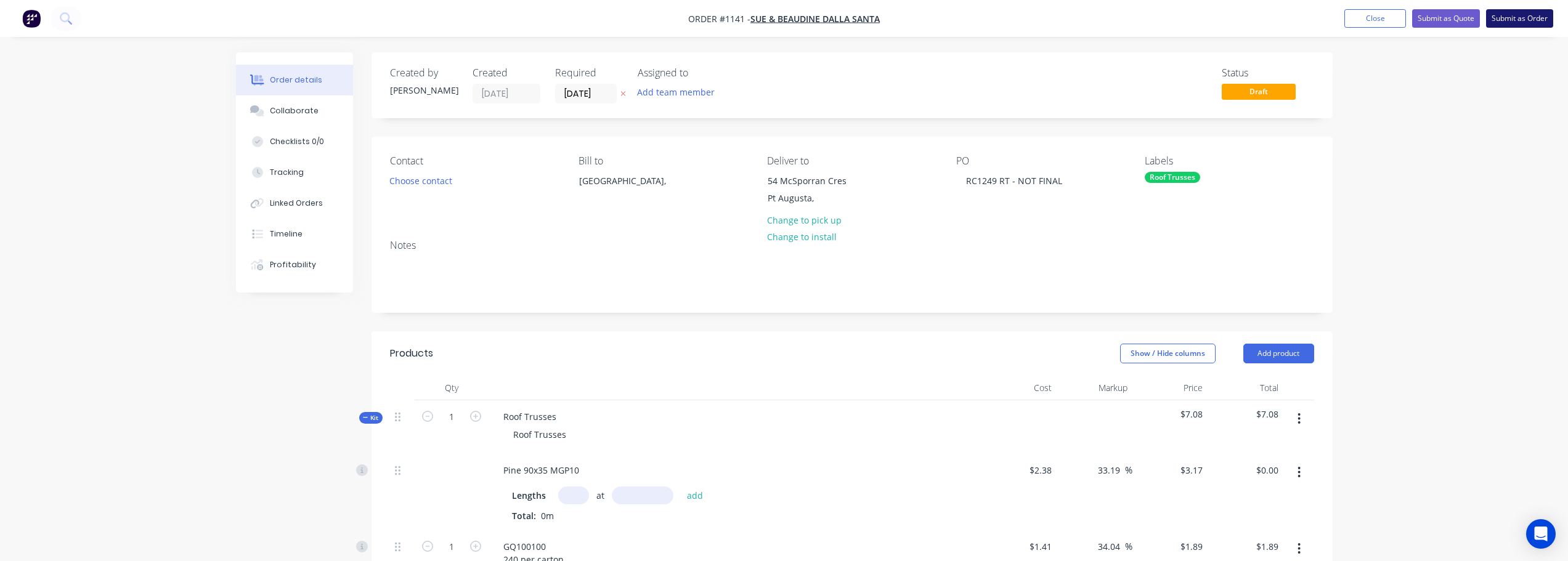
click at [1529, 13] on button "Submit as Order" at bounding box center [1520, 18] width 68 height 18
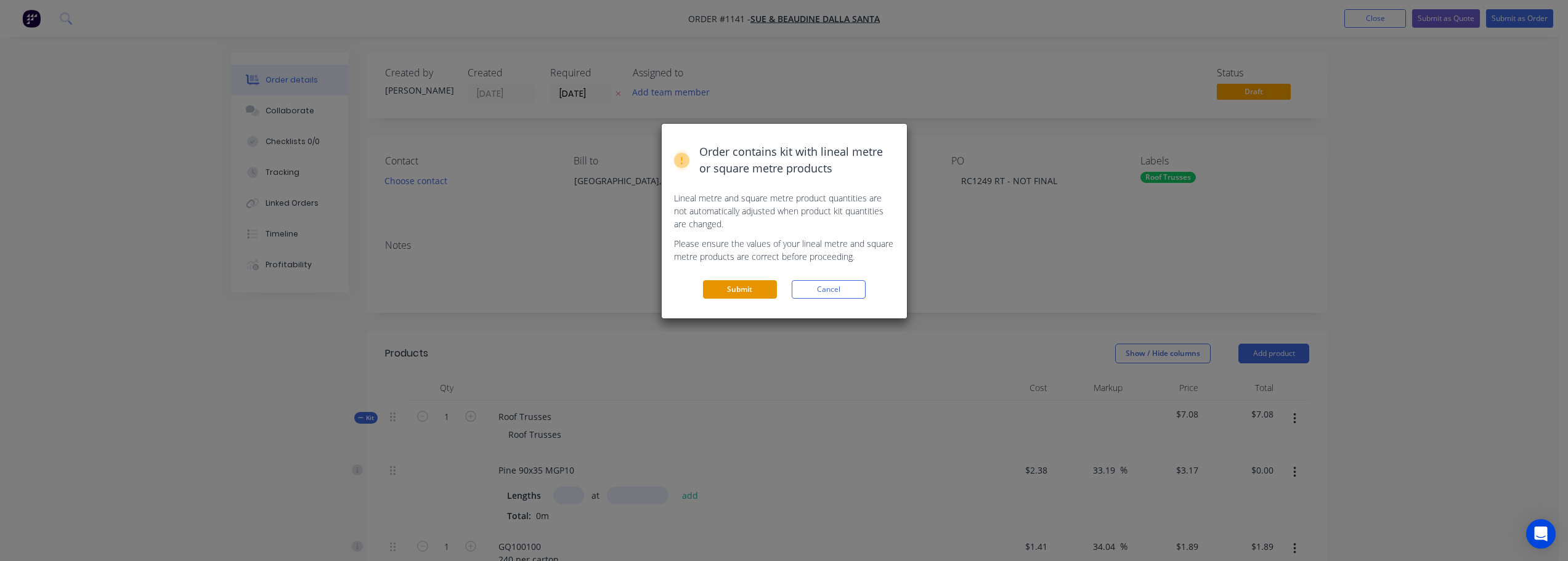
click at [737, 286] on button "Submit" at bounding box center [739, 289] width 74 height 18
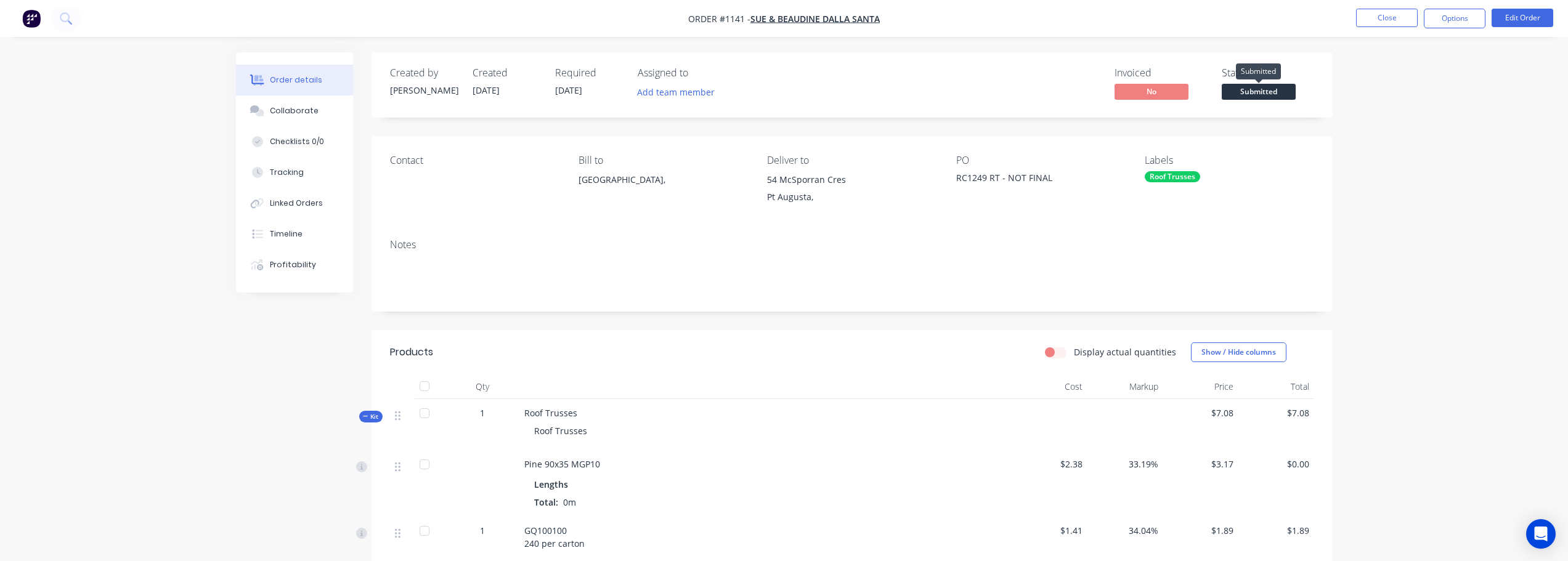
click at [1275, 92] on span "Submitted" at bounding box center [1259, 91] width 74 height 16
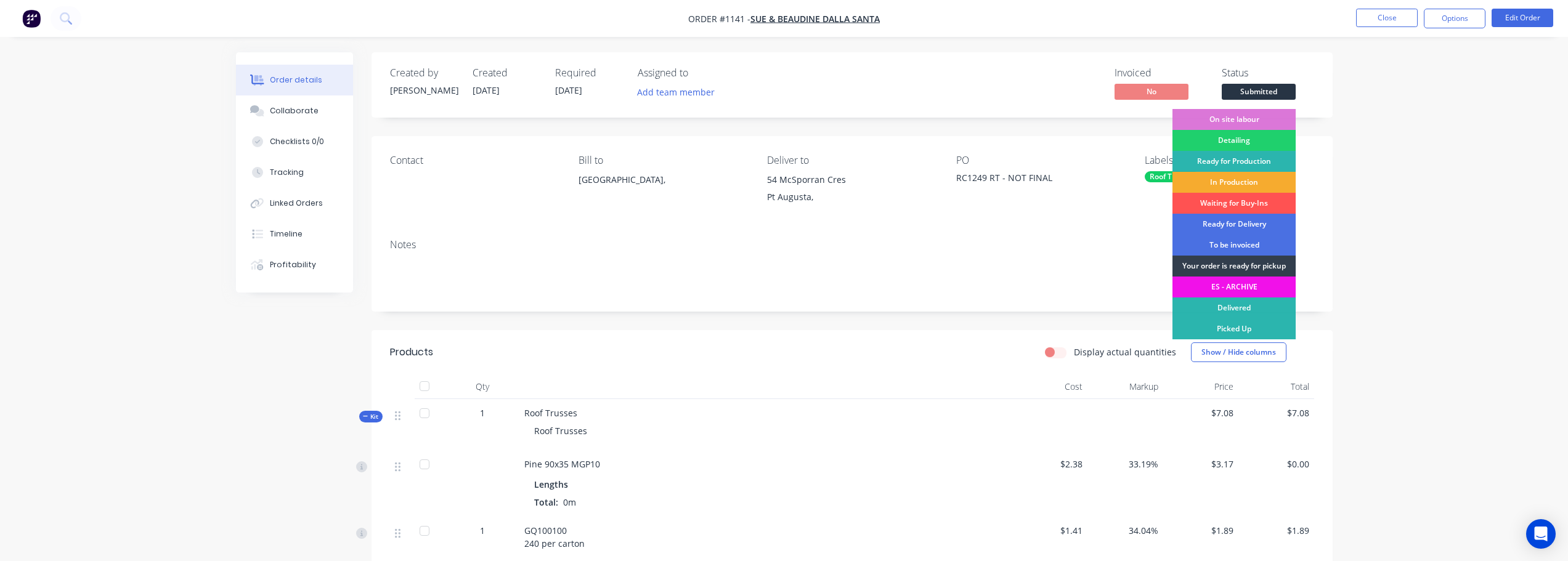
click at [1237, 177] on div "In Production" at bounding box center [1234, 182] width 123 height 21
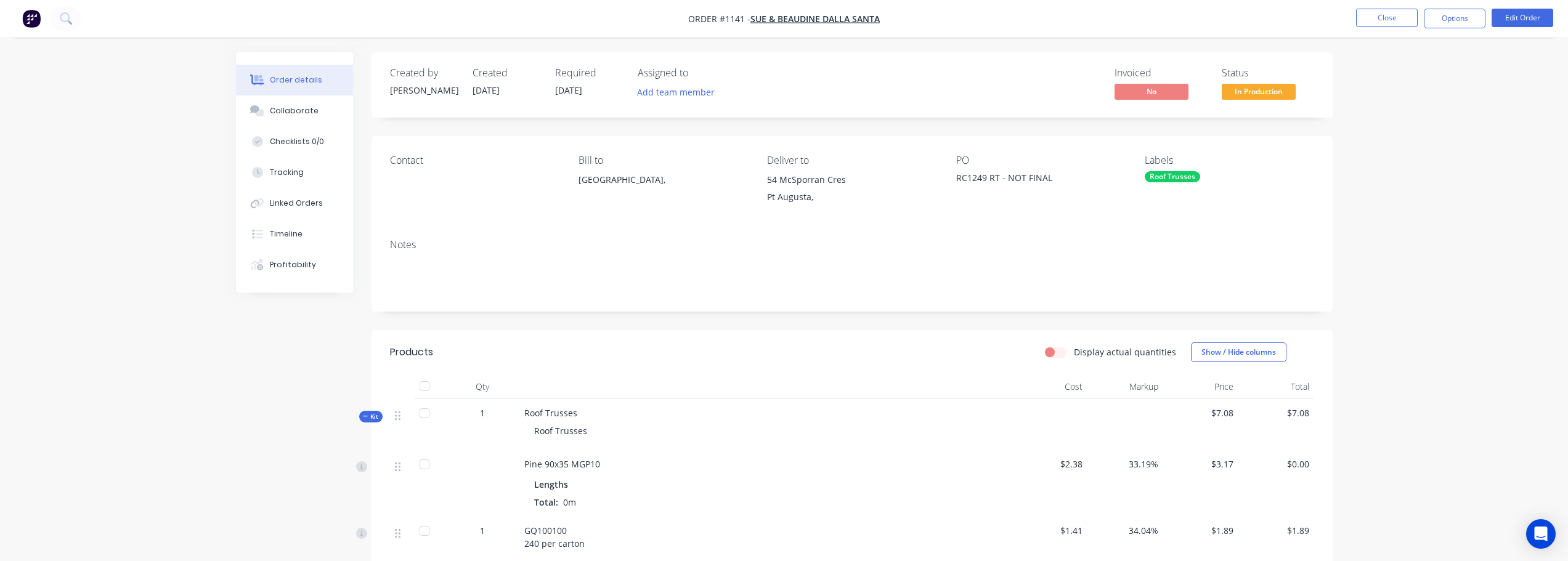
click at [1448, 109] on div "Order details Collaborate Checklists 0/0 Tracking Linked Orders Timeline Profit…" at bounding box center [784, 488] width 1568 height 977
click at [1389, 26] on button "Close" at bounding box center [1387, 17] width 62 height 18
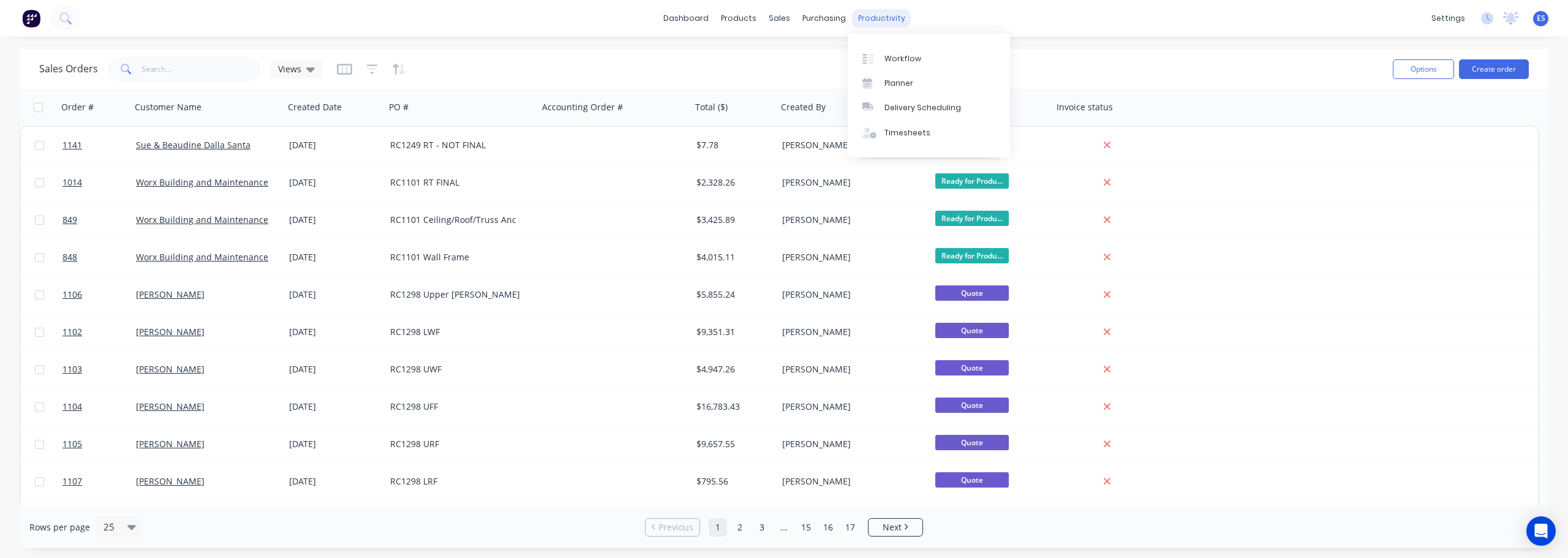
click at [873, 16] on div "productivity" at bounding box center [881, 18] width 59 height 18
click at [885, 52] on link "Workflow" at bounding box center [928, 58] width 162 height 24
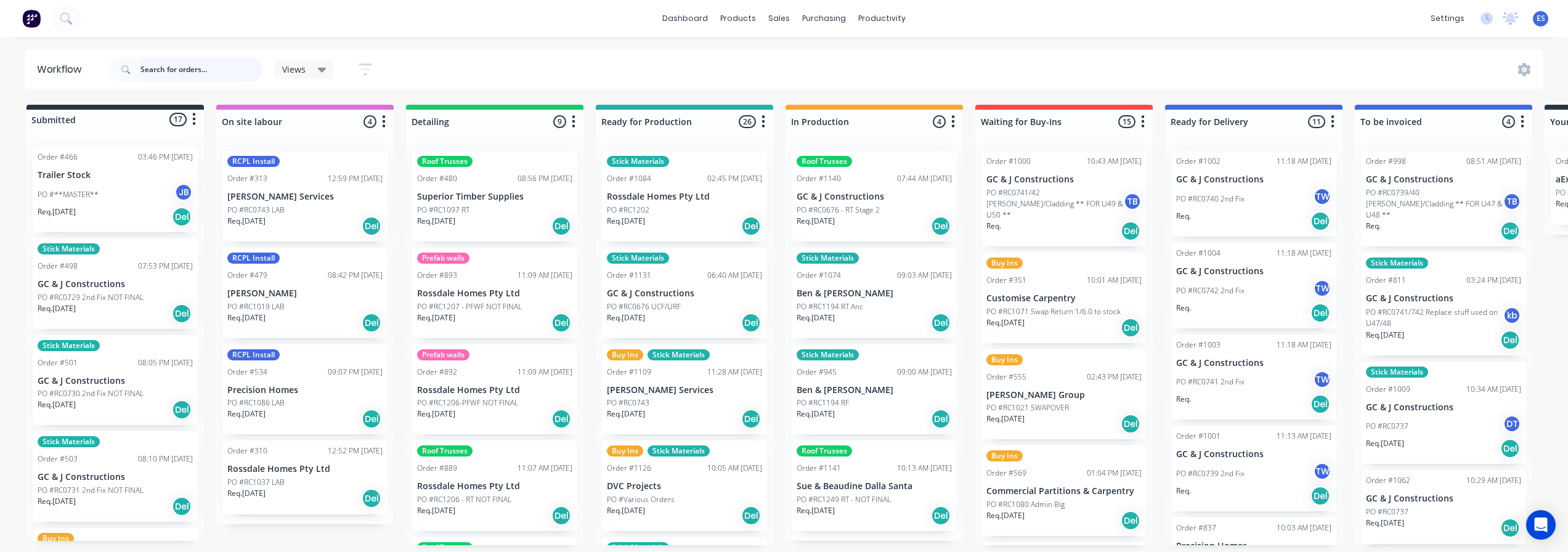
click at [196, 75] on input "text" at bounding box center [202, 69] width 122 height 25
type input "RC1117"
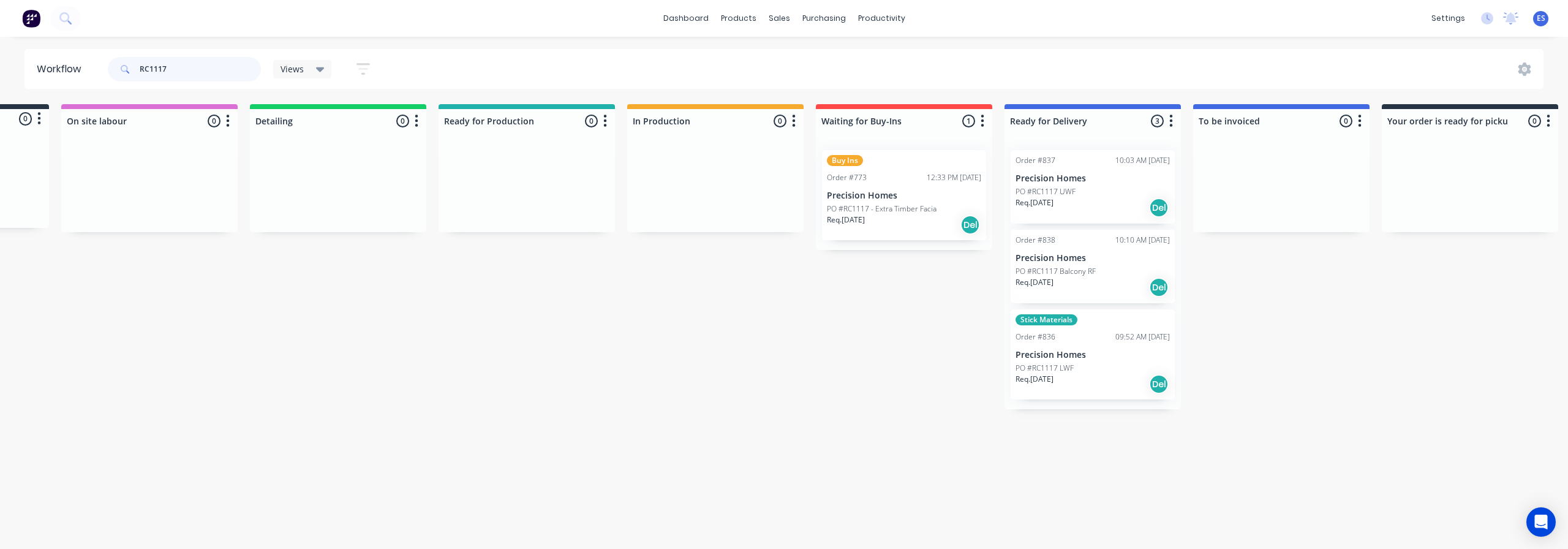
scroll to position [0, 218]
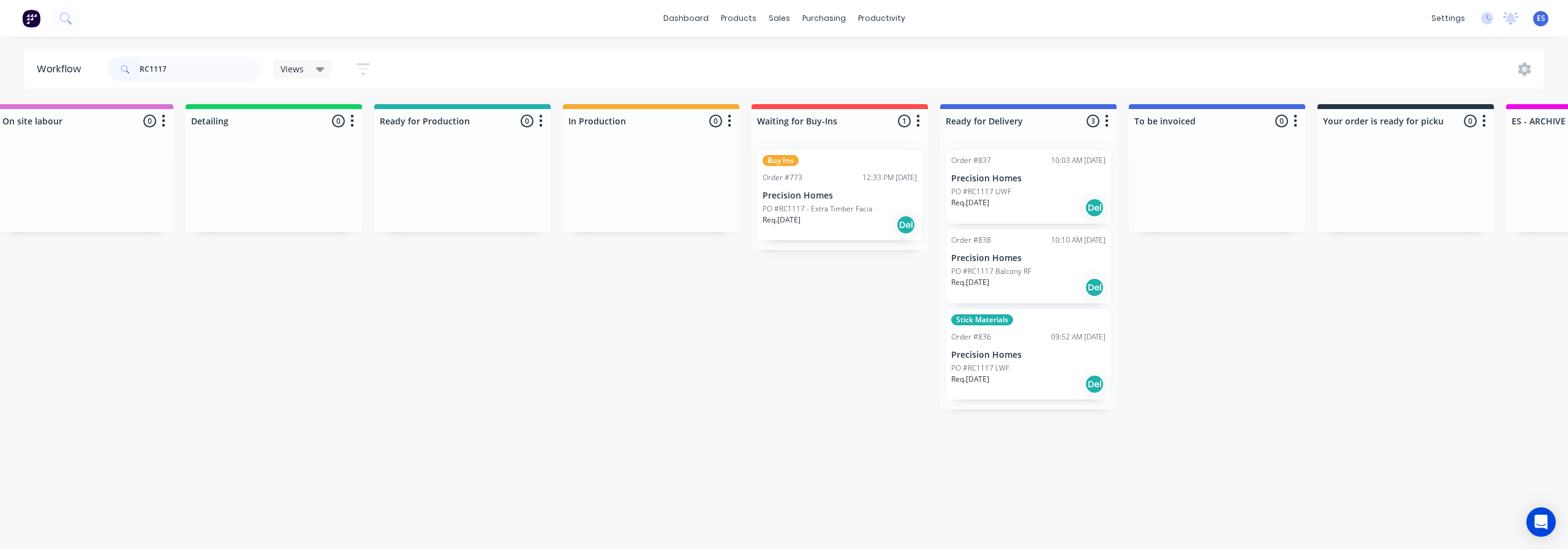
click at [842, 227] on div "Req. [DATE] Del" at bounding box center [839, 224] width 154 height 21
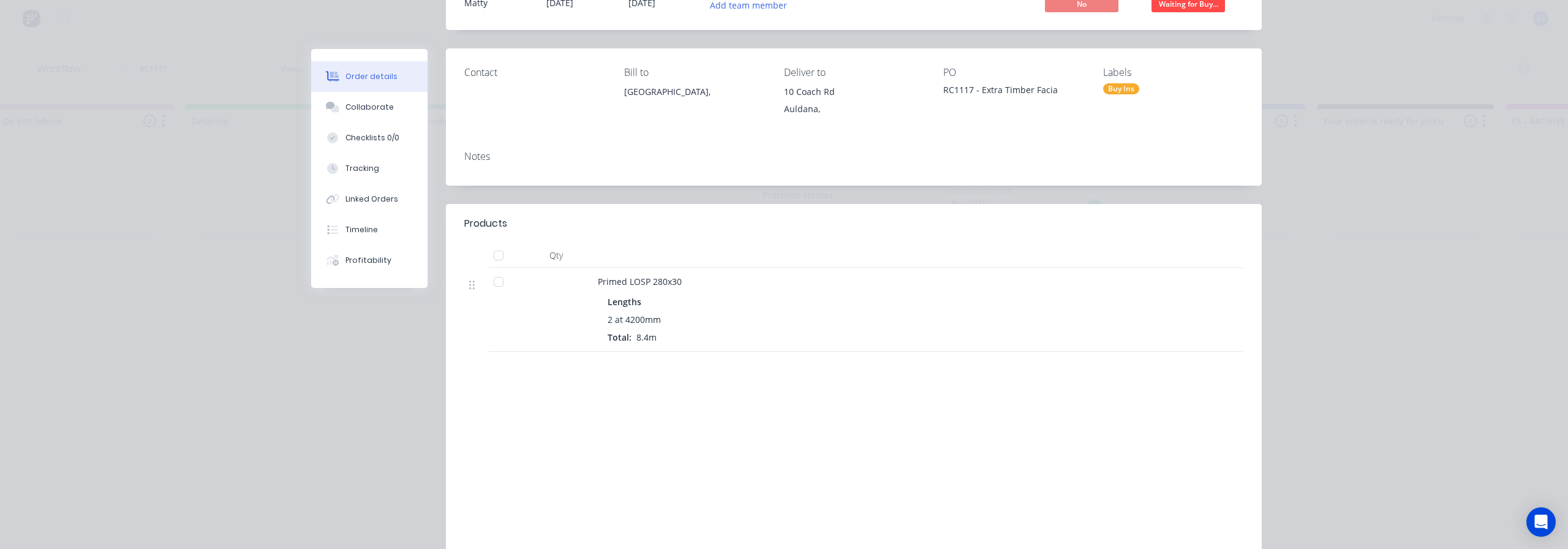
scroll to position [0, 0]
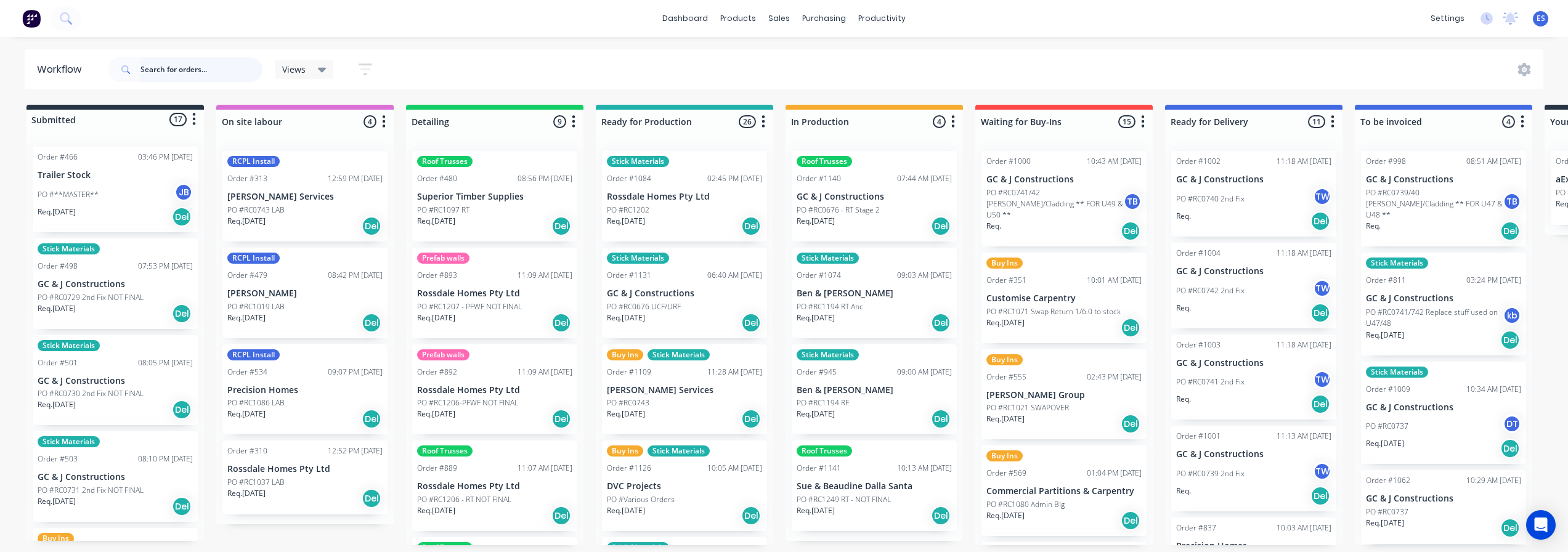
click at [200, 64] on input "text" at bounding box center [202, 69] width 122 height 25
type input "RC1117"
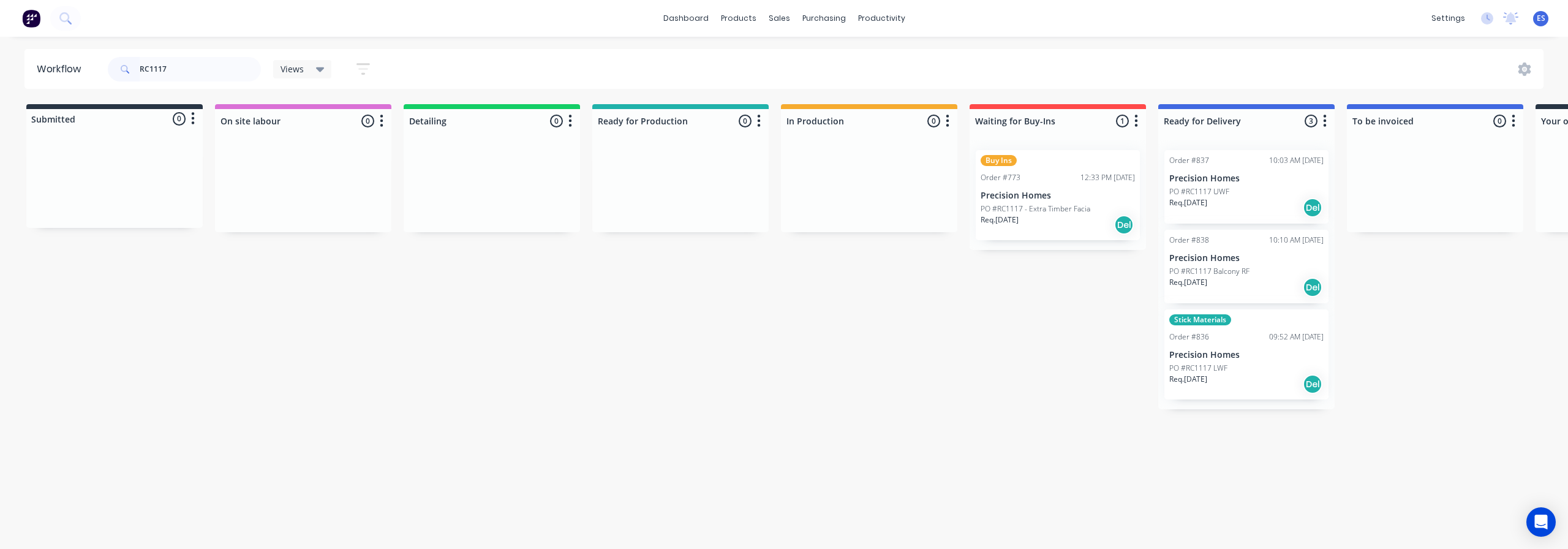
click at [1269, 199] on div "Req. [DATE] Del" at bounding box center [1247, 207] width 154 height 21
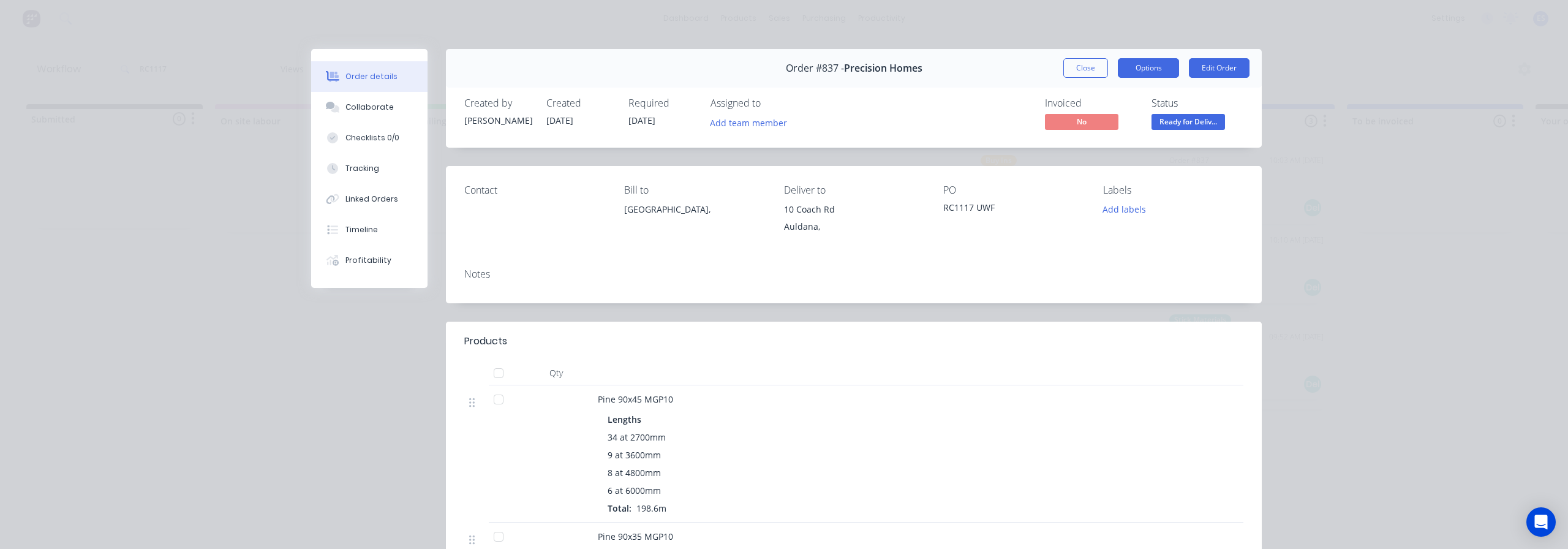
click at [1149, 60] on button "Options" at bounding box center [1149, 68] width 62 height 20
click at [1111, 141] on div "Delivery Docket" at bounding box center [1114, 149] width 106 height 18
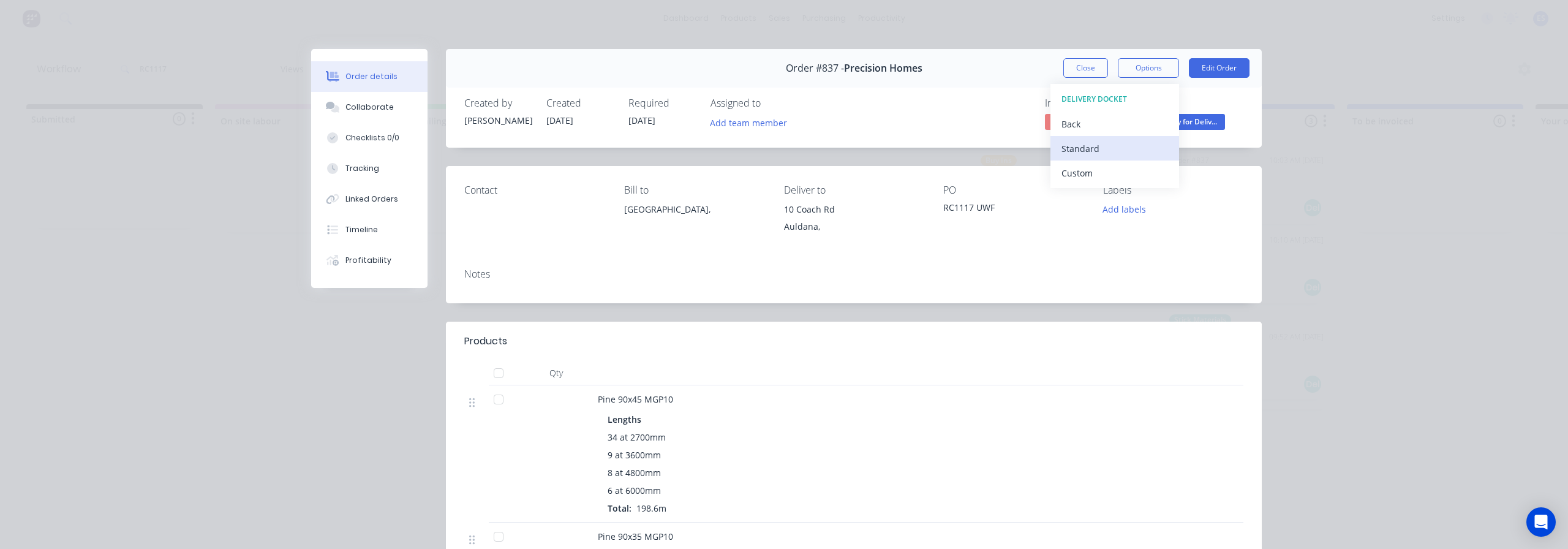
click at [1102, 144] on div "Standard" at bounding box center [1114, 149] width 106 height 18
click at [1086, 64] on button "Close" at bounding box center [1085, 68] width 44 height 20
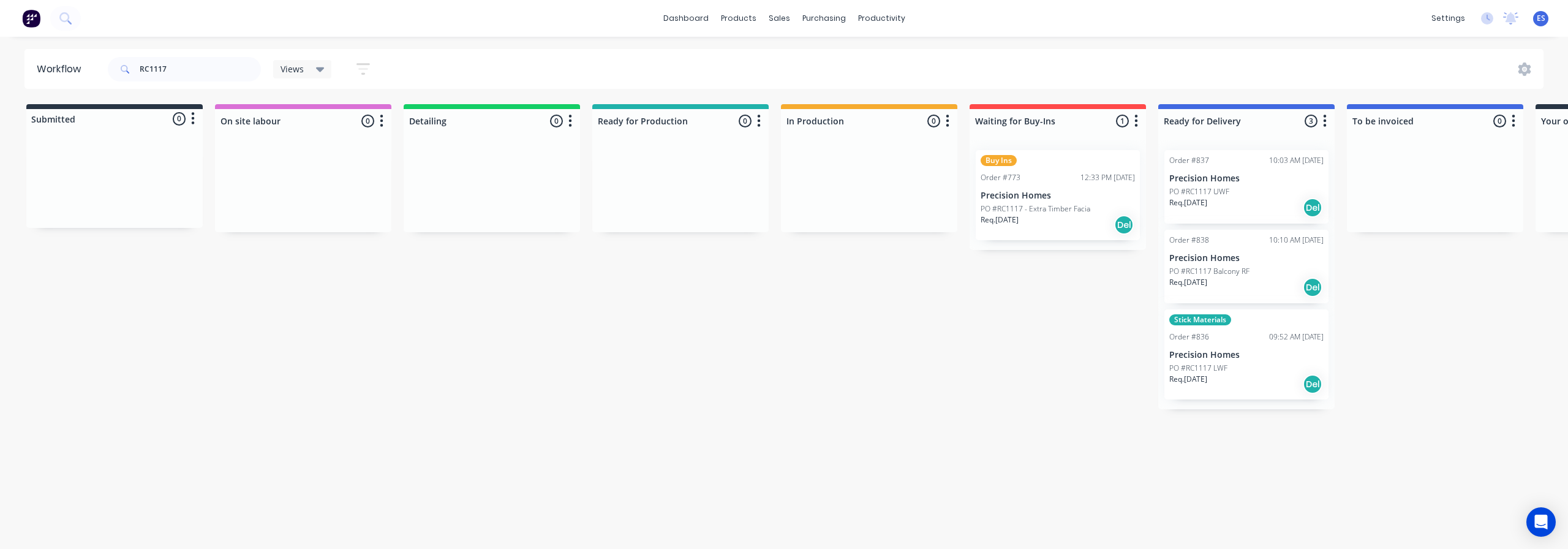
click at [1222, 270] on p "PO #RC1117 Balcony RF" at bounding box center [1210, 271] width 80 height 11
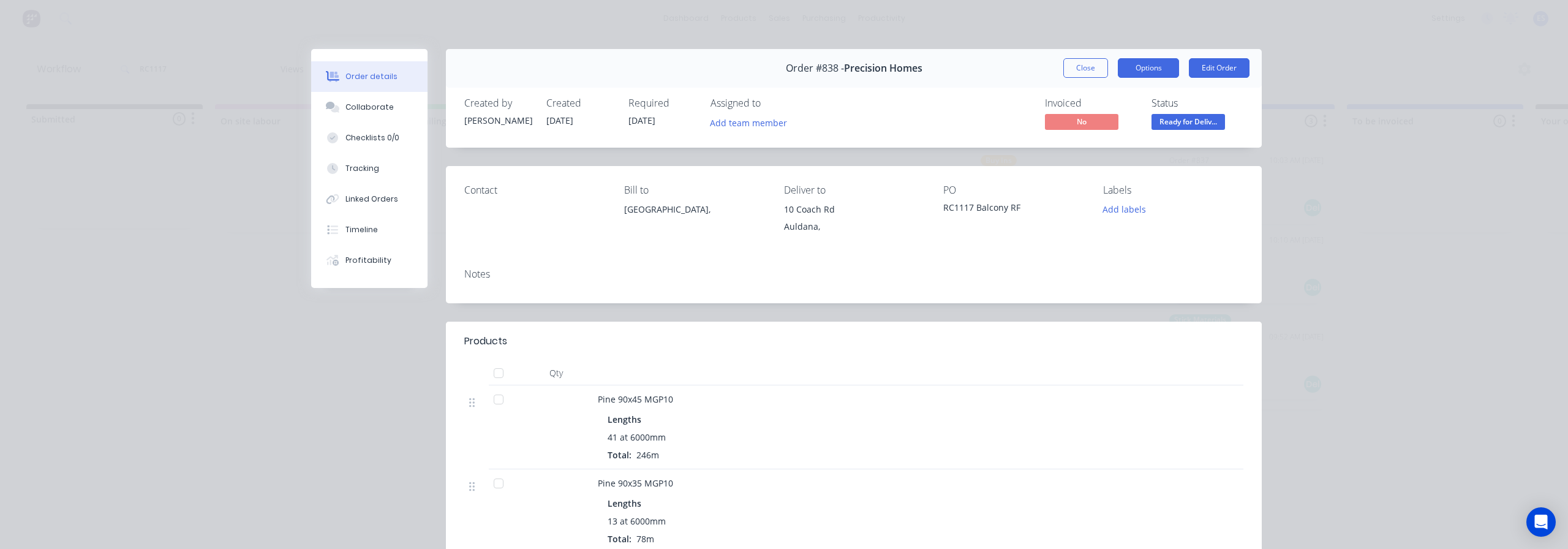
click at [1169, 67] on button "Options" at bounding box center [1149, 68] width 62 height 20
click at [1134, 144] on div "Delivery Docket" at bounding box center [1114, 149] width 106 height 18
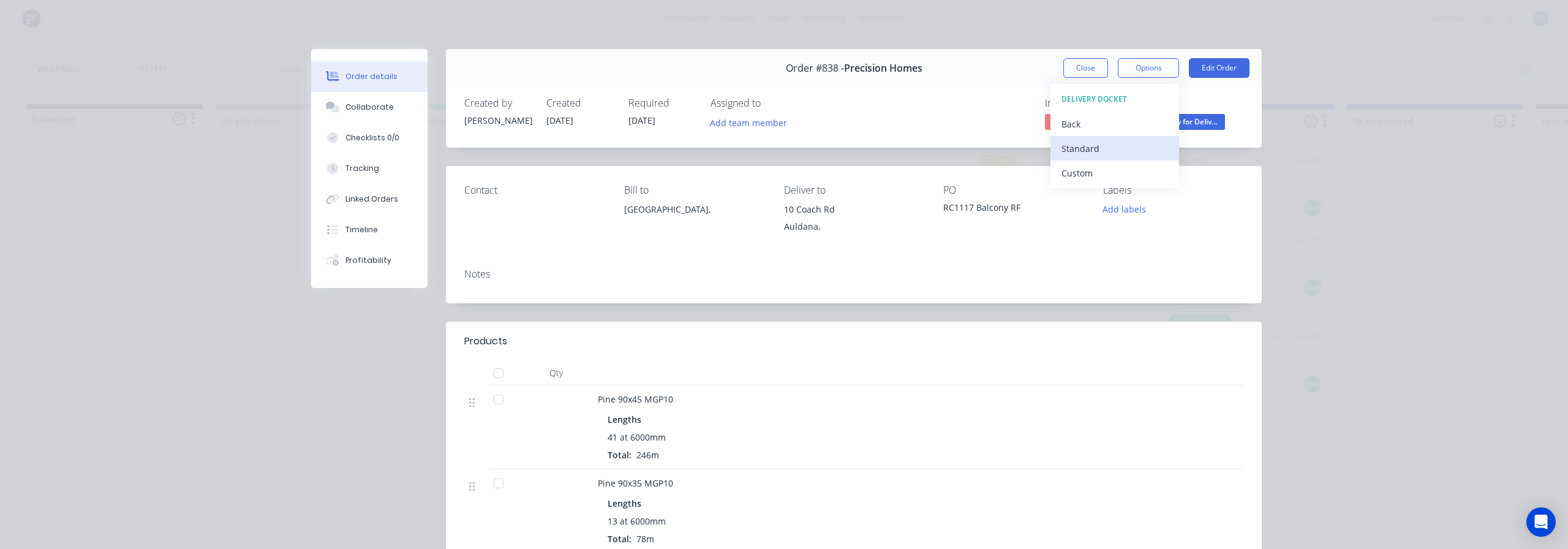
click at [1129, 147] on div "Standard" at bounding box center [1114, 149] width 106 height 18
click at [1079, 69] on button "Close" at bounding box center [1085, 68] width 44 height 20
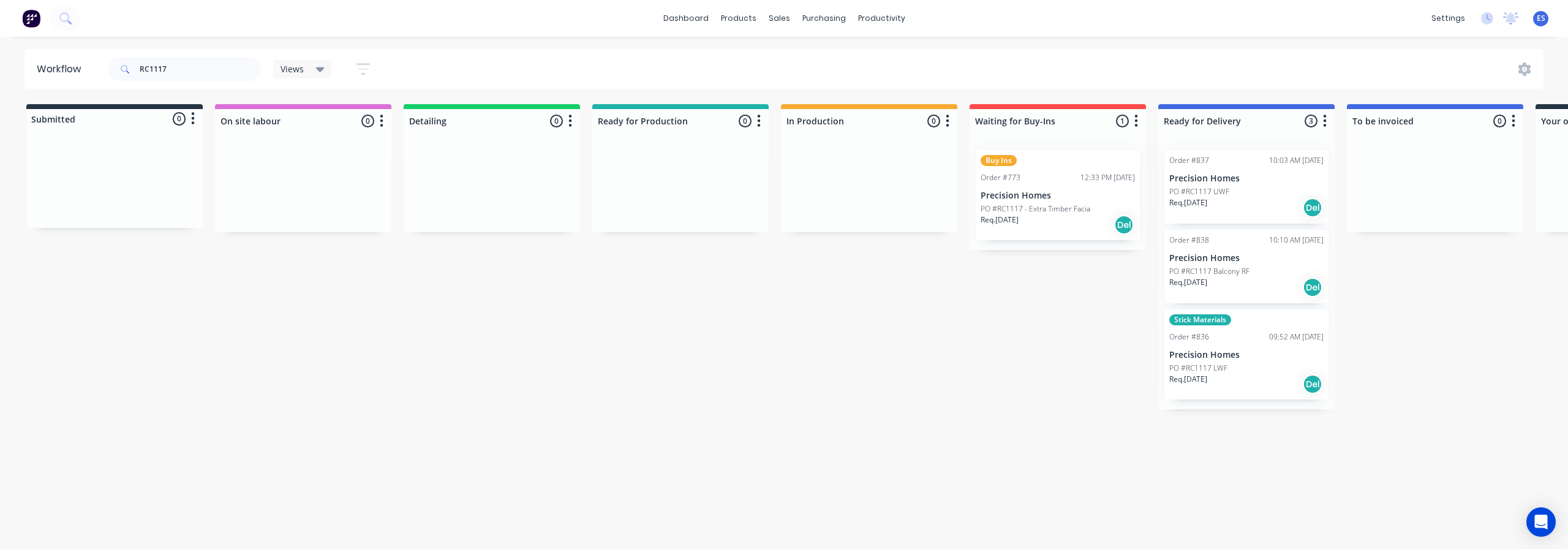
click at [1260, 359] on p "Precision Homes" at bounding box center [1247, 354] width 154 height 10
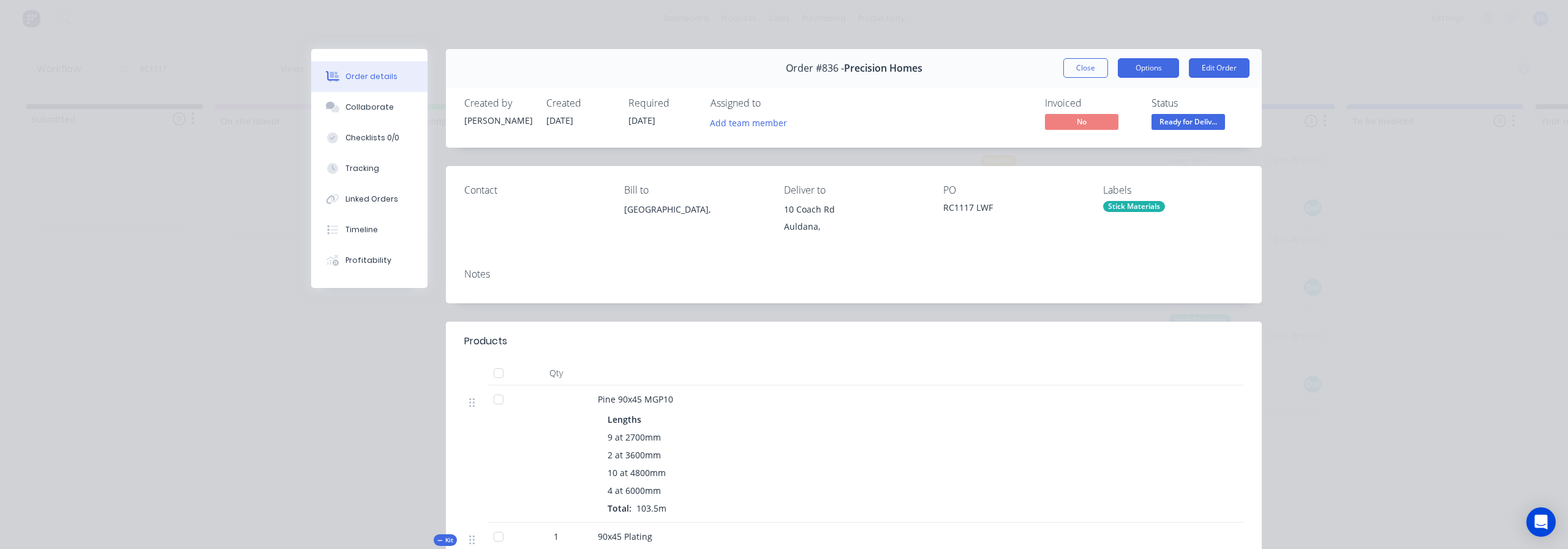
click at [1158, 67] on button "Options" at bounding box center [1149, 68] width 62 height 20
click at [1121, 149] on div "Delivery Docket" at bounding box center [1114, 149] width 106 height 18
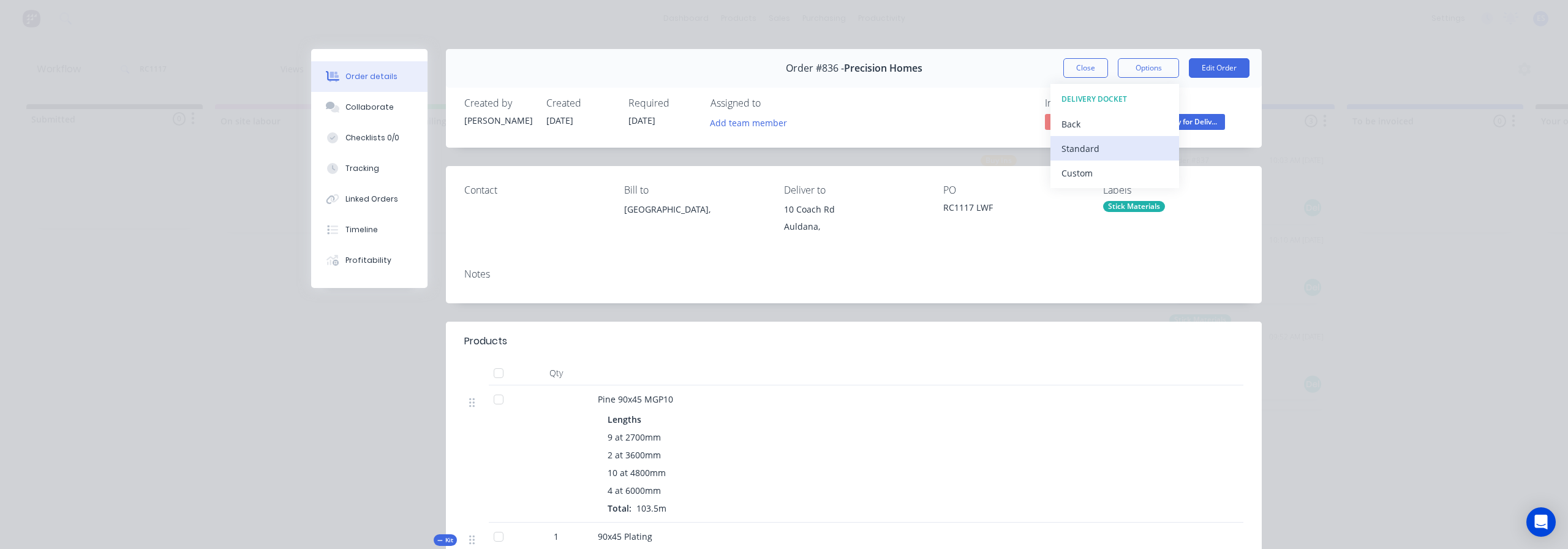
click at [1098, 152] on div "Standard" at bounding box center [1114, 149] width 106 height 18
click at [1095, 72] on button "Close" at bounding box center [1085, 68] width 44 height 20
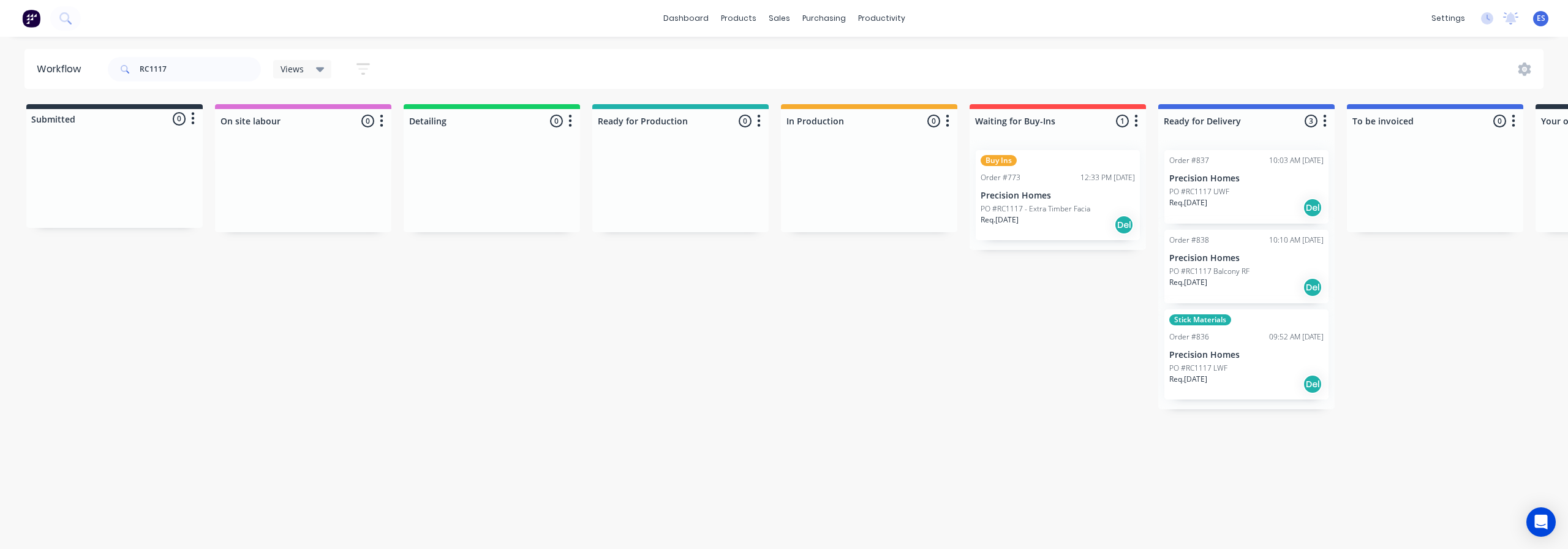
click at [1079, 206] on p "PO #RC1117 - Extra Timber Facia" at bounding box center [1035, 209] width 110 height 11
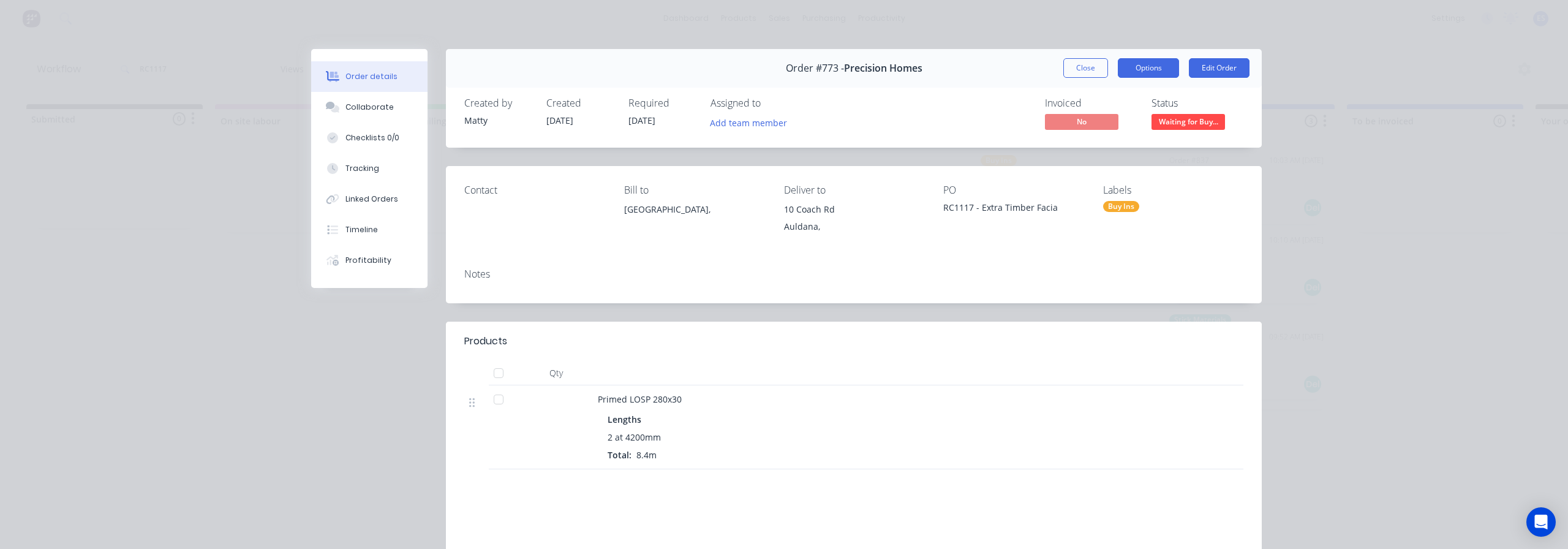
click at [1152, 70] on button "Options" at bounding box center [1149, 68] width 62 height 20
click at [1114, 149] on div "Delivery Docket" at bounding box center [1114, 149] width 106 height 18
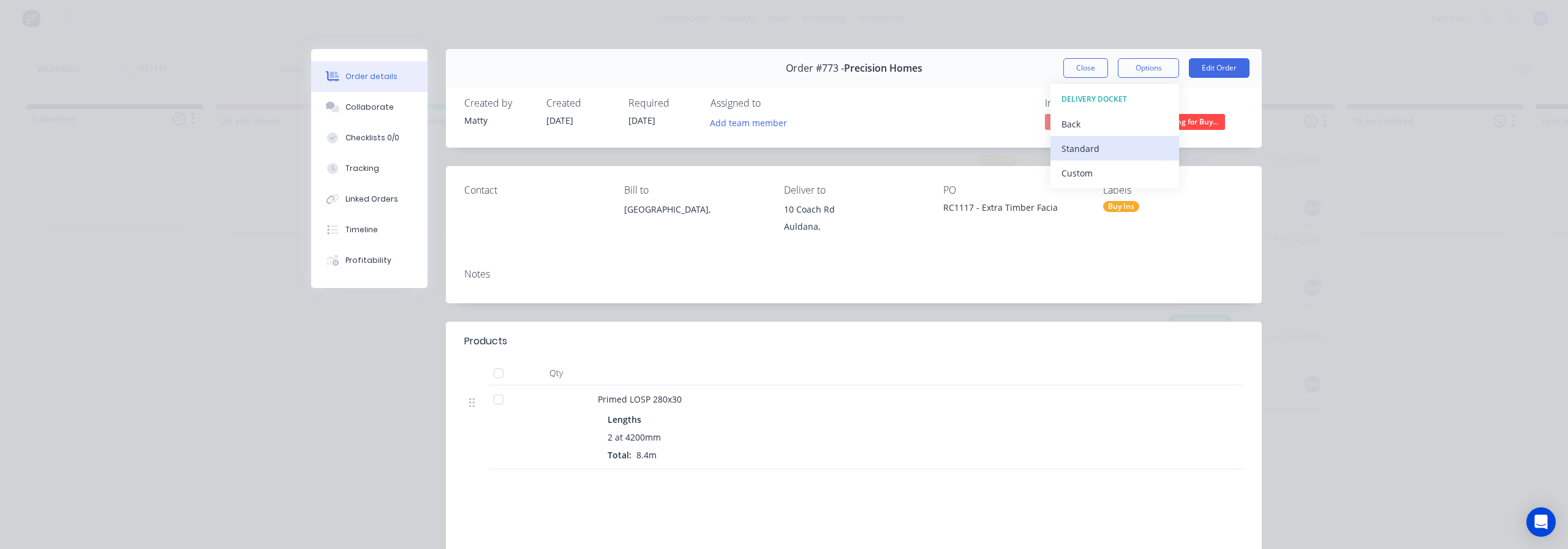
click at [1097, 150] on div "Standard" at bounding box center [1114, 149] width 106 height 18
